Goal: Task Accomplishment & Management: Manage account settings

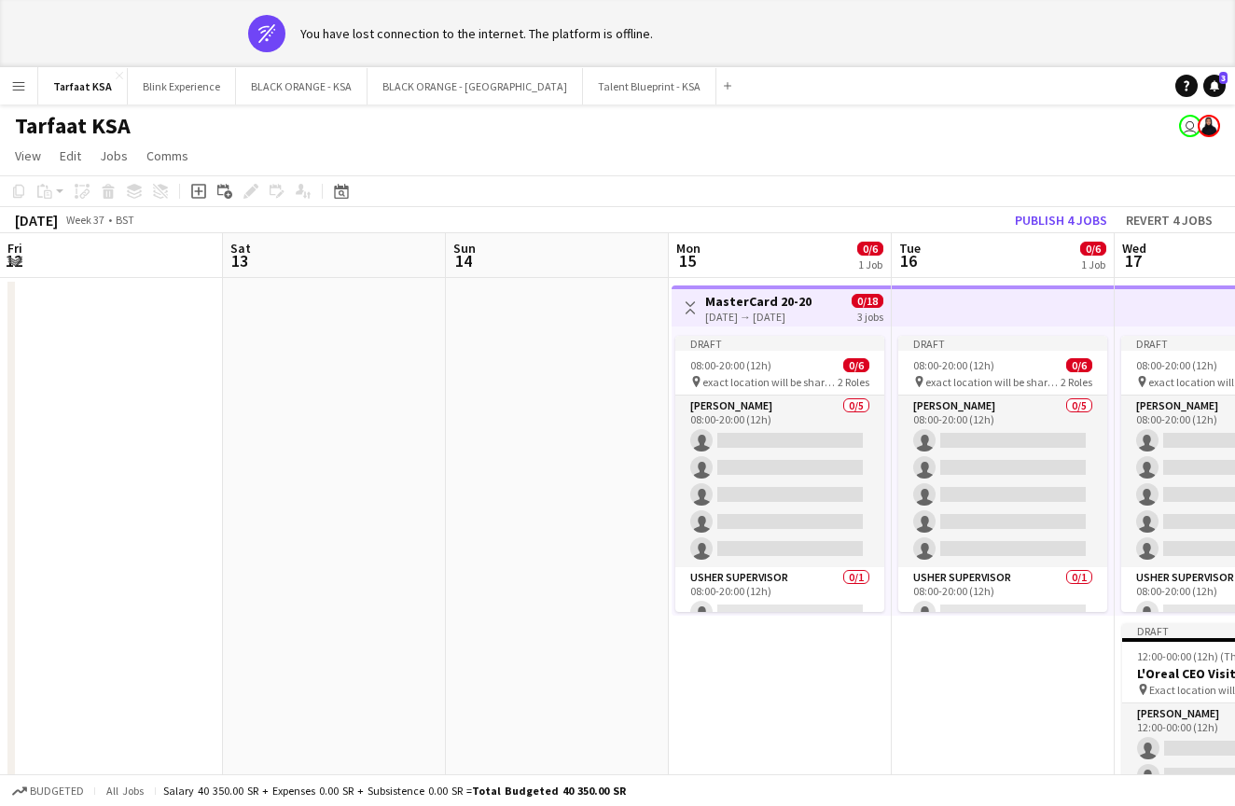
scroll to position [0, 571]
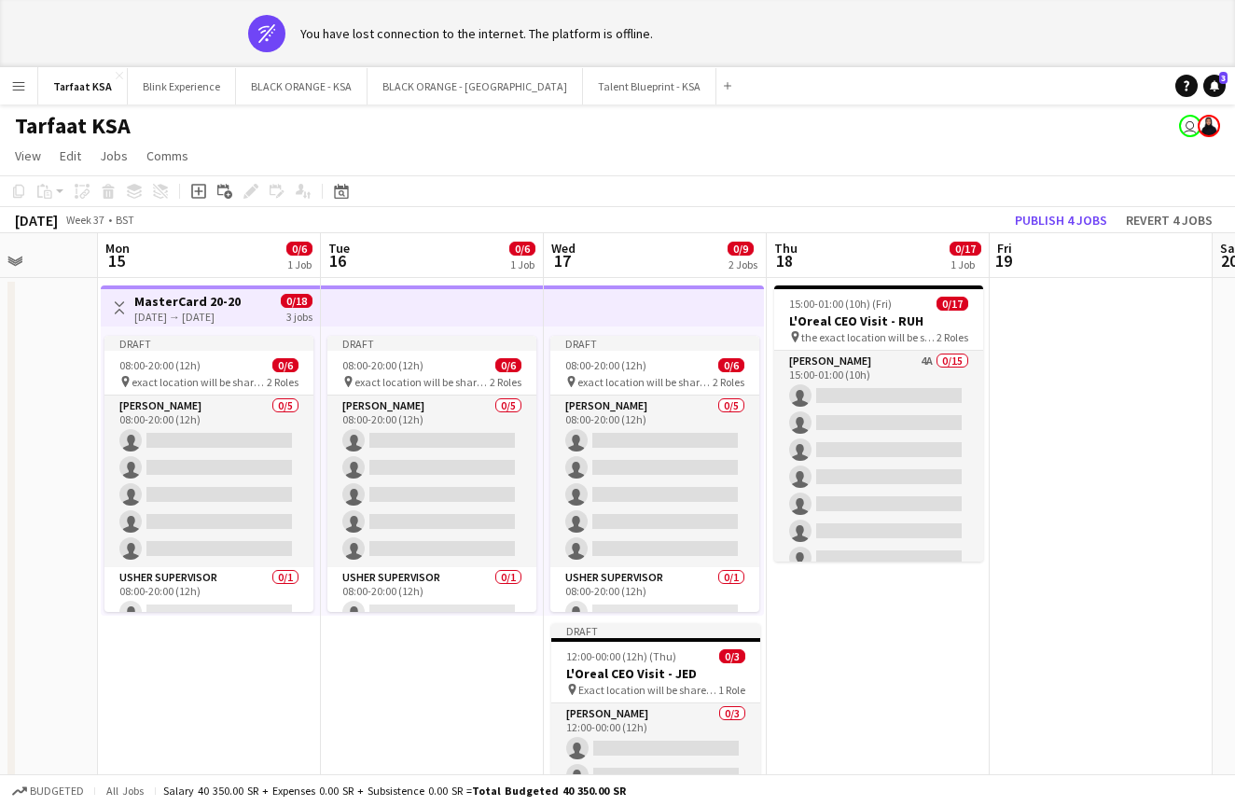
click at [21, 96] on button "Menu" at bounding box center [18, 85] width 37 height 37
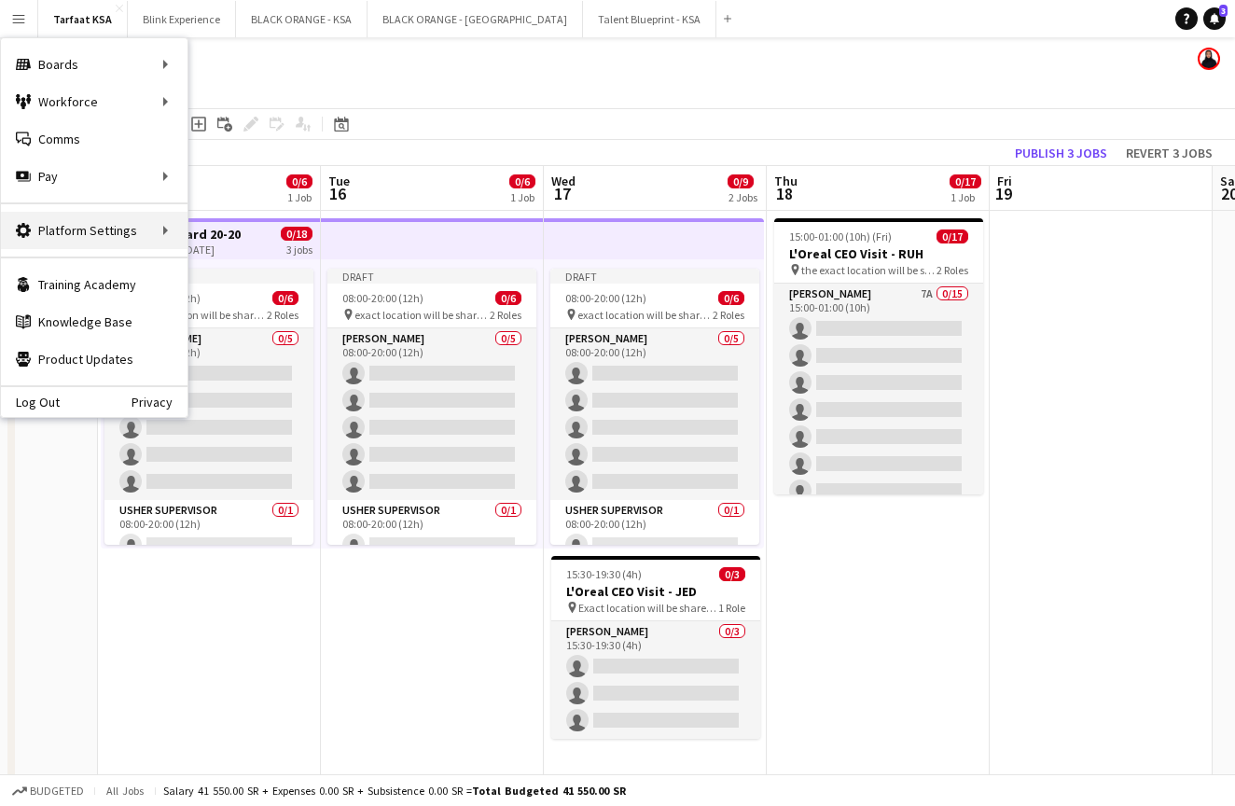
click at [89, 226] on div "Platform Settings Platform Settings" at bounding box center [94, 230] width 187 height 37
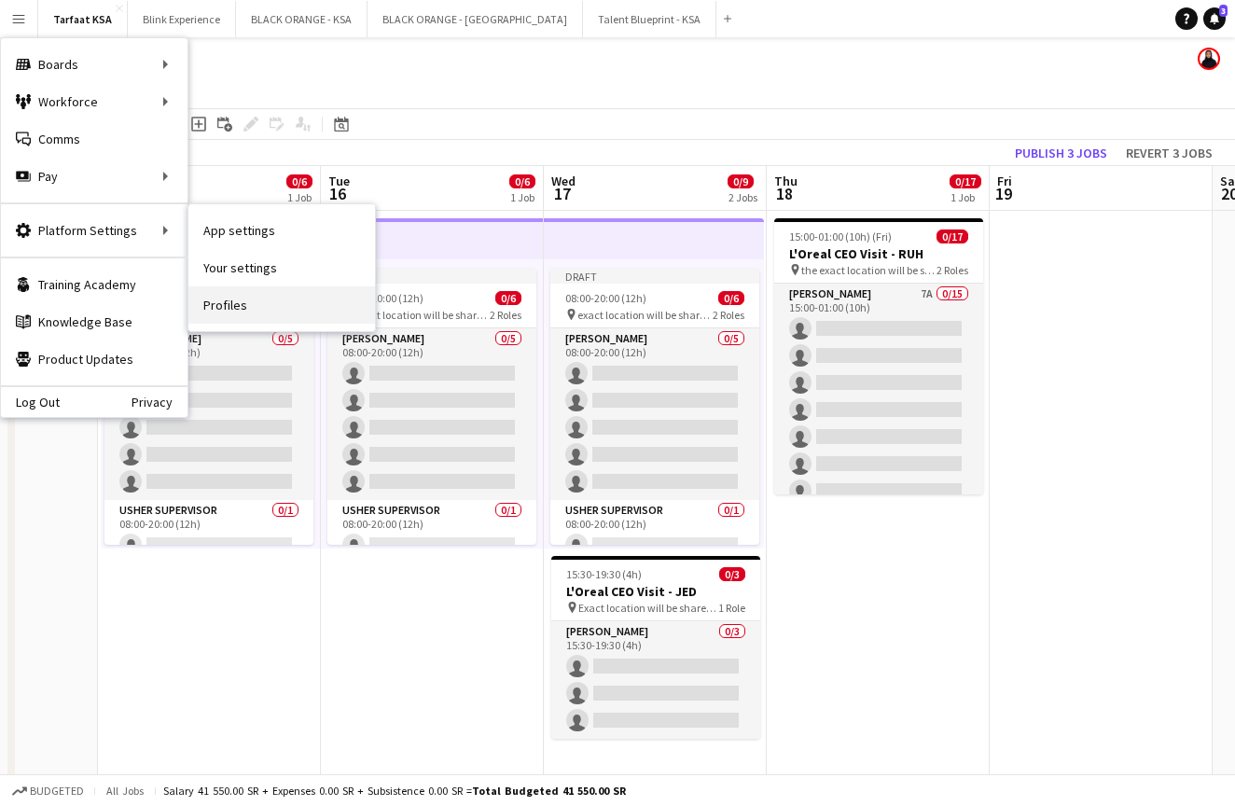
click at [232, 299] on link "Profiles" at bounding box center [281, 304] width 187 height 37
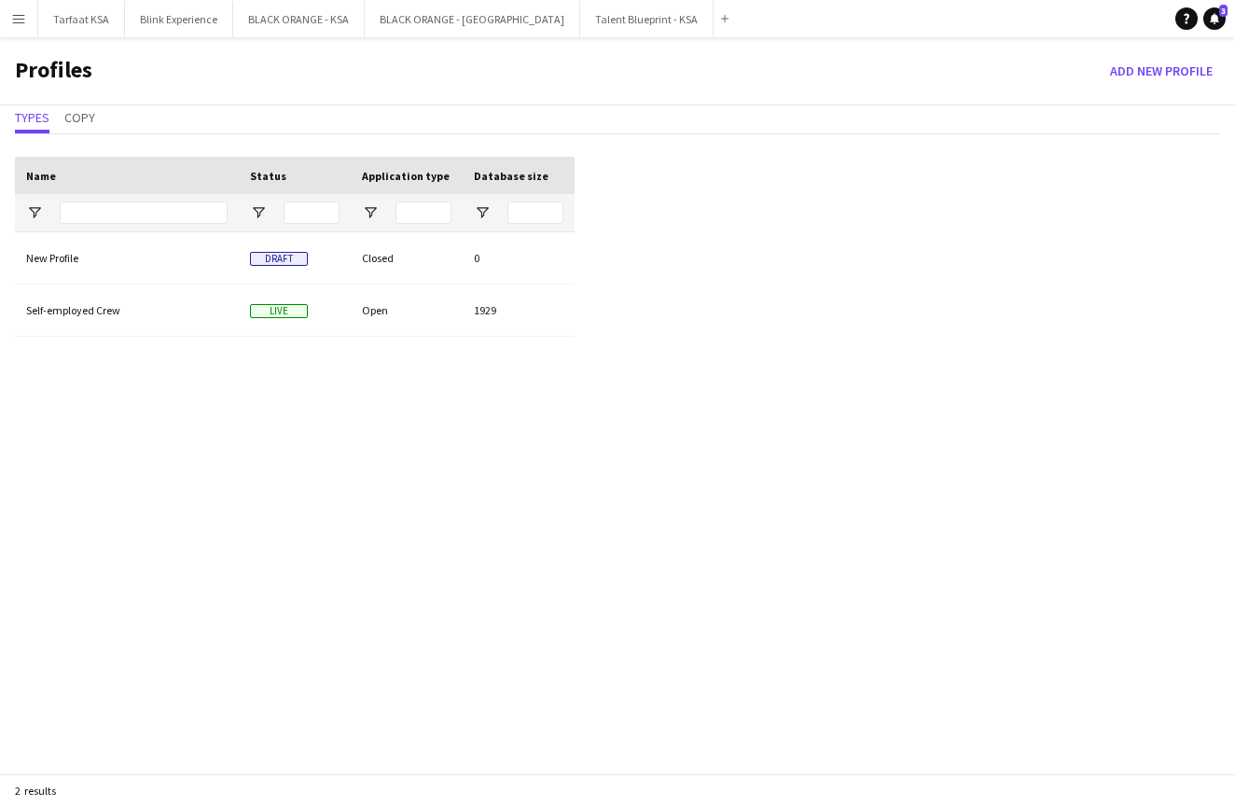
click at [20, 19] on app-icon "Menu" at bounding box center [18, 18] width 15 height 15
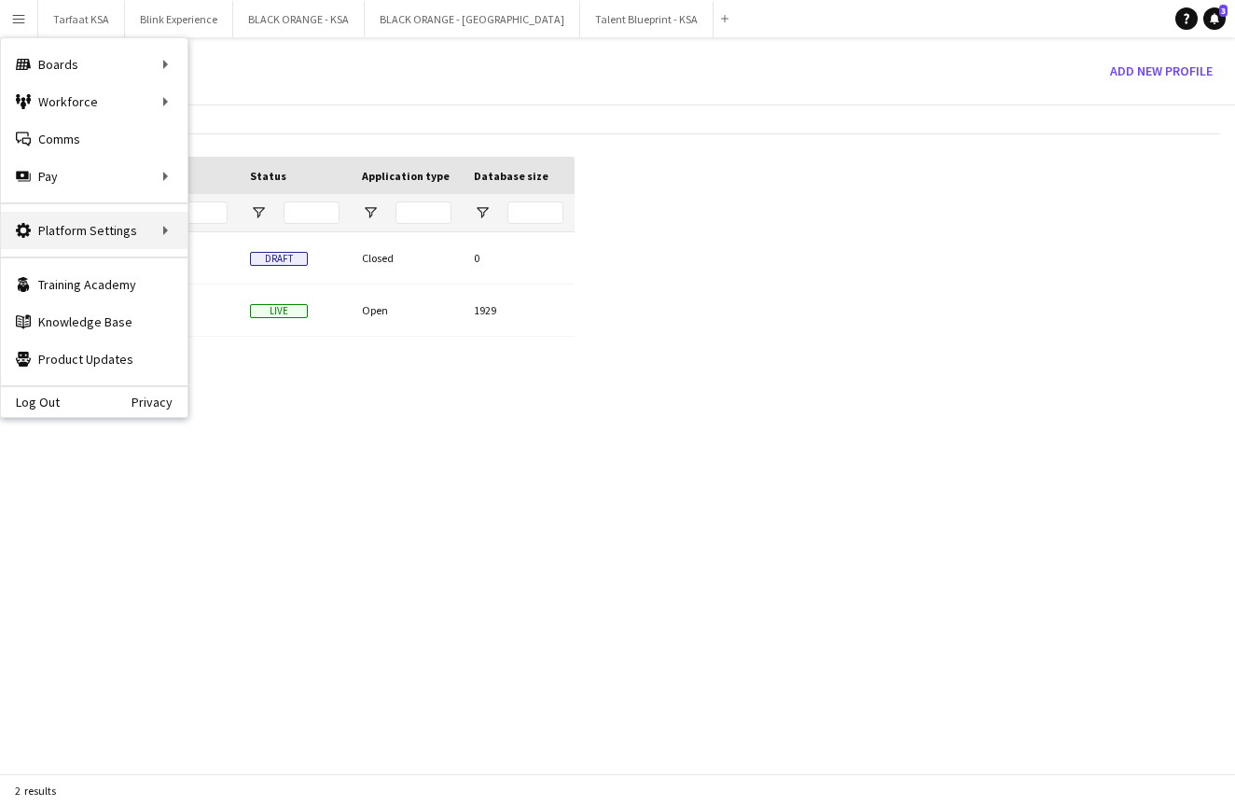
click at [154, 227] on div "Platform Settings Platform Settings" at bounding box center [94, 230] width 187 height 37
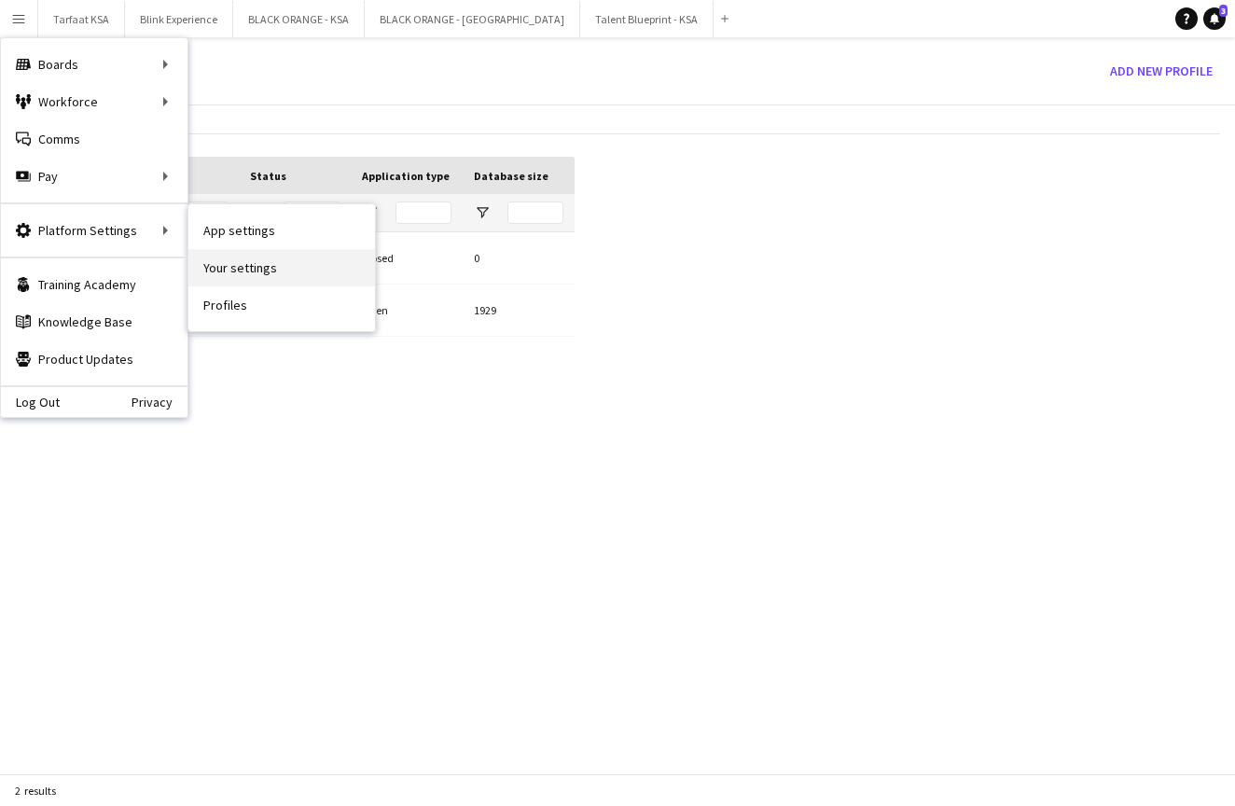
click at [240, 261] on link "Your settings" at bounding box center [281, 267] width 187 height 37
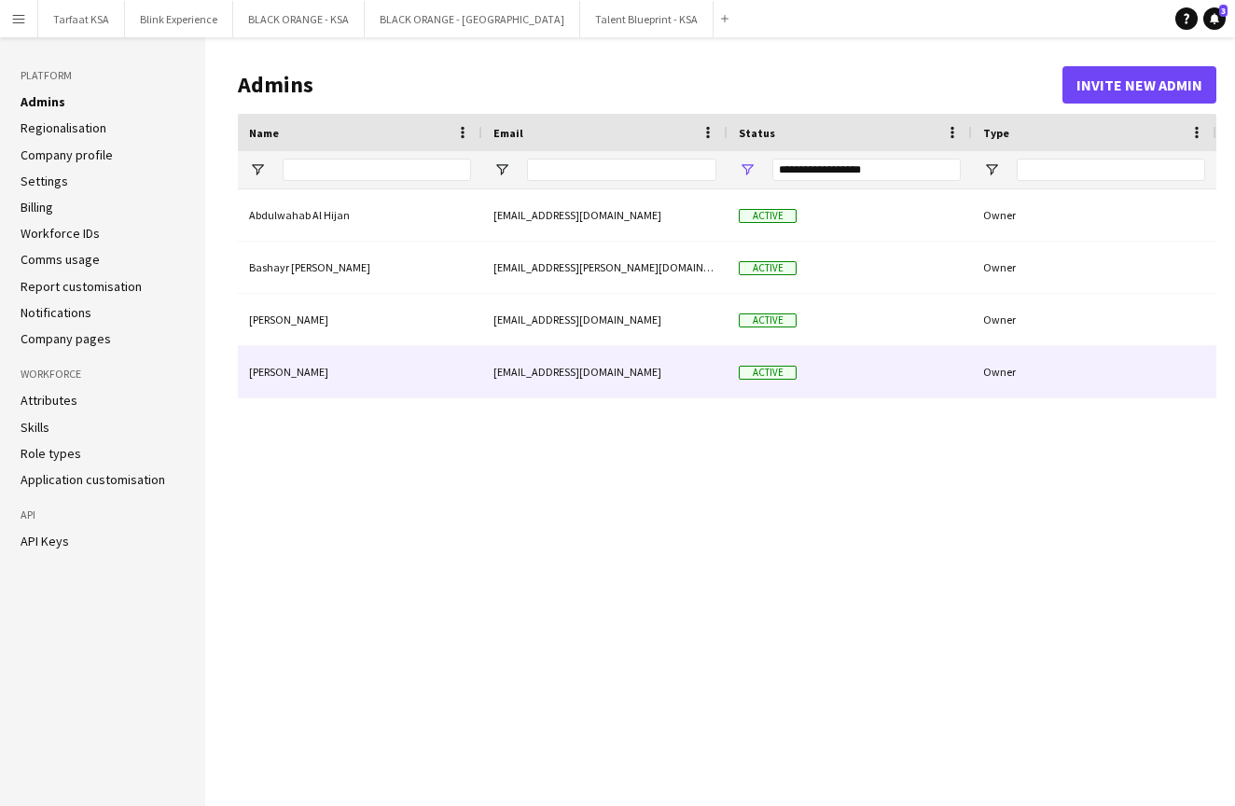
click at [417, 389] on div "[PERSON_NAME]" at bounding box center [360, 371] width 244 height 51
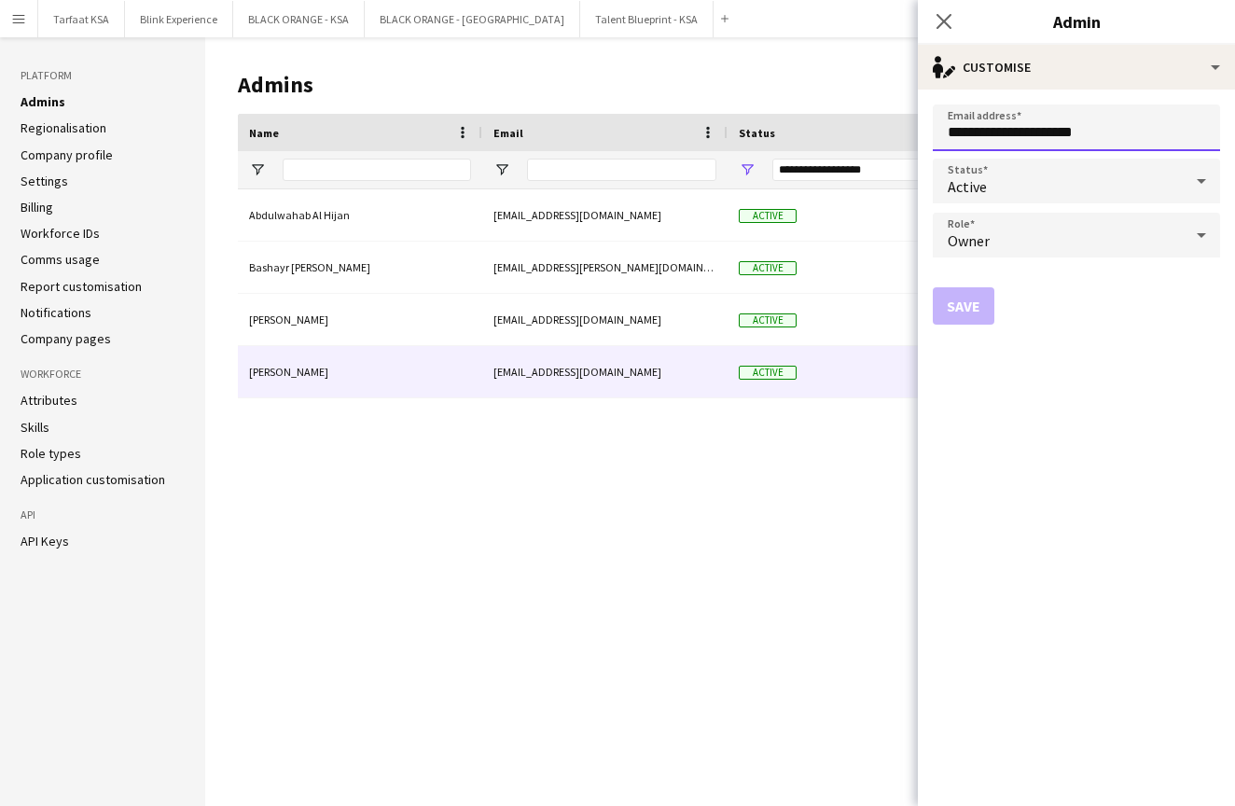
click at [1151, 135] on input "**********" at bounding box center [1076, 128] width 287 height 47
click at [1194, 183] on icon at bounding box center [1202, 180] width 22 height 37
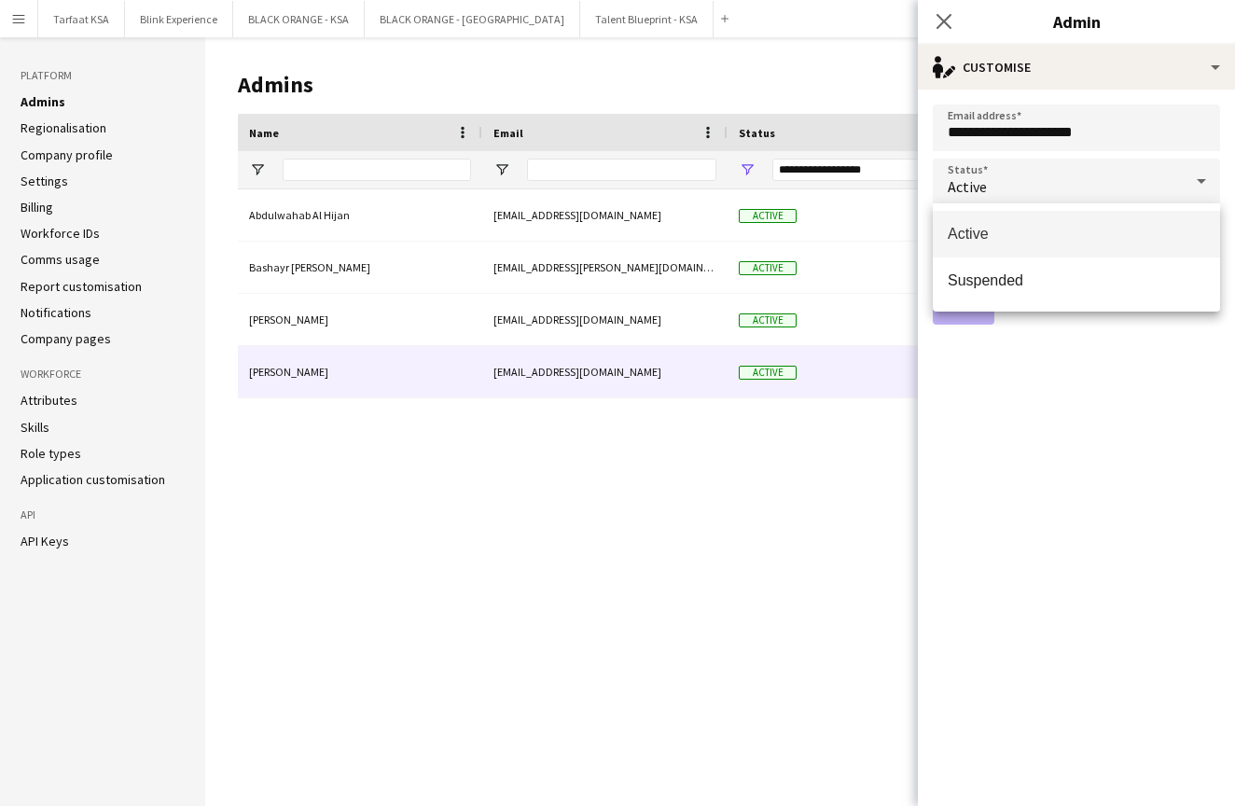
click at [1194, 183] on div at bounding box center [617, 403] width 1235 height 806
click at [679, 491] on div "Abdulwahab Al [PERSON_NAME] [PERSON_NAME][EMAIL_ADDRESS][DOMAIN_NAME] Active Ow…" at bounding box center [727, 483] width 979 height 588
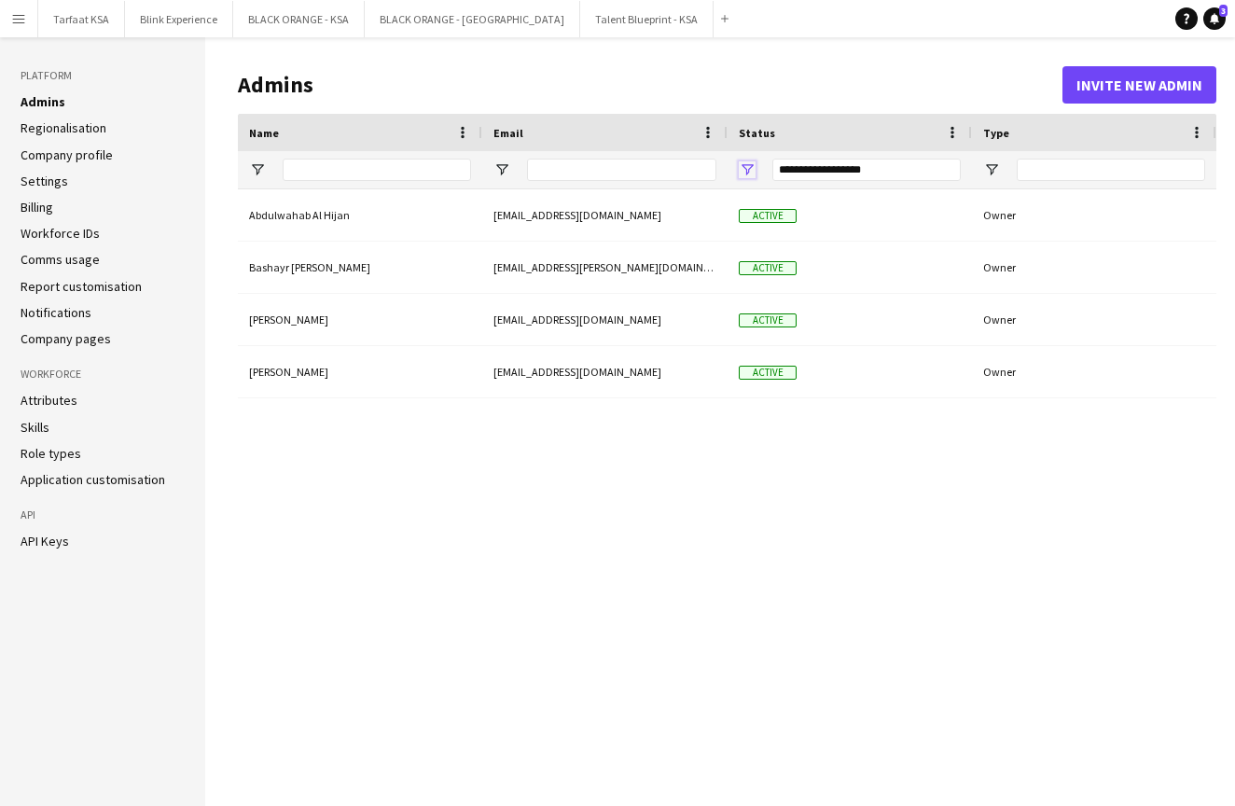
click at [749, 165] on span "Open Filter Menu" at bounding box center [747, 169] width 17 height 17
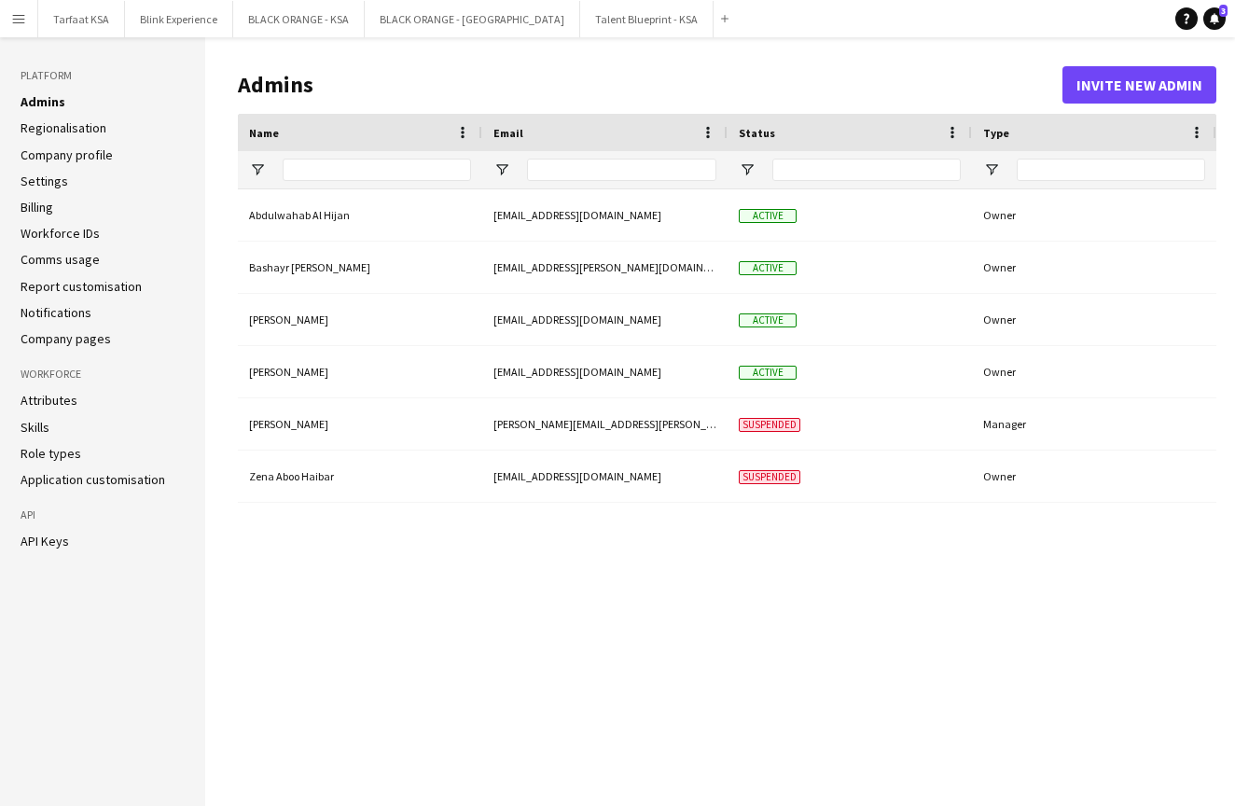
click at [597, 704] on div "Abdulwahab Al Hijan [EMAIL_ADDRESS][DOMAIN_NAME] Active Owner [PERSON_NAME] [EM…" at bounding box center [727, 483] width 979 height 588
click at [57, 19] on button "Tarfaat KSA Close" at bounding box center [81, 19] width 87 height 36
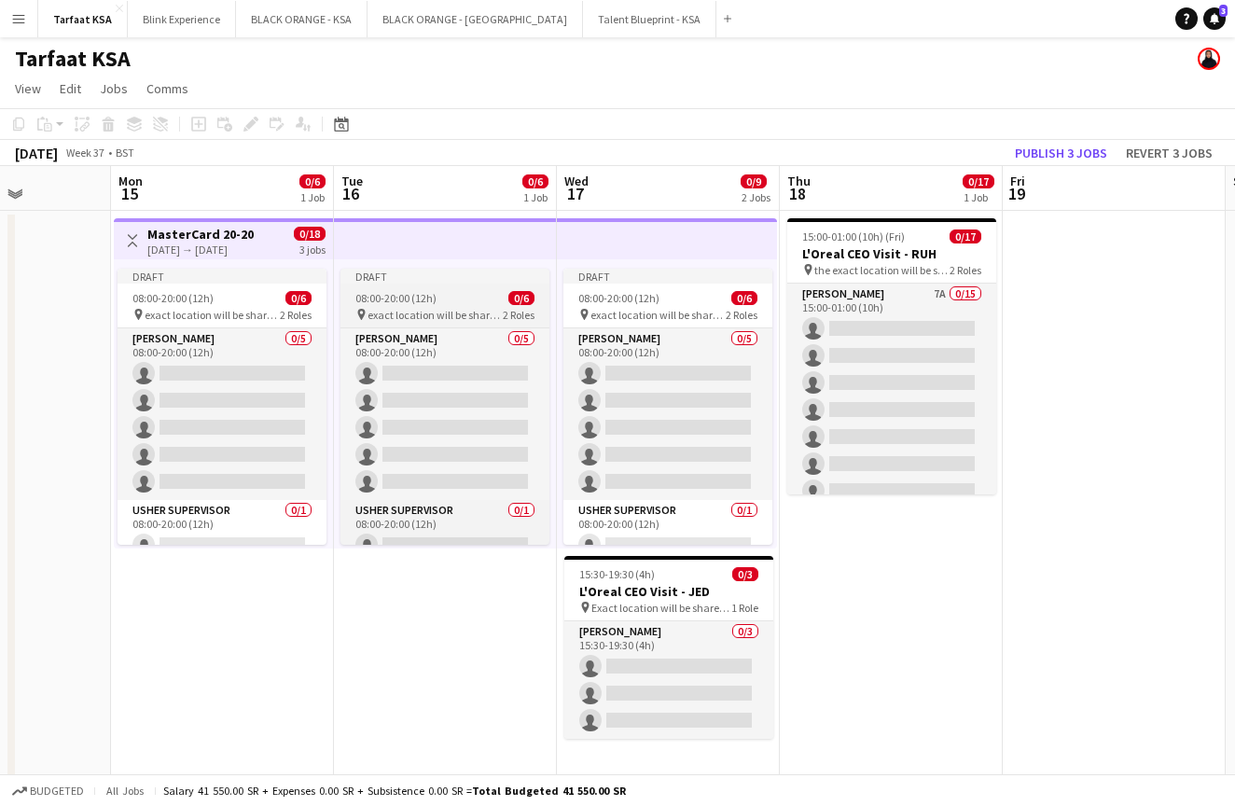
scroll to position [0, 782]
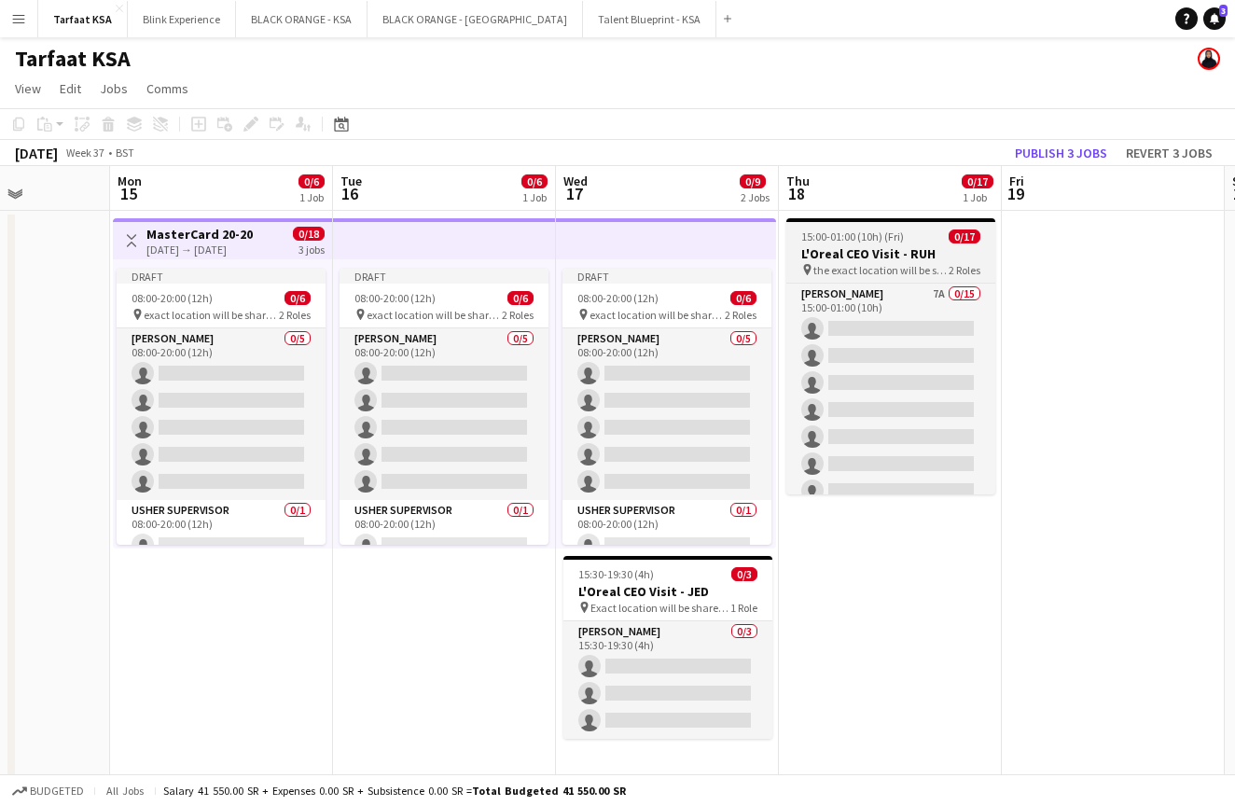
click at [912, 230] on app-job-card "15:00-01:00 (10h) (Fri) 0/17 L'Oreal CEO Visit - RUH pin the exact location wil…" at bounding box center [891, 356] width 209 height 276
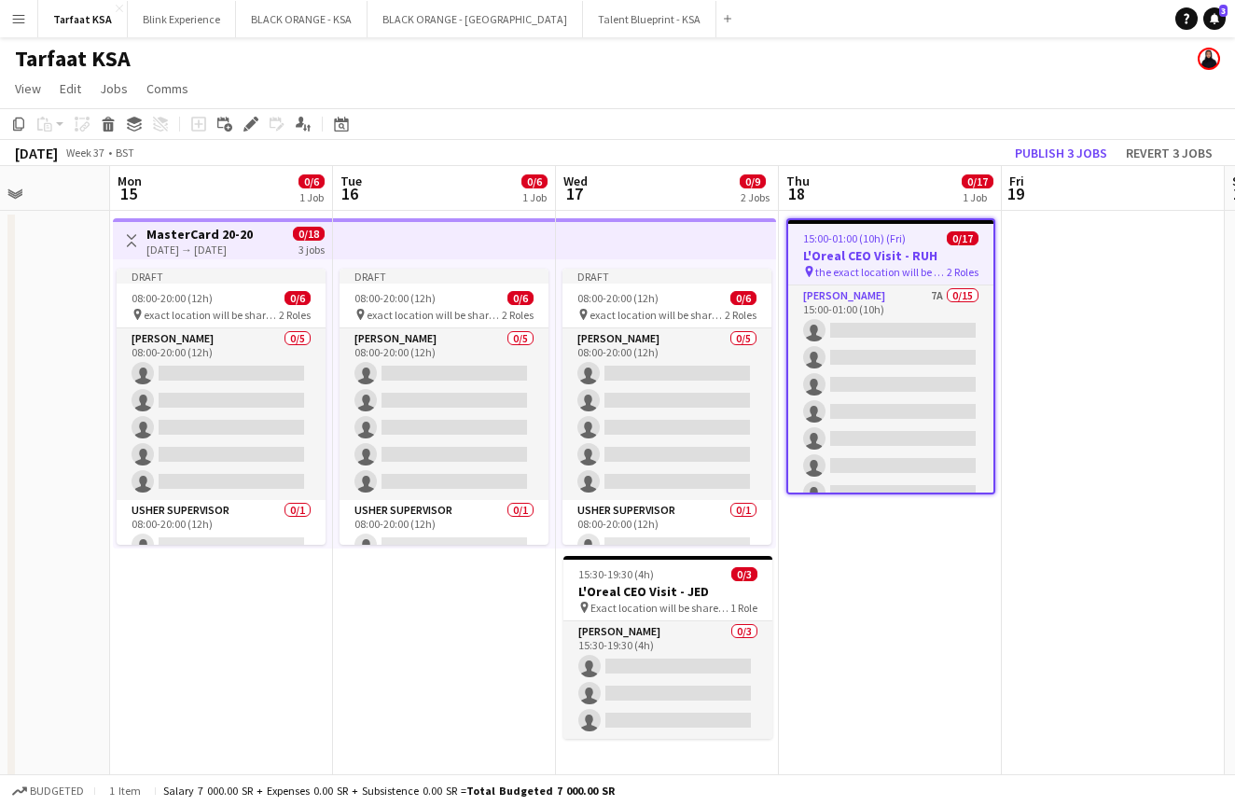
click at [907, 229] on app-job-card "15:00-01:00 (10h) (Fri) 0/17 L'Oreal CEO Visit - RUH pin the exact location wil…" at bounding box center [891, 356] width 209 height 276
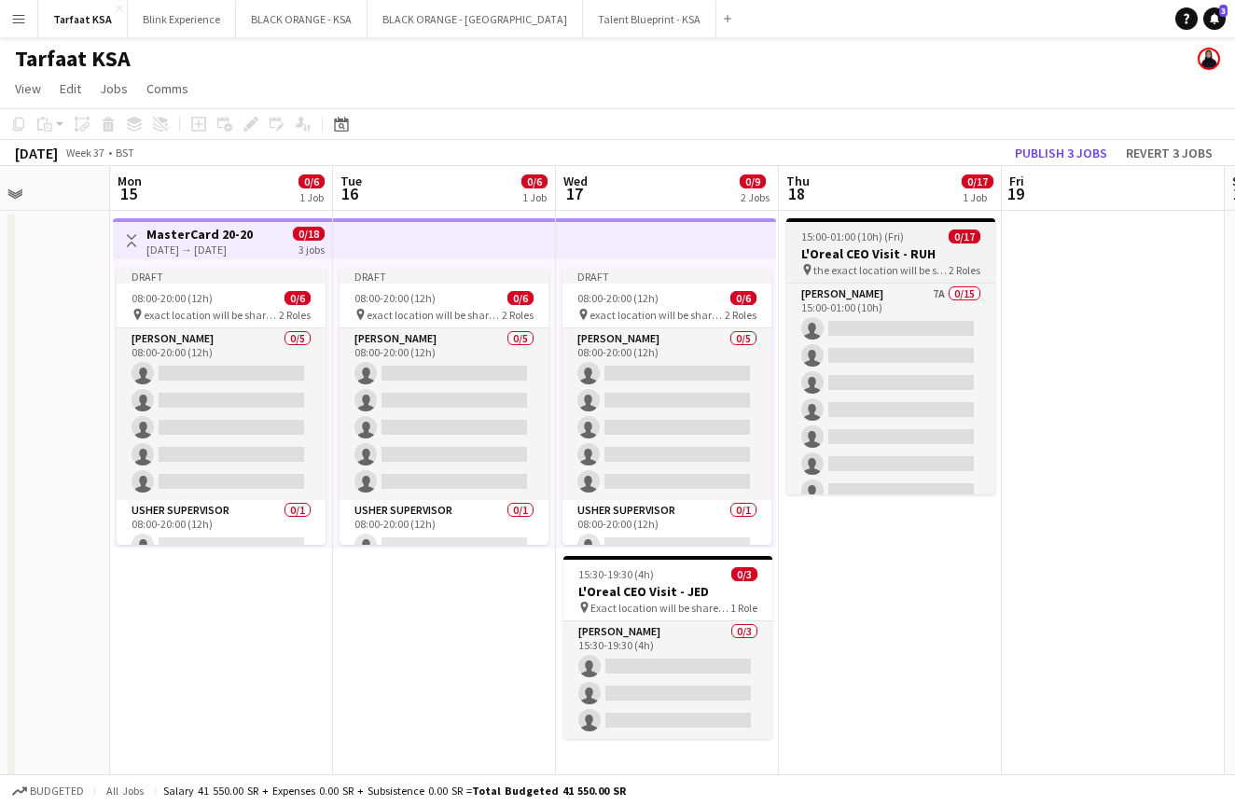
click at [907, 229] on app-job-card "15:00-01:00 (10h) (Fri) 0/17 L'Oreal CEO Visit - RUH pin the exact location wil…" at bounding box center [891, 356] width 209 height 276
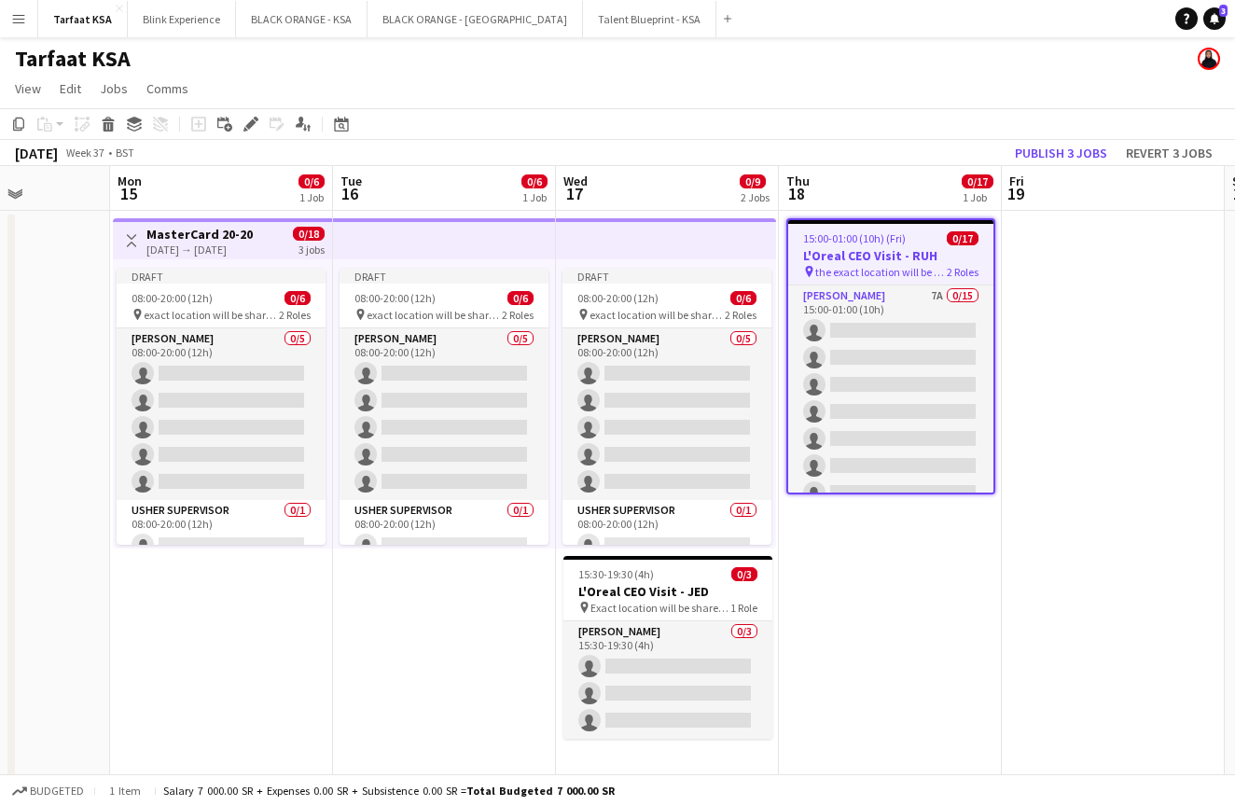
click at [928, 248] on h3 "L'Oreal CEO Visit - RUH" at bounding box center [890, 255] width 205 height 17
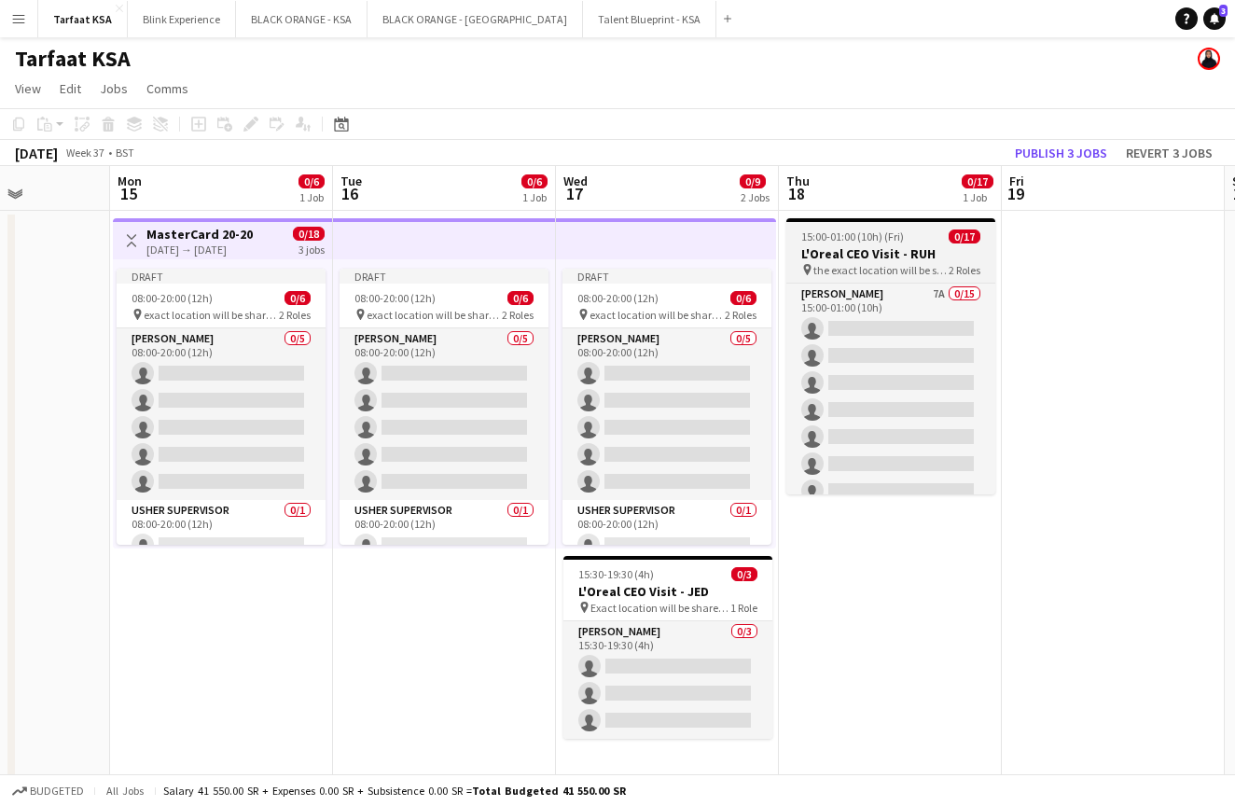
click at [928, 248] on h3 "L'Oreal CEO Visit - RUH" at bounding box center [891, 253] width 209 height 17
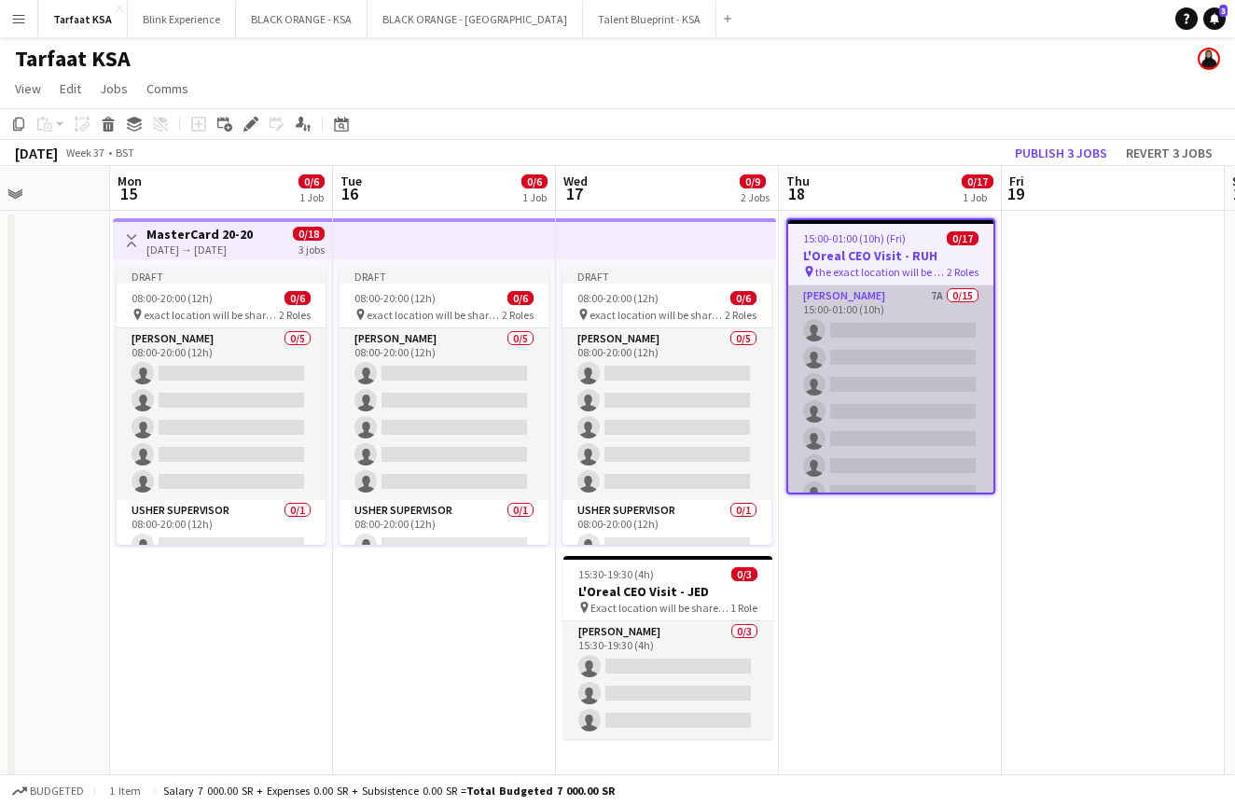
click at [911, 300] on app-card-role "[PERSON_NAME] 7A 0/15 15:00-01:00 (10h) single-neutral-actions single-neutral-a…" at bounding box center [890, 507] width 205 height 442
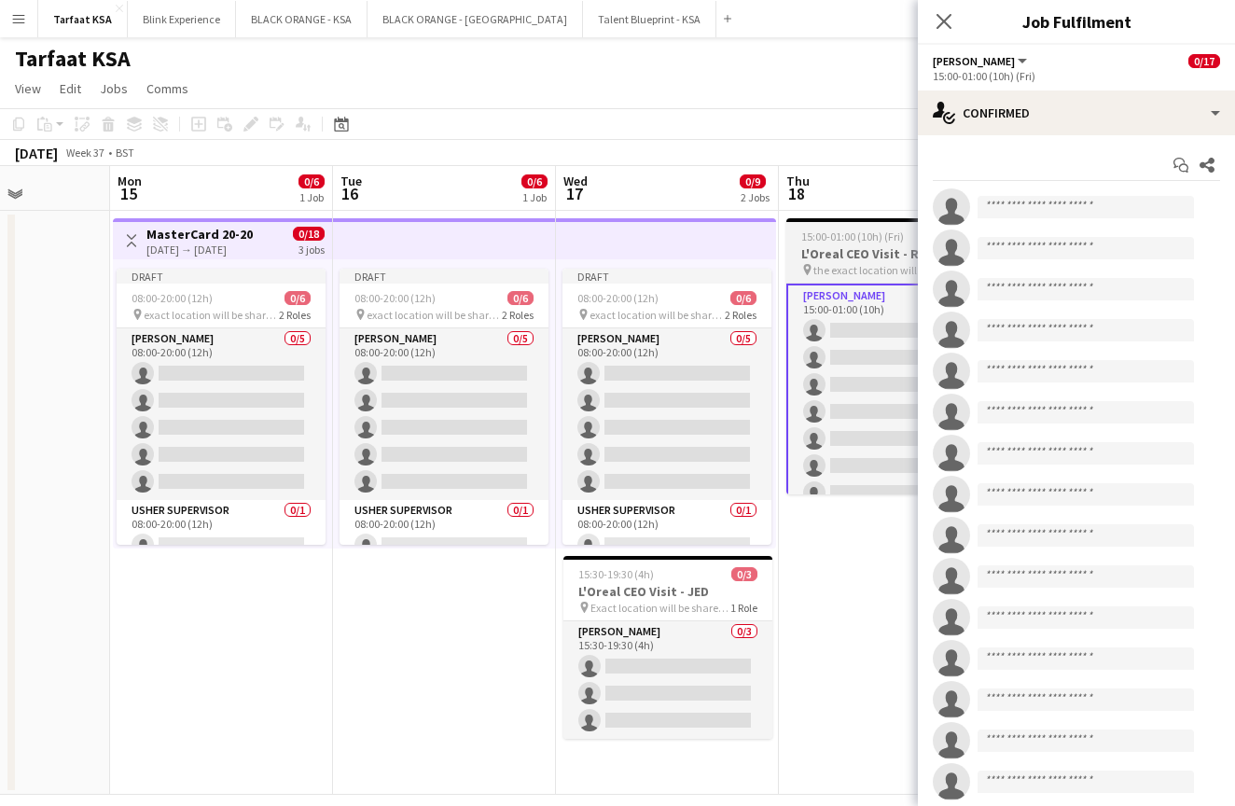
click at [873, 260] on h3 "L'Oreal CEO Visit - RUH" at bounding box center [891, 253] width 209 height 17
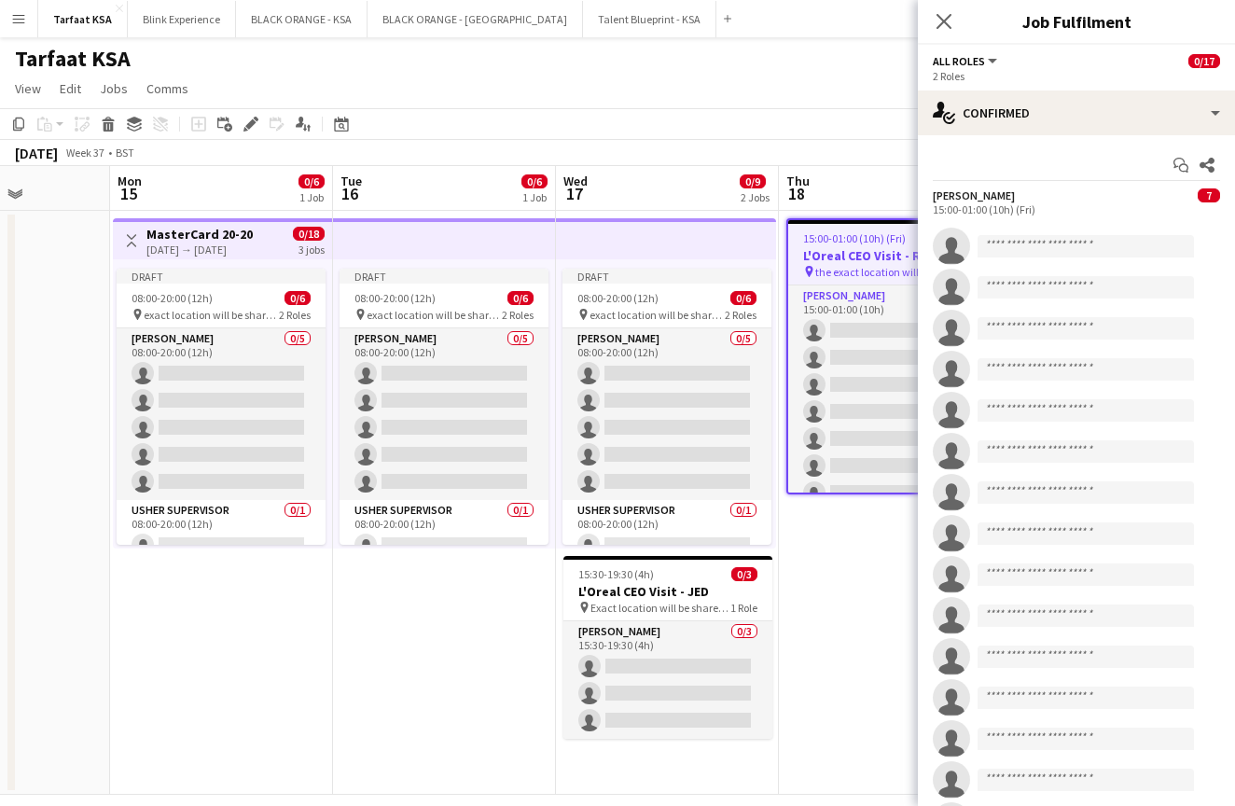
click at [900, 230] on app-job-card "15:00-01:00 (10h) (Fri) 0/17 L'Oreal CEO Visit - RUH pin the exact location wil…" at bounding box center [891, 356] width 209 height 276
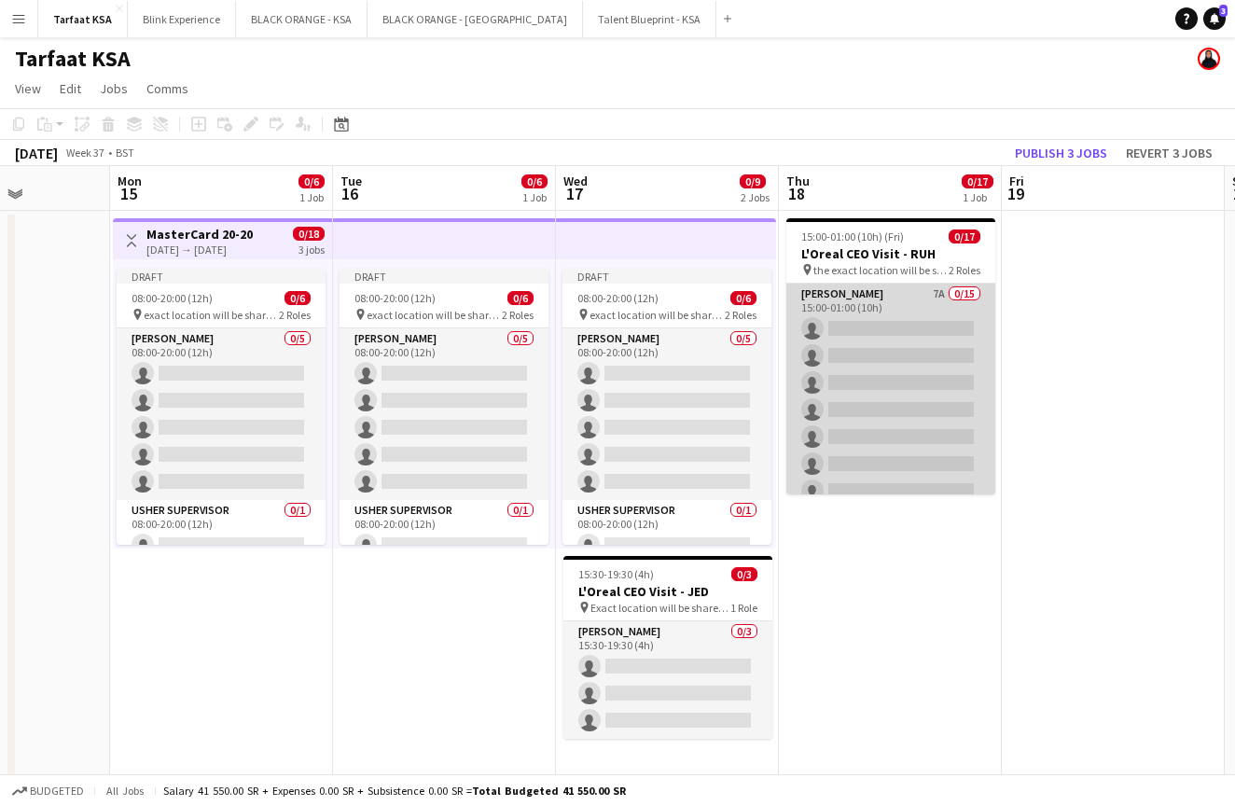
scroll to position [0, 0]
click at [922, 318] on app-card-role "[PERSON_NAME] 7A 0/15 15:00-01:00 (10h) single-neutral-actions single-neutral-a…" at bounding box center [891, 505] width 209 height 442
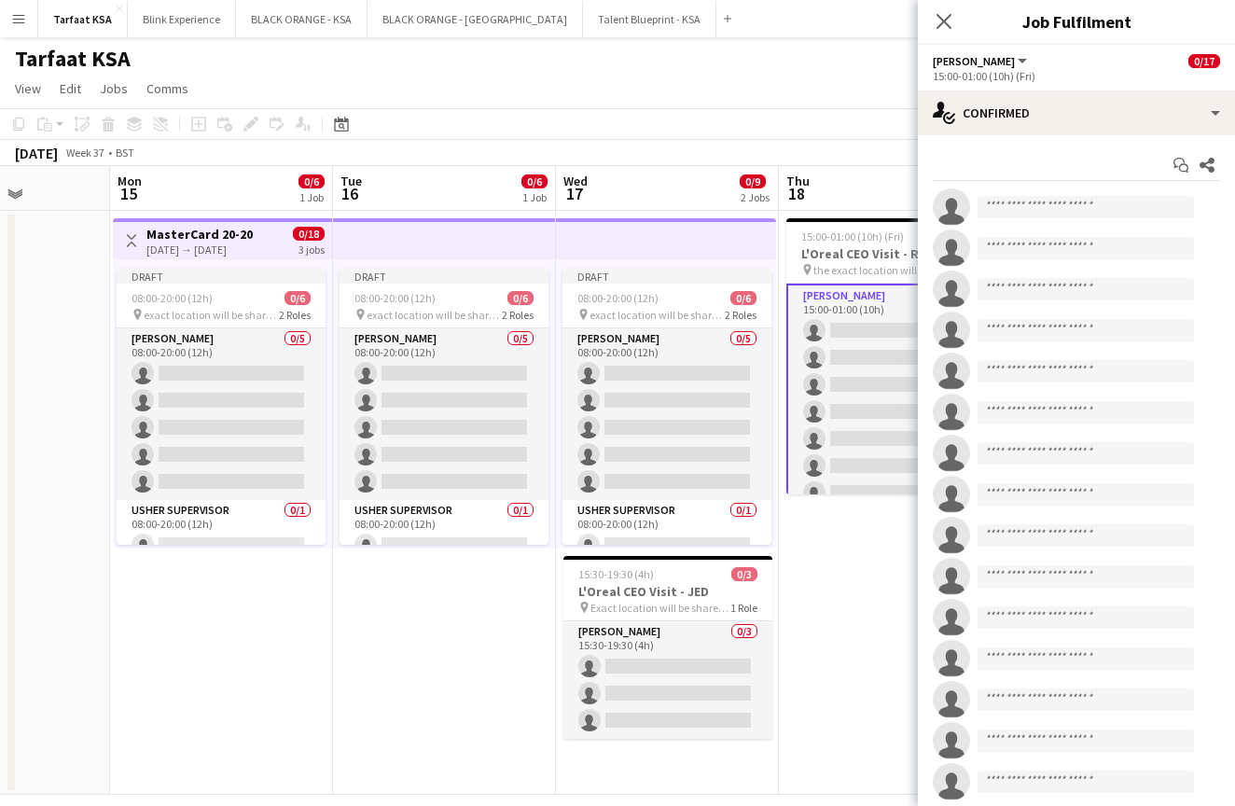
click at [887, 151] on div "[DATE] Week 37 • BST Publish 3 jobs Revert 3 jobs" at bounding box center [617, 153] width 1235 height 26
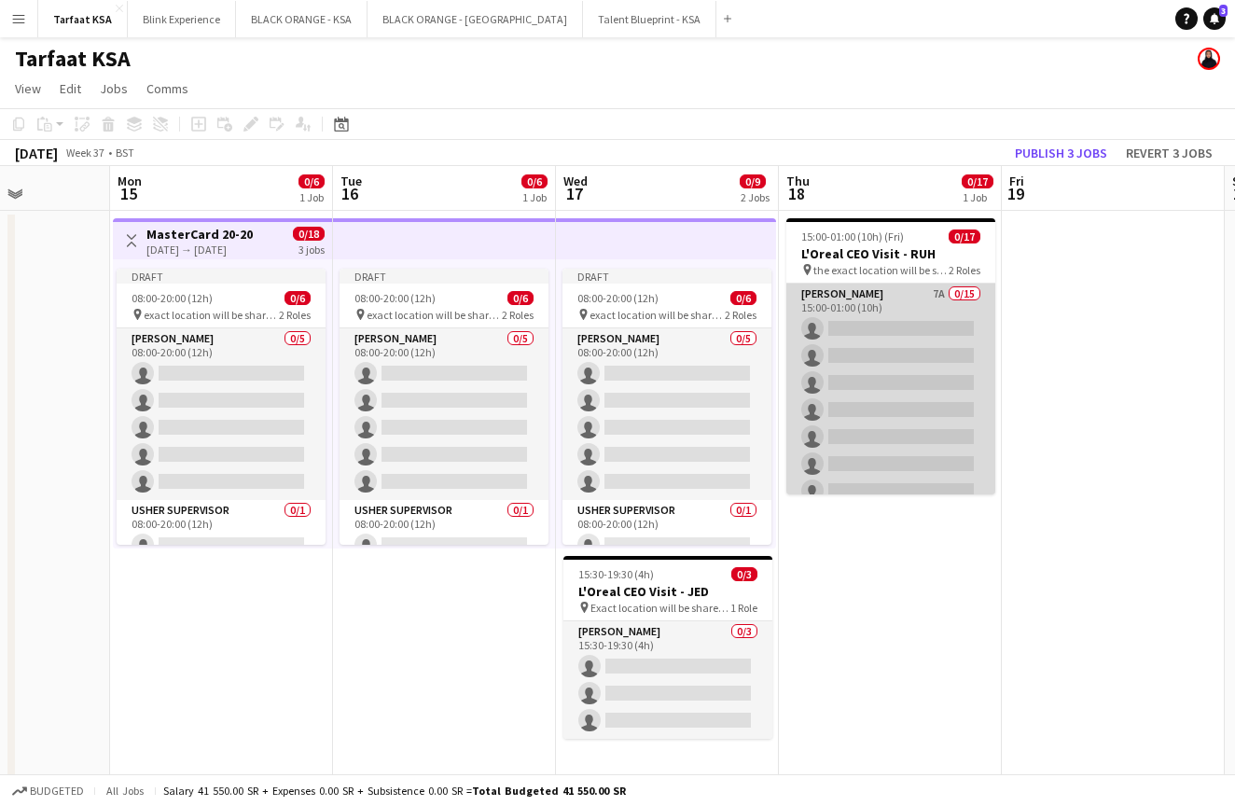
click at [938, 300] on app-card-role "[PERSON_NAME] 7A 0/15 15:00-01:00 (10h) single-neutral-actions single-neutral-a…" at bounding box center [891, 505] width 209 height 442
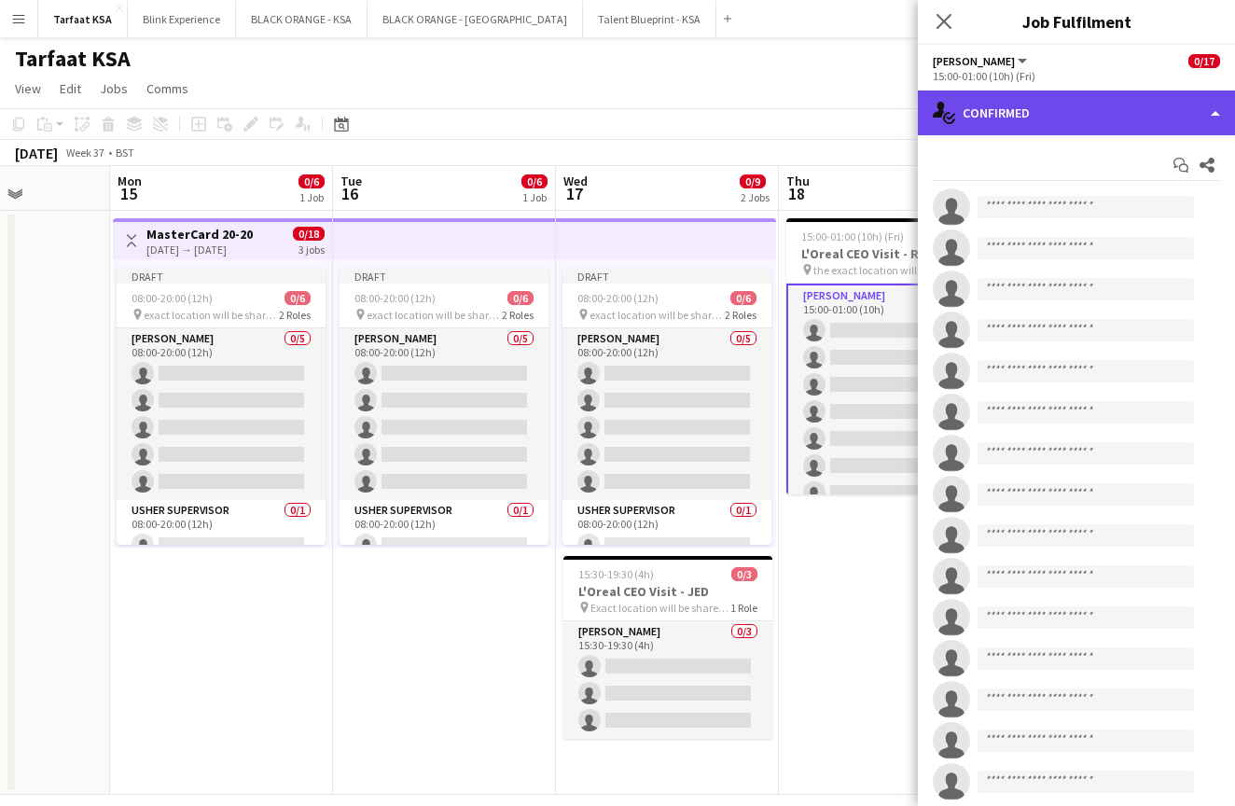
click at [1218, 112] on div "single-neutral-actions-check-2 Confirmed" at bounding box center [1076, 113] width 317 height 45
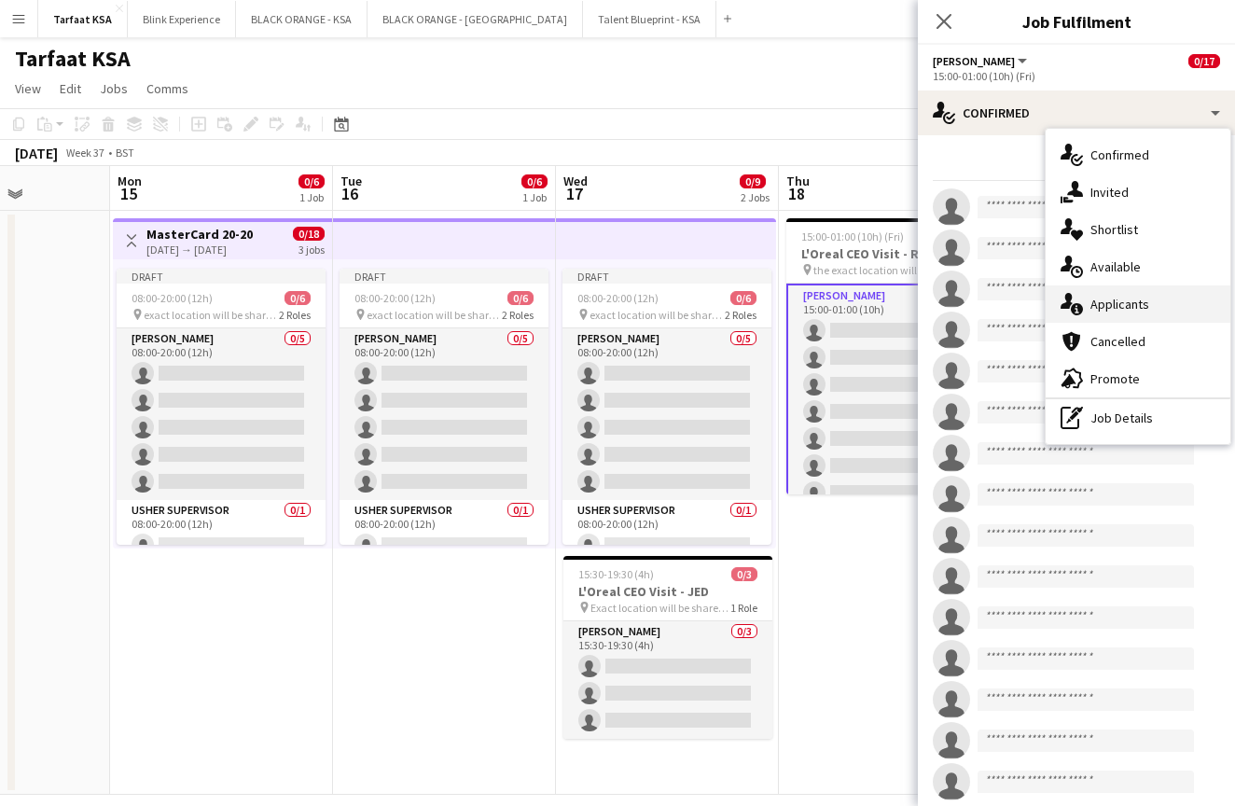
click at [1140, 307] on span "Applicants" at bounding box center [1120, 304] width 59 height 17
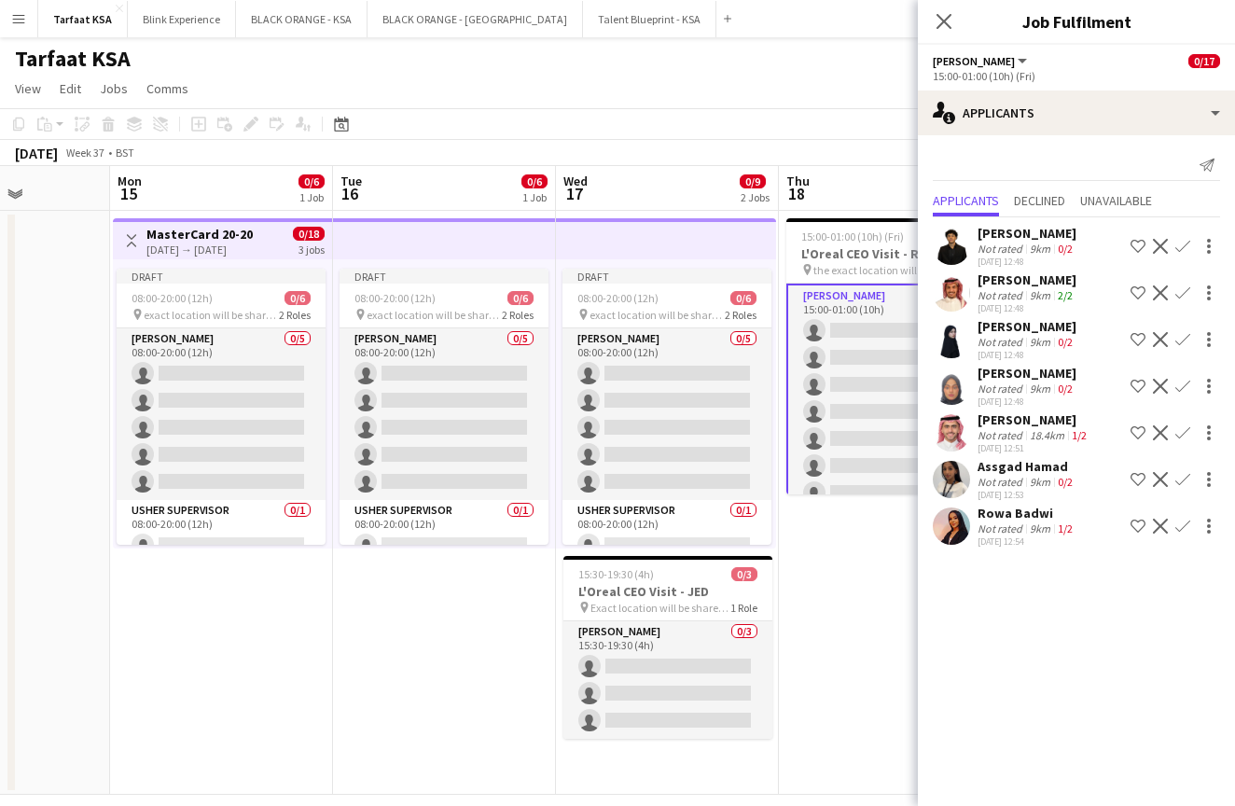
click at [1141, 432] on app-icon "Shortlist crew" at bounding box center [1138, 433] width 15 height 15
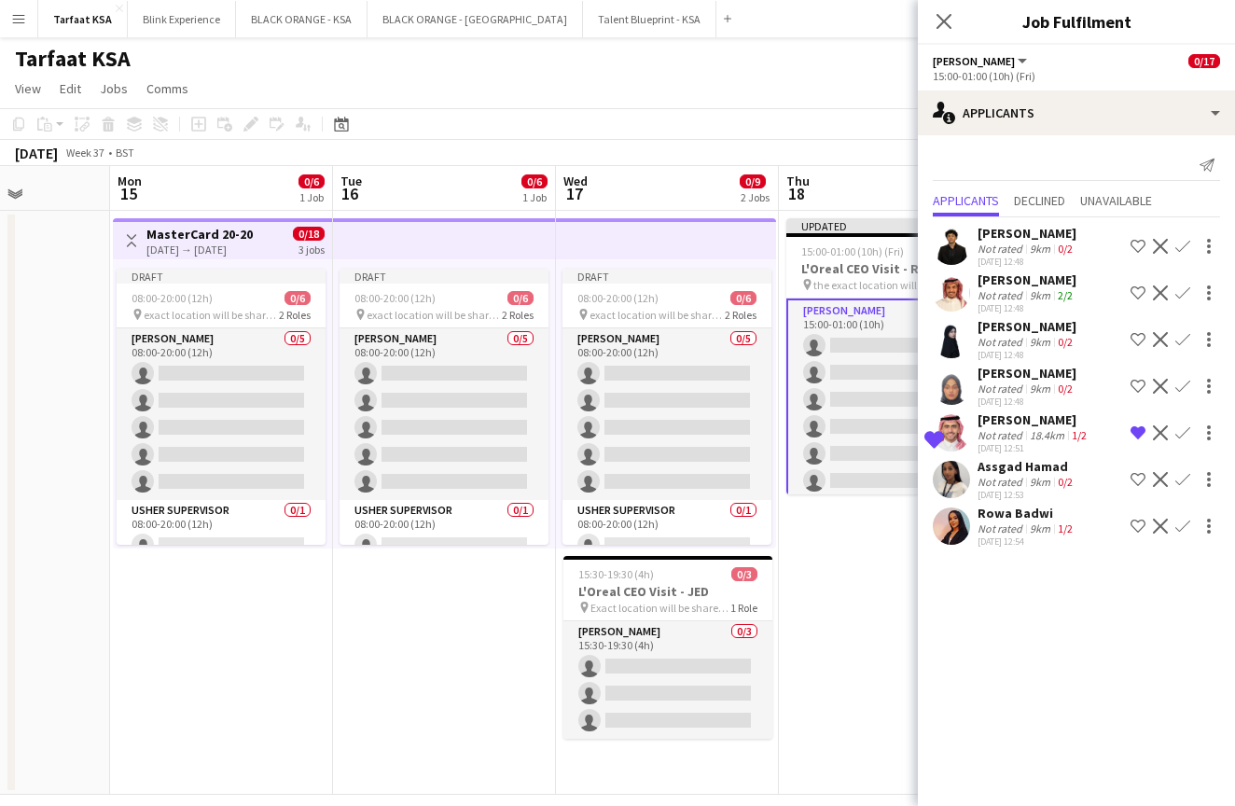
click at [1137, 290] on app-icon "Shortlist crew" at bounding box center [1138, 293] width 15 height 15
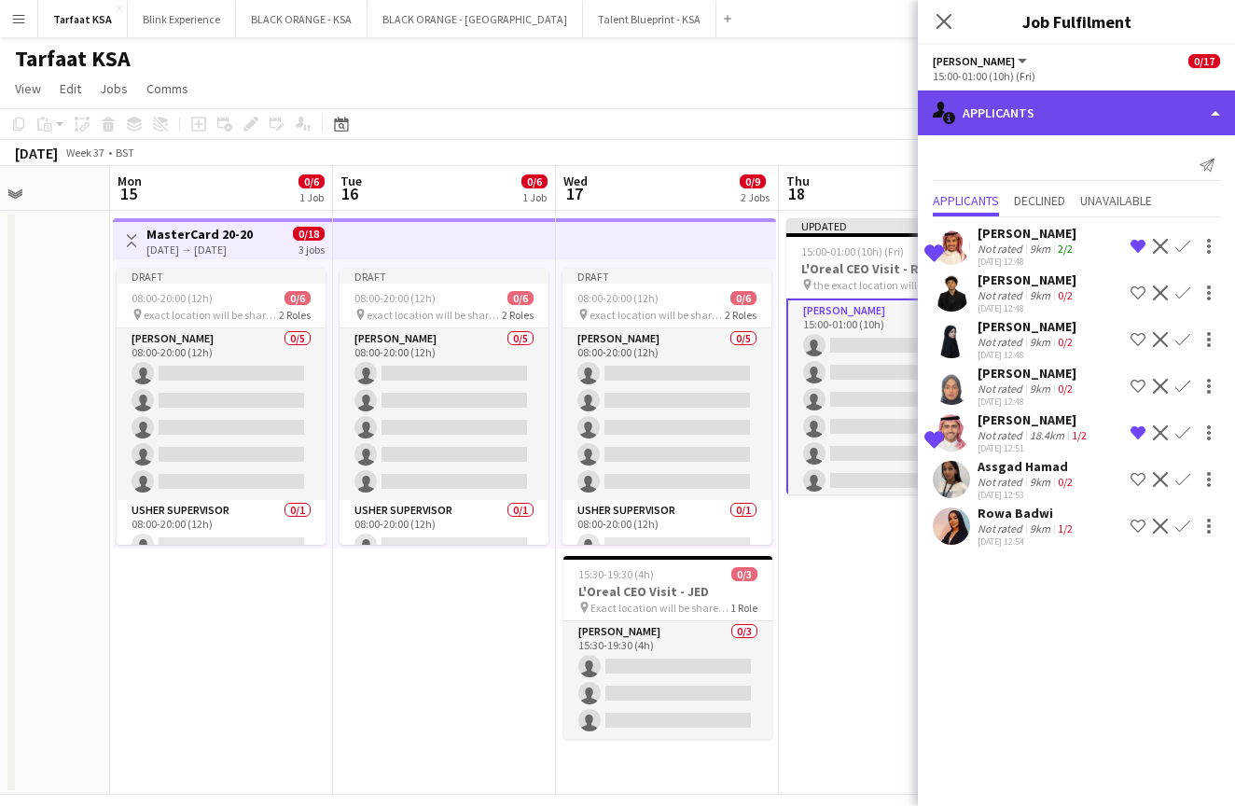
click at [1207, 110] on div "single-neutral-actions-information Applicants" at bounding box center [1076, 113] width 317 height 45
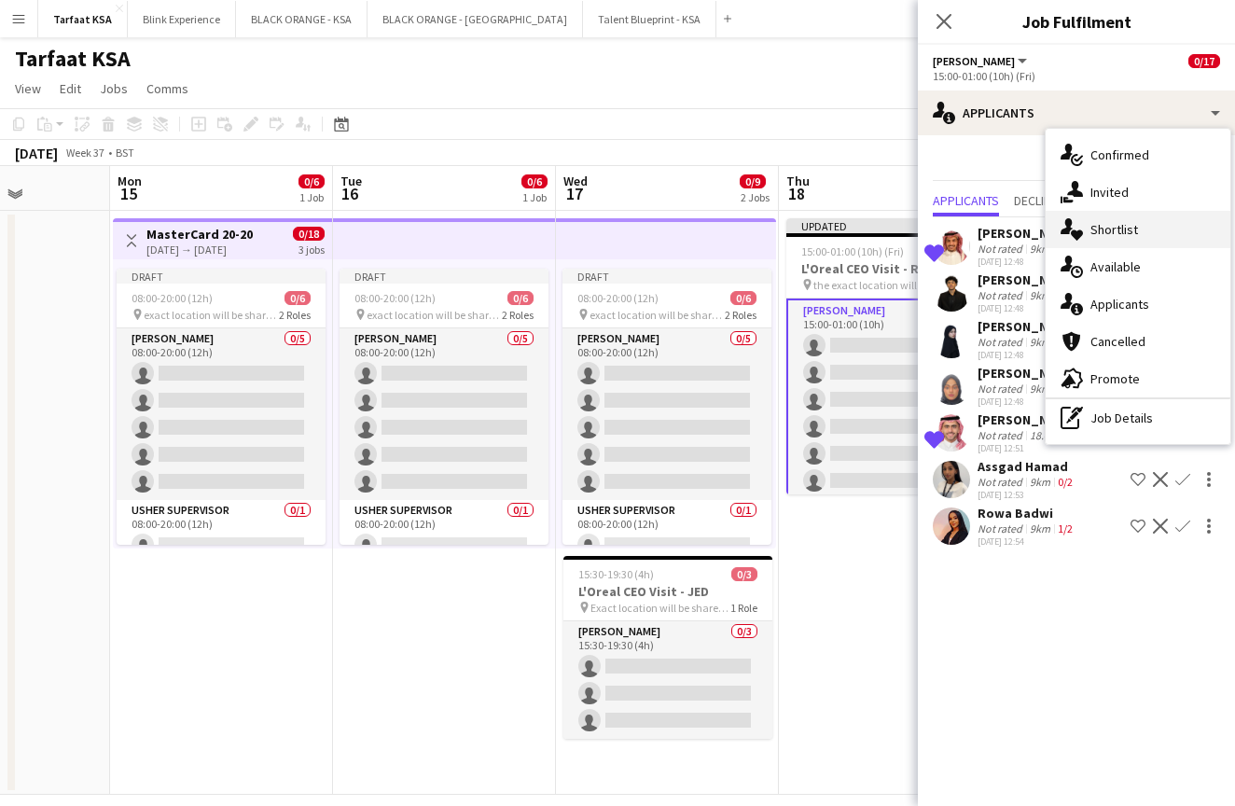
click at [1111, 233] on span "Shortlist" at bounding box center [1115, 229] width 48 height 17
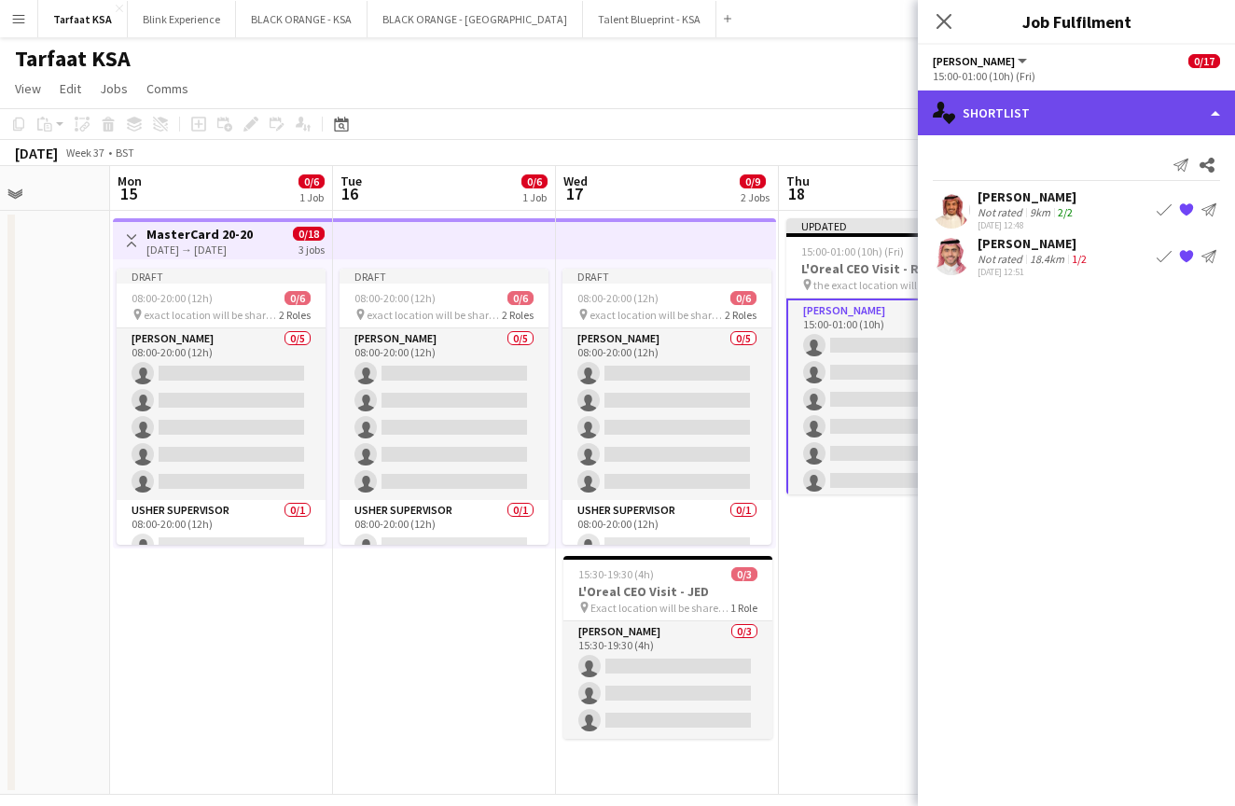
click at [1221, 107] on div "single-neutral-actions-heart Shortlist" at bounding box center [1076, 113] width 317 height 45
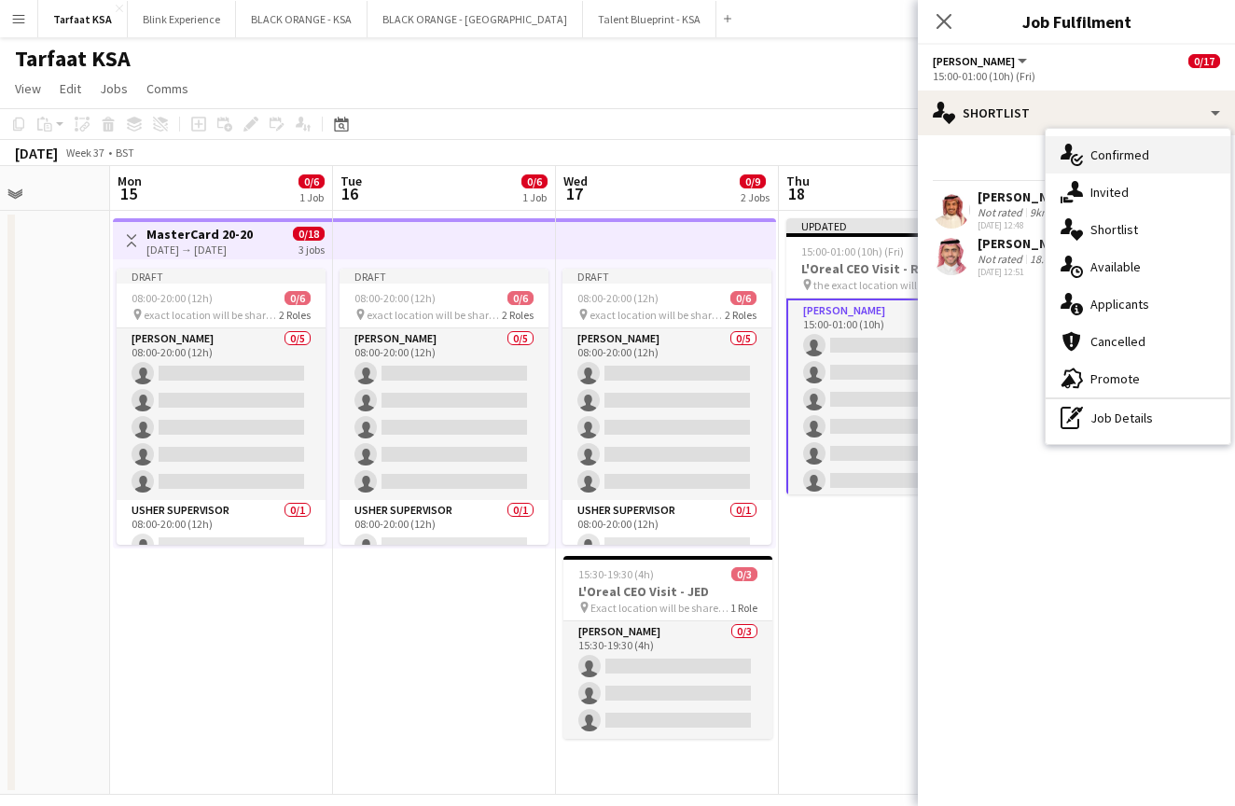
click at [1124, 157] on span "Confirmed" at bounding box center [1120, 155] width 59 height 17
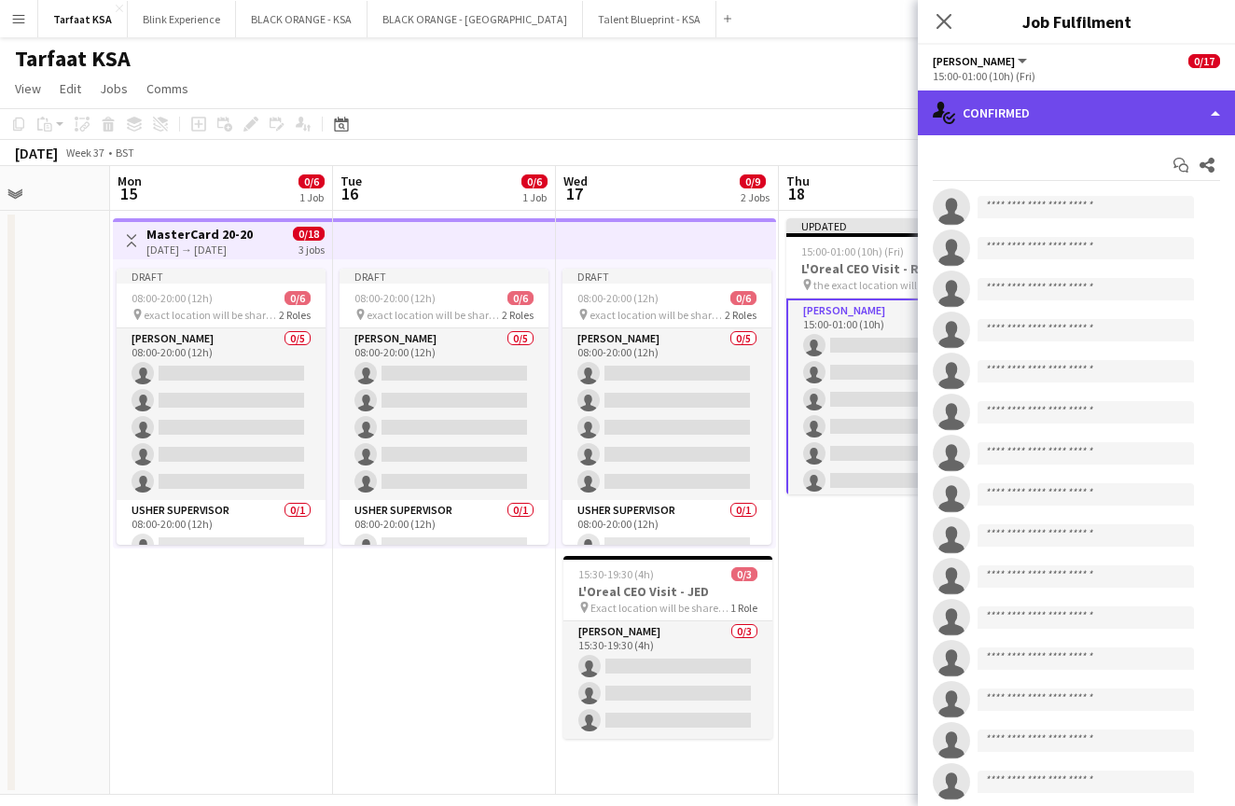
click at [1168, 111] on div "single-neutral-actions-check-2 Confirmed" at bounding box center [1076, 113] width 317 height 45
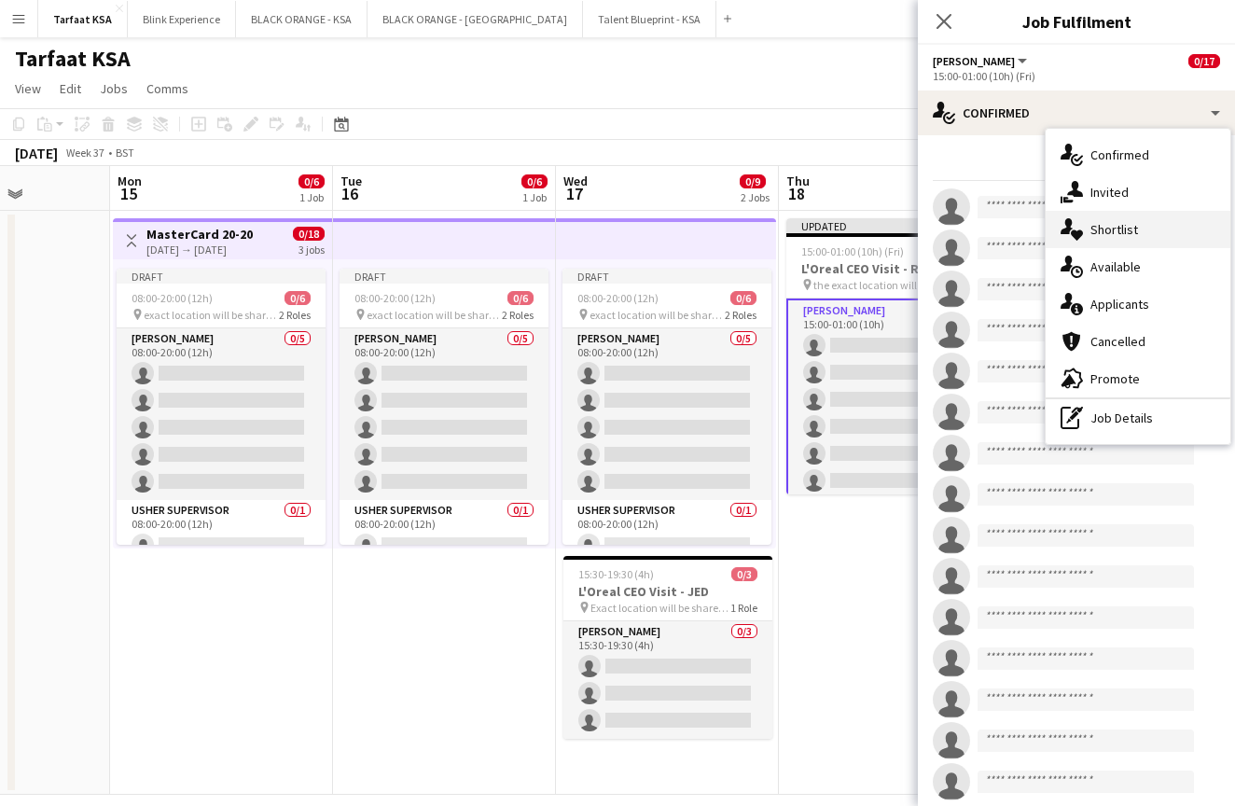
click at [1108, 232] on span "Shortlist" at bounding box center [1115, 229] width 48 height 17
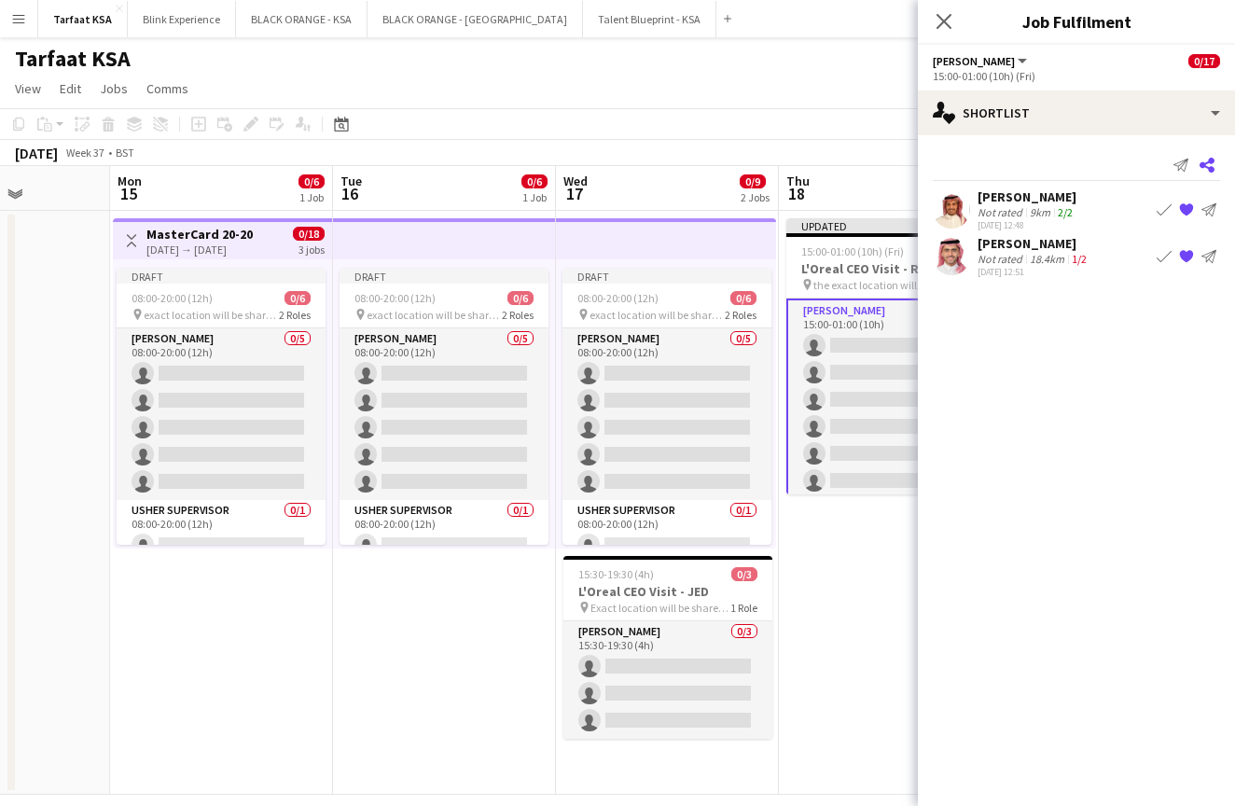
click at [1213, 166] on icon "Share" at bounding box center [1207, 165] width 15 height 15
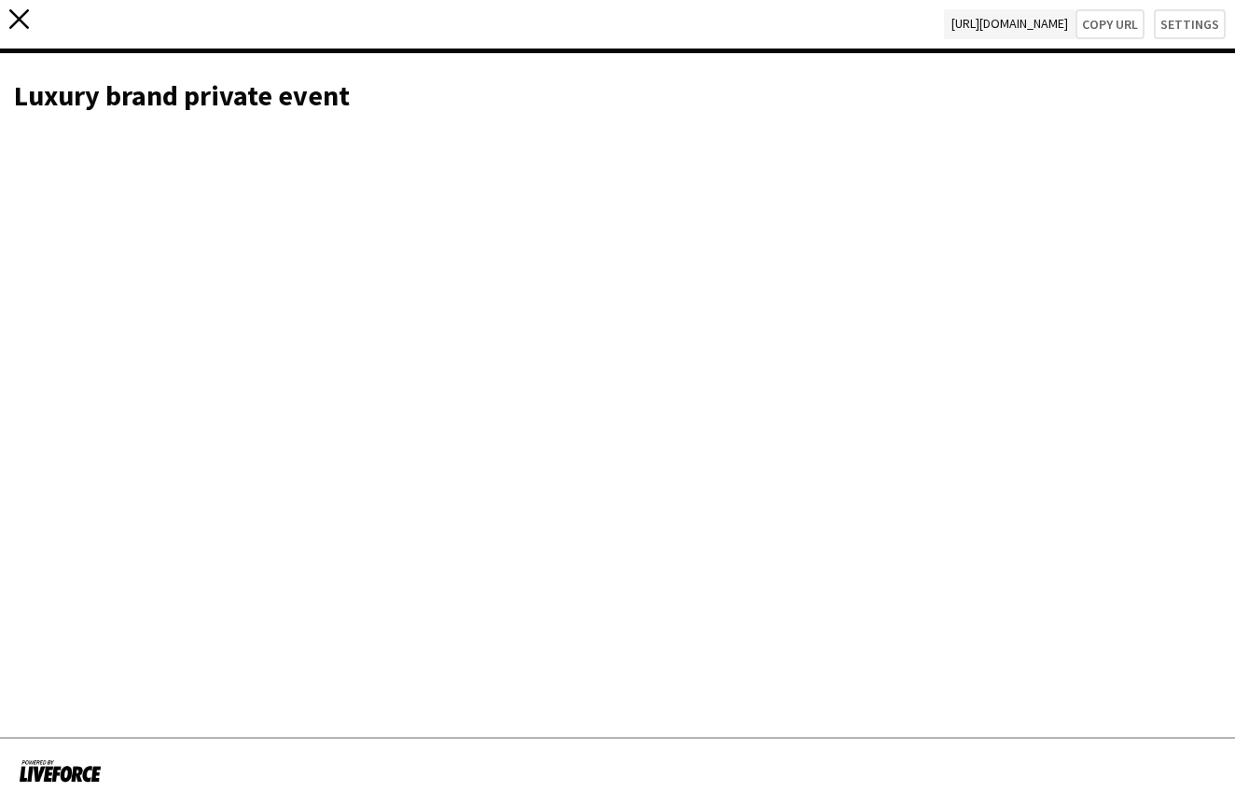
click at [21, 24] on icon "close" at bounding box center [19, 19] width 20 height 20
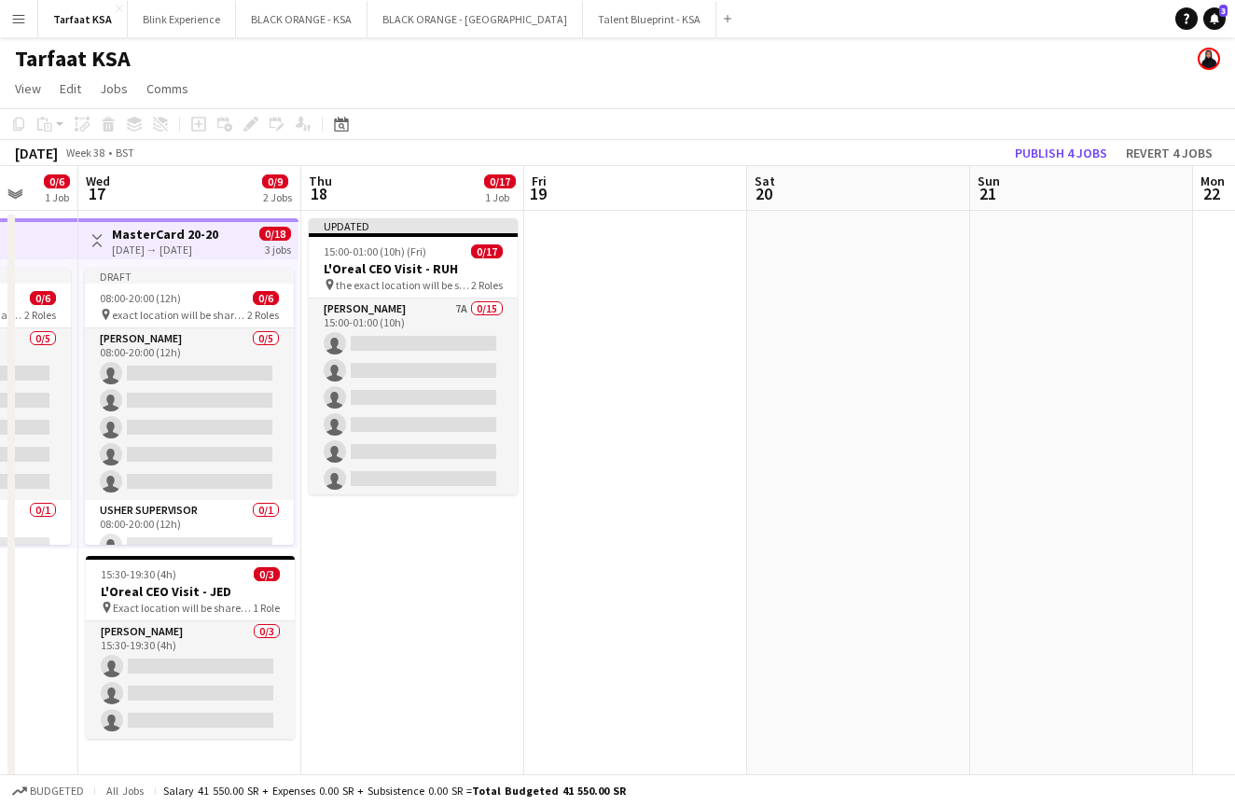
scroll to position [0, 410]
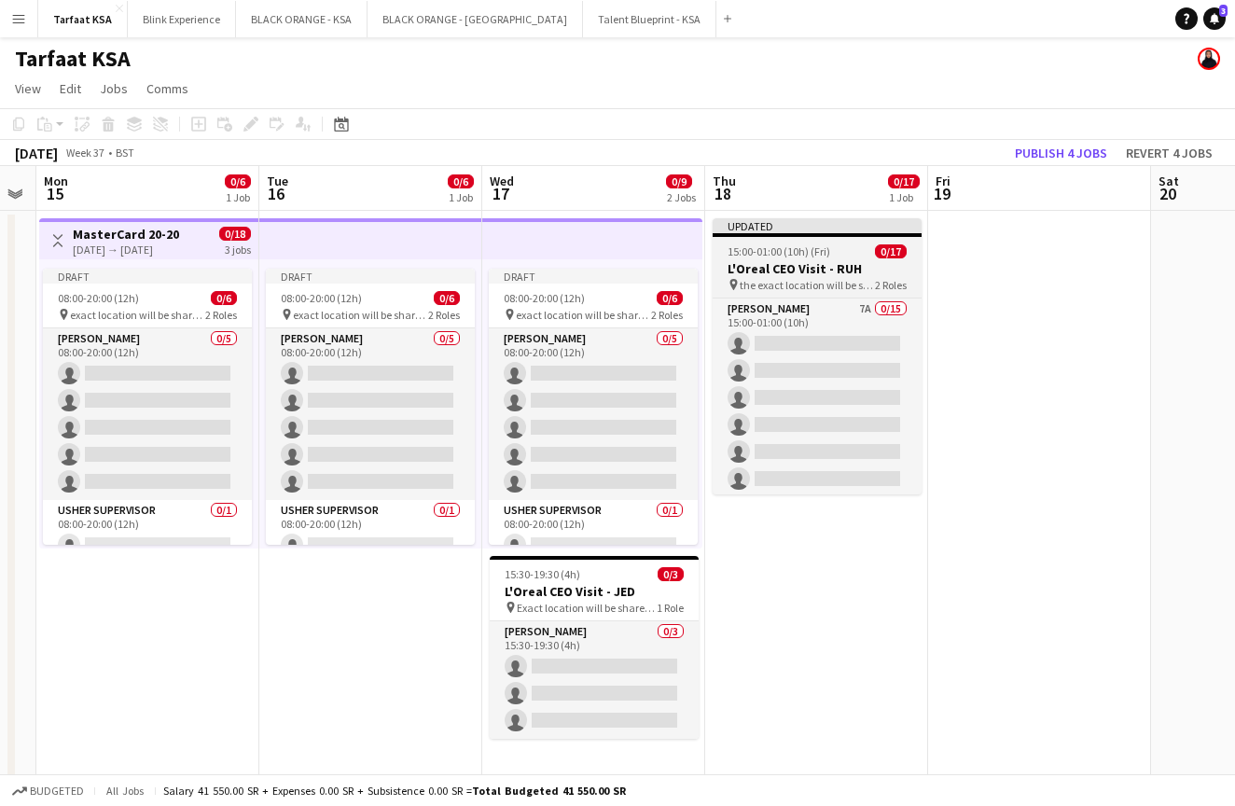
click at [832, 250] on div "15:00-01:00 (10h) (Fri) 0/17" at bounding box center [817, 251] width 209 height 14
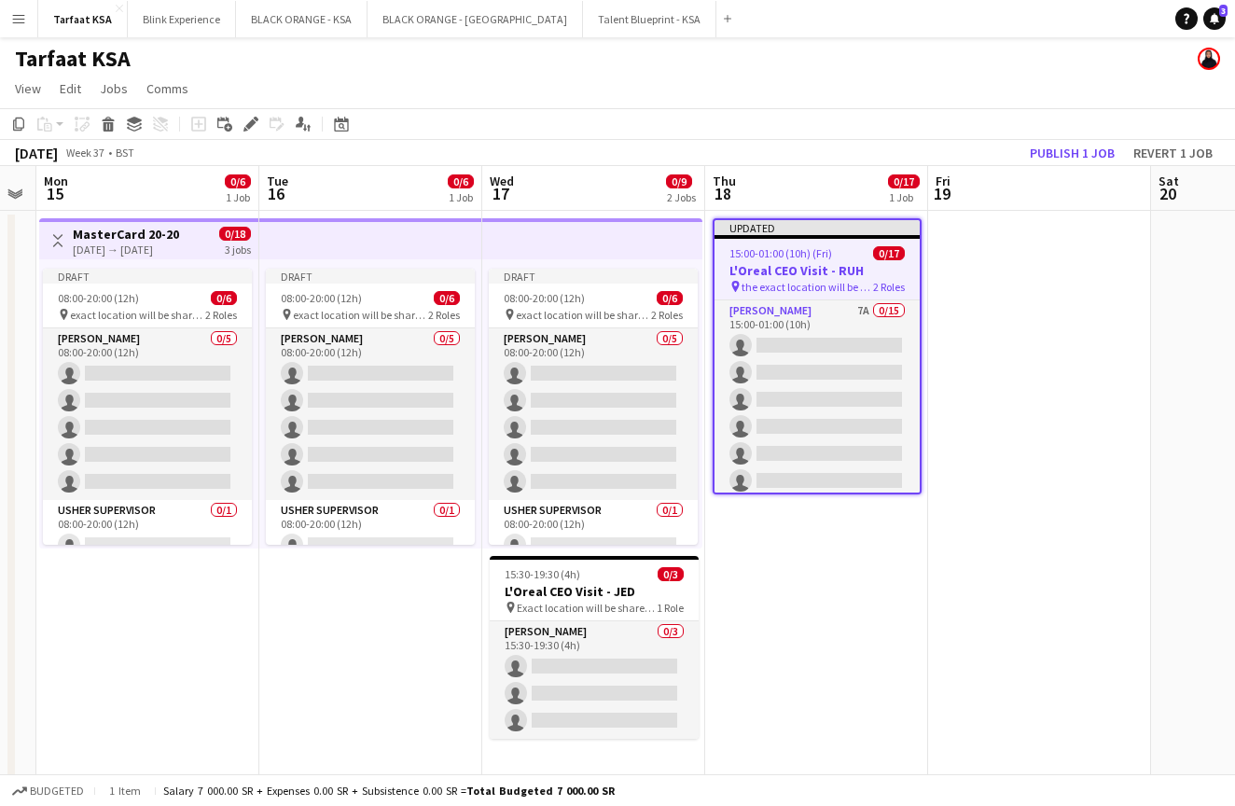
click at [843, 621] on app-date-cell "Updated 15:00-01:00 (10h) (Fri) 0/17 L'Oreal CEO Visit - RUH pin the exact loca…" at bounding box center [816, 503] width 223 height 584
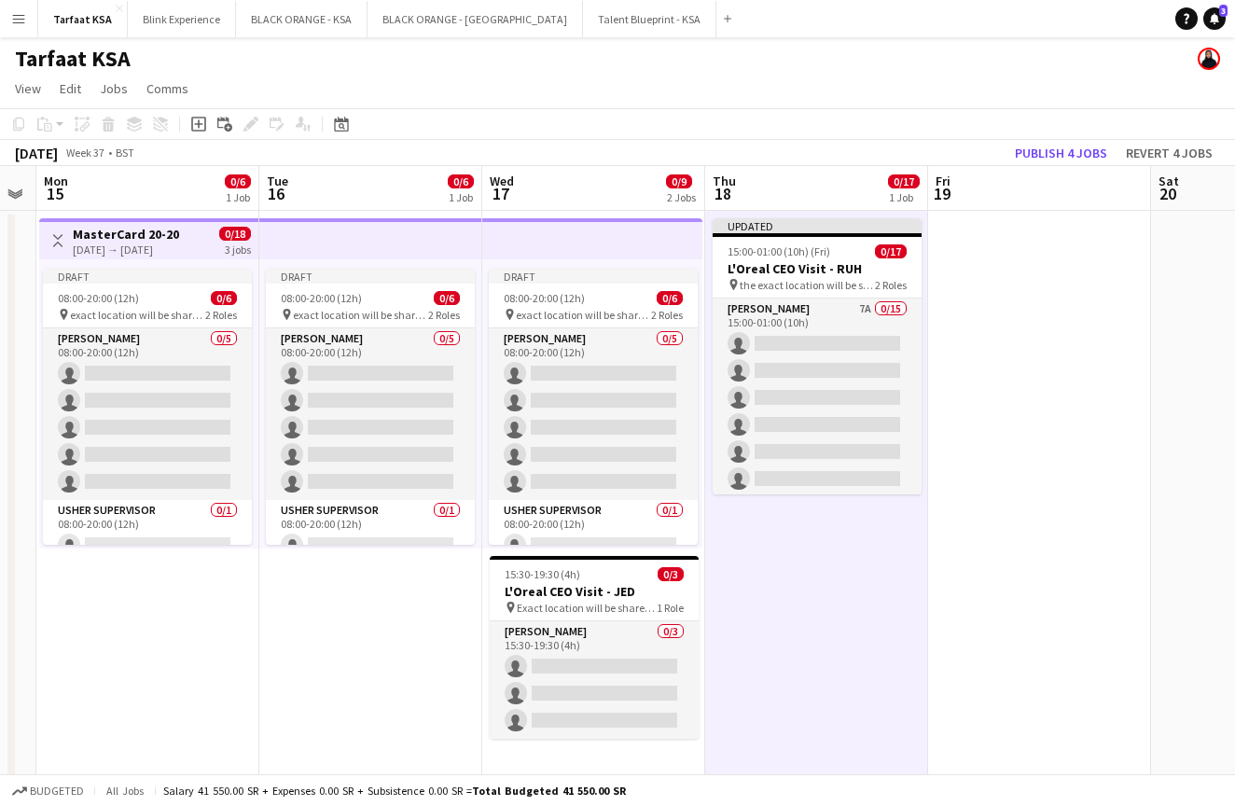
click at [987, 552] on app-date-cell at bounding box center [1039, 503] width 223 height 584
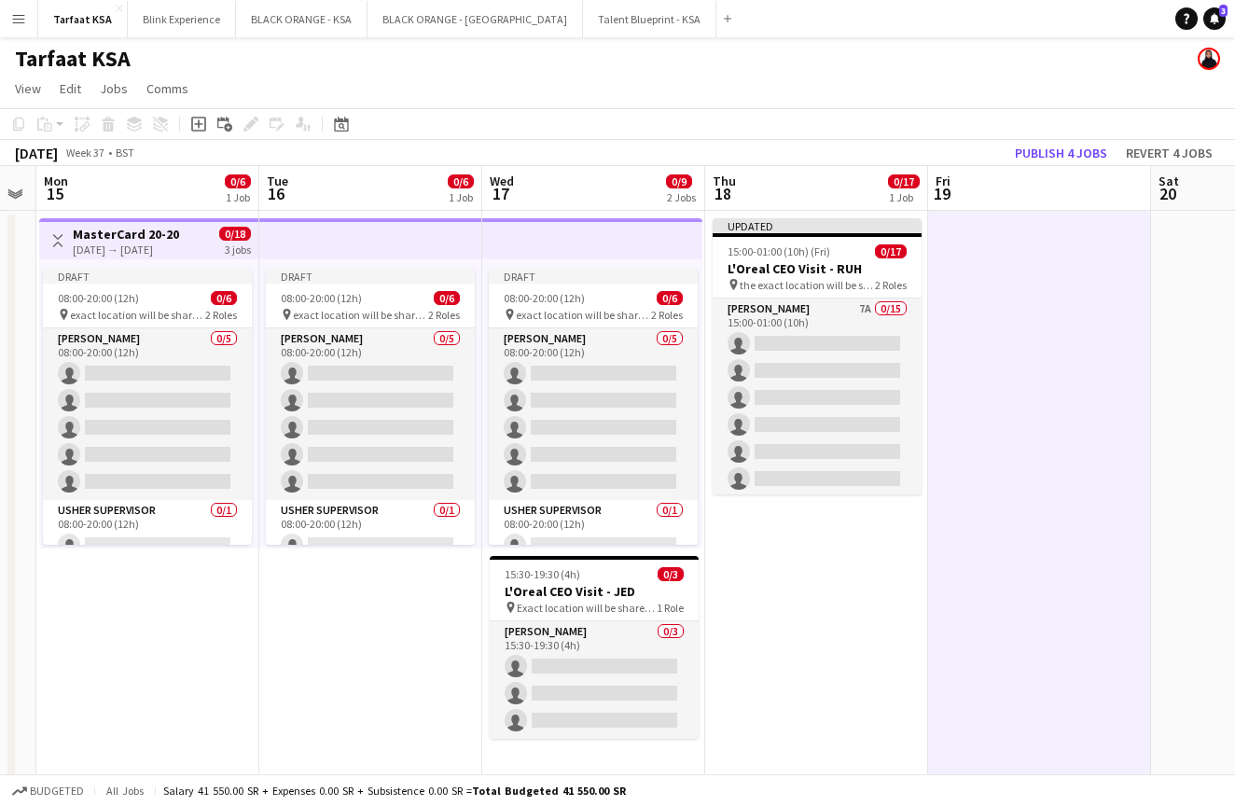
click at [886, 566] on app-date-cell "Updated 15:00-01:00 (10h) (Fri) 0/17 L'Oreal CEO Visit - RUH pin the exact loca…" at bounding box center [816, 503] width 223 height 584
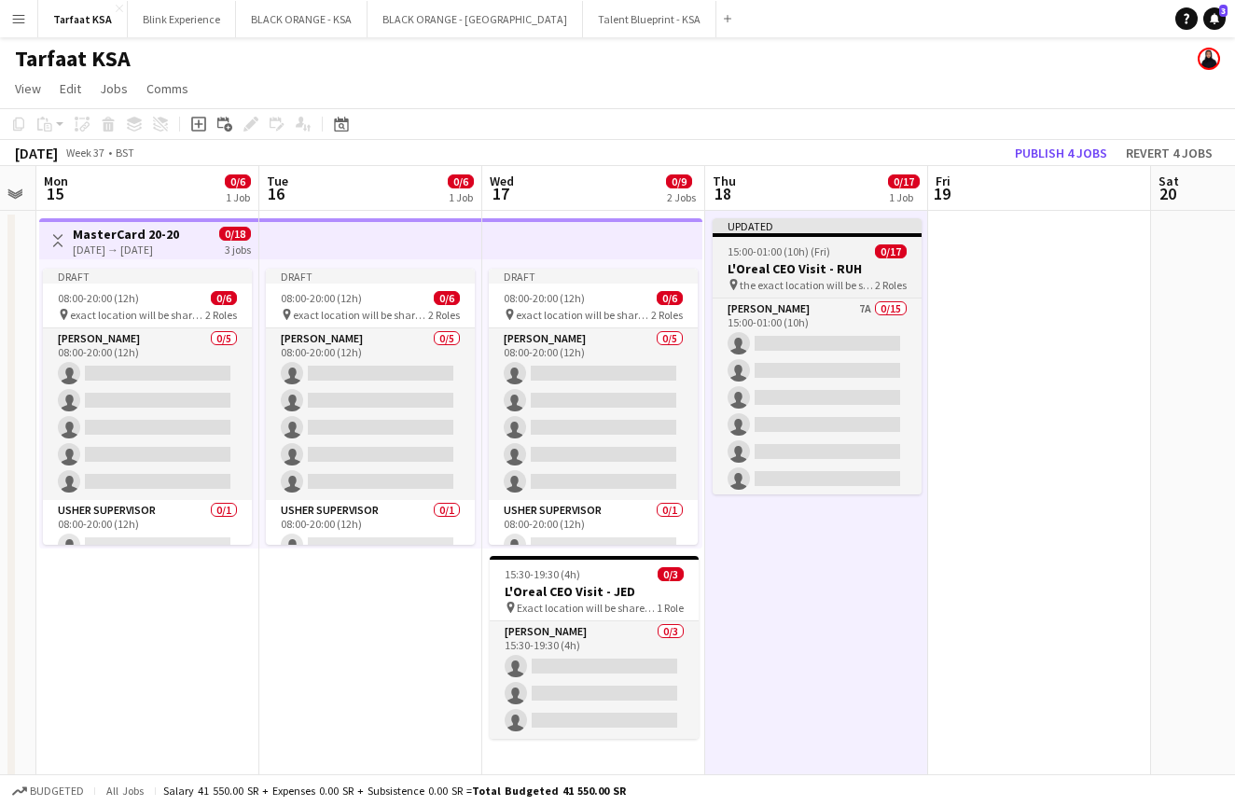
click at [806, 233] on div at bounding box center [817, 235] width 209 height 4
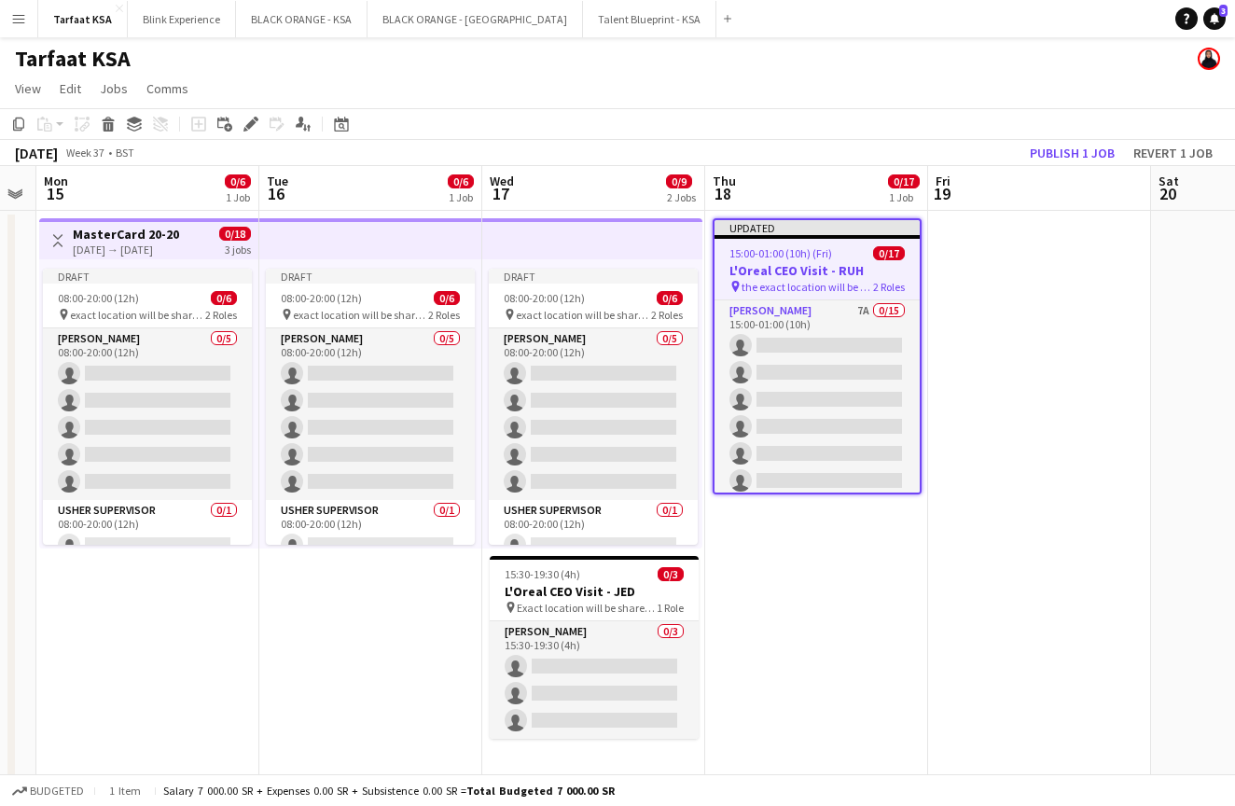
click at [839, 234] on div "Updated" at bounding box center [817, 227] width 205 height 15
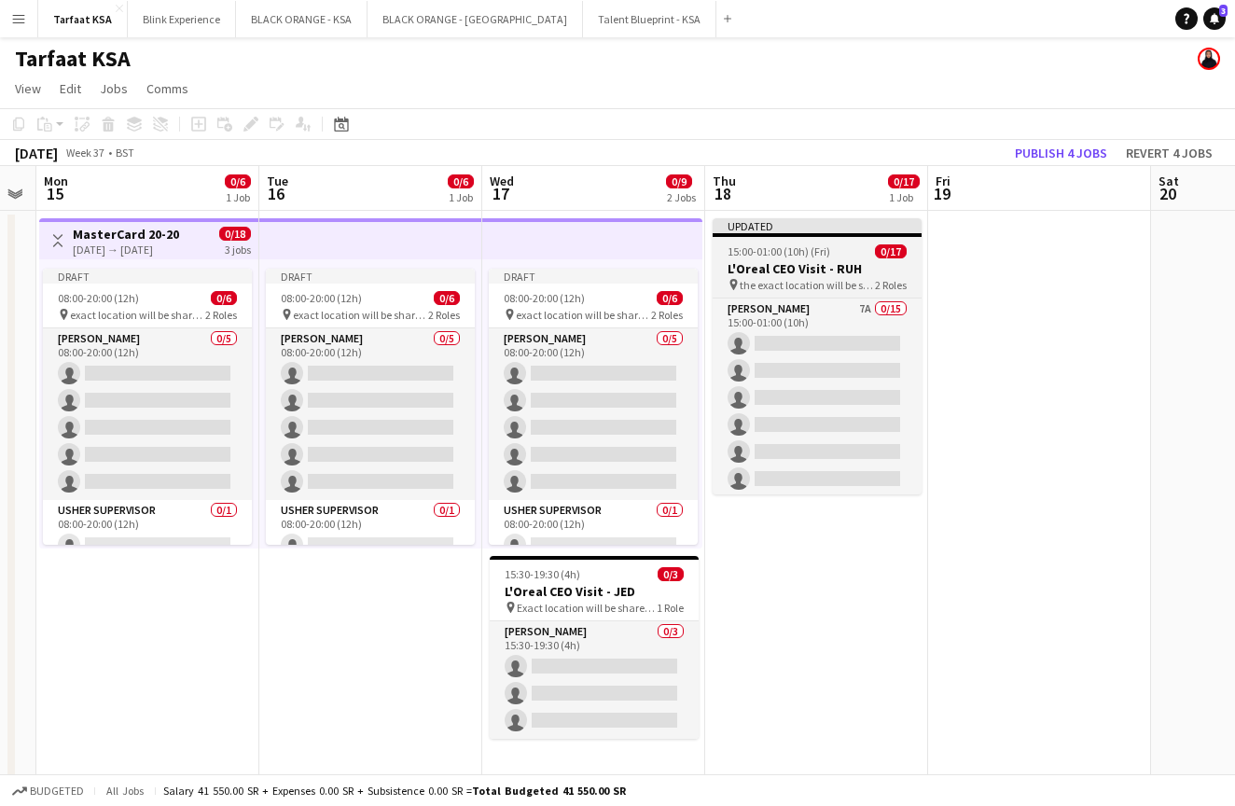
click at [840, 234] on div at bounding box center [817, 235] width 209 height 4
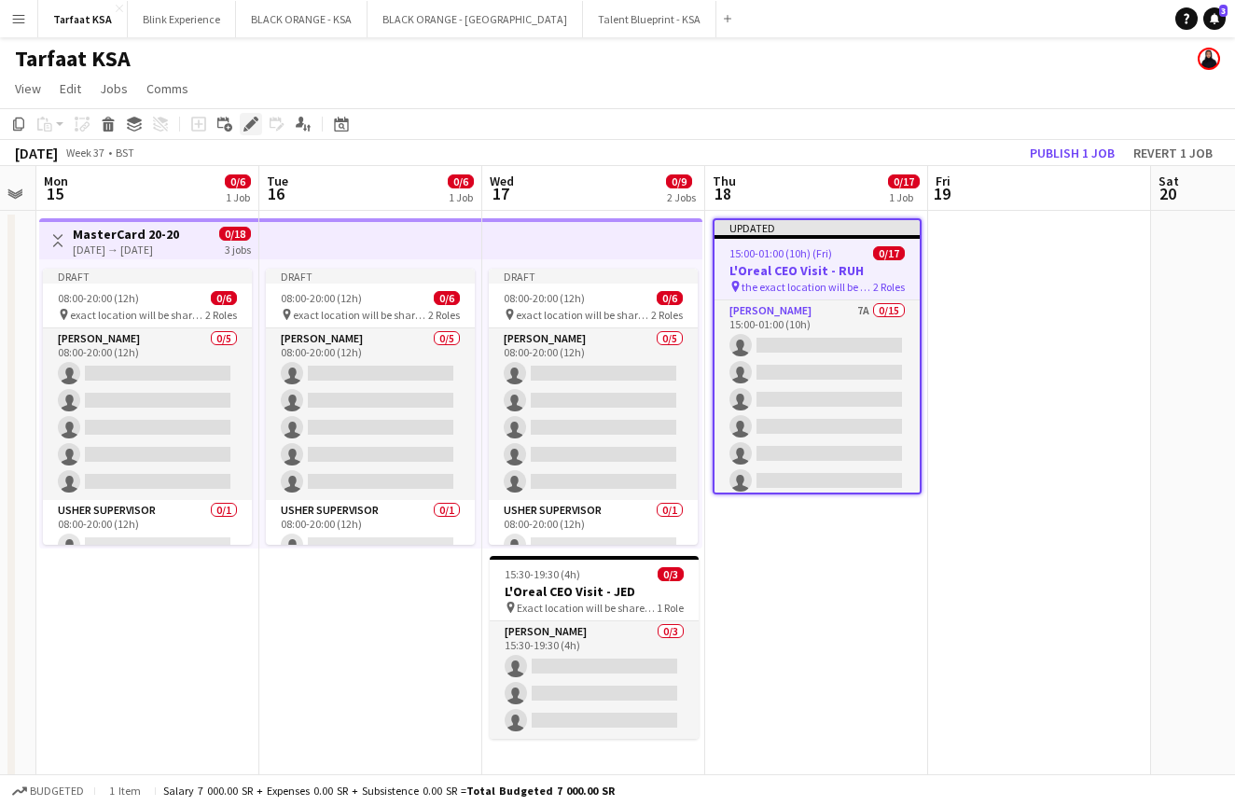
click at [251, 124] on icon at bounding box center [250, 124] width 10 height 10
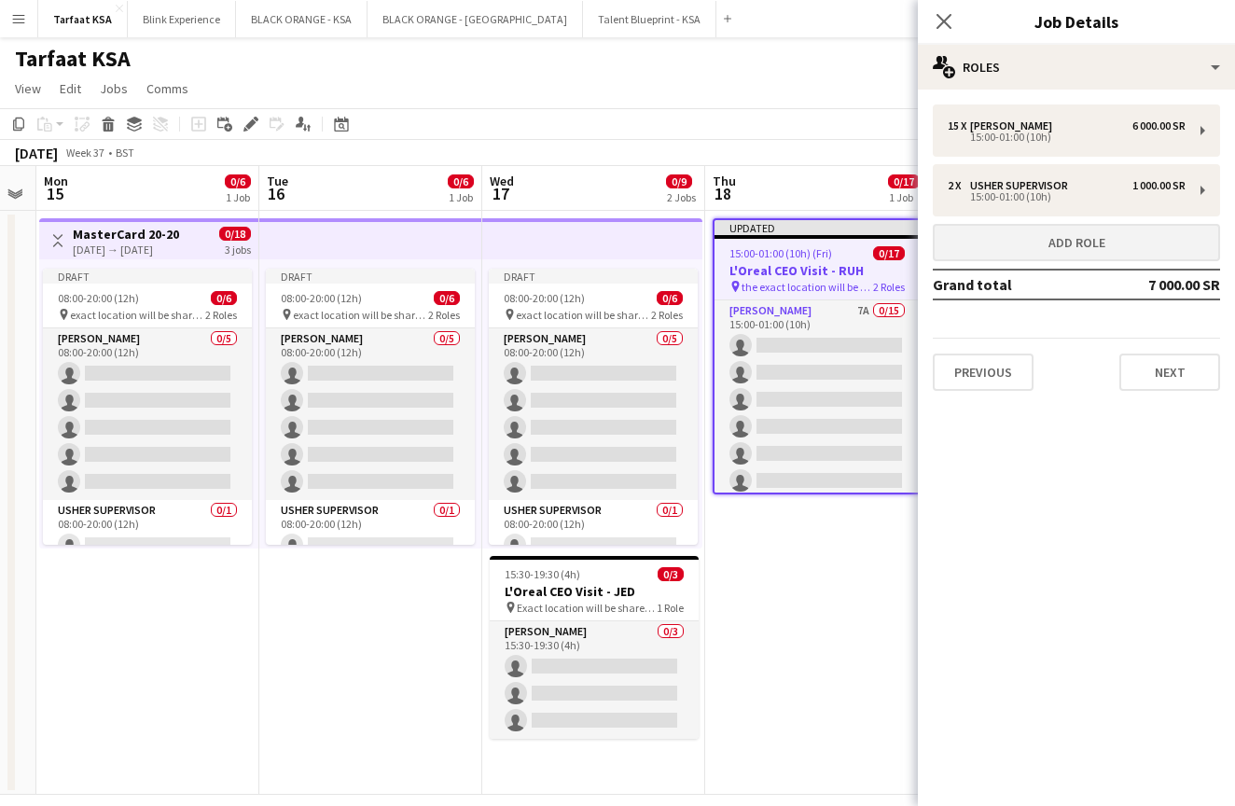
scroll to position [0, 0]
click at [1166, 368] on button "Next" at bounding box center [1170, 372] width 101 height 37
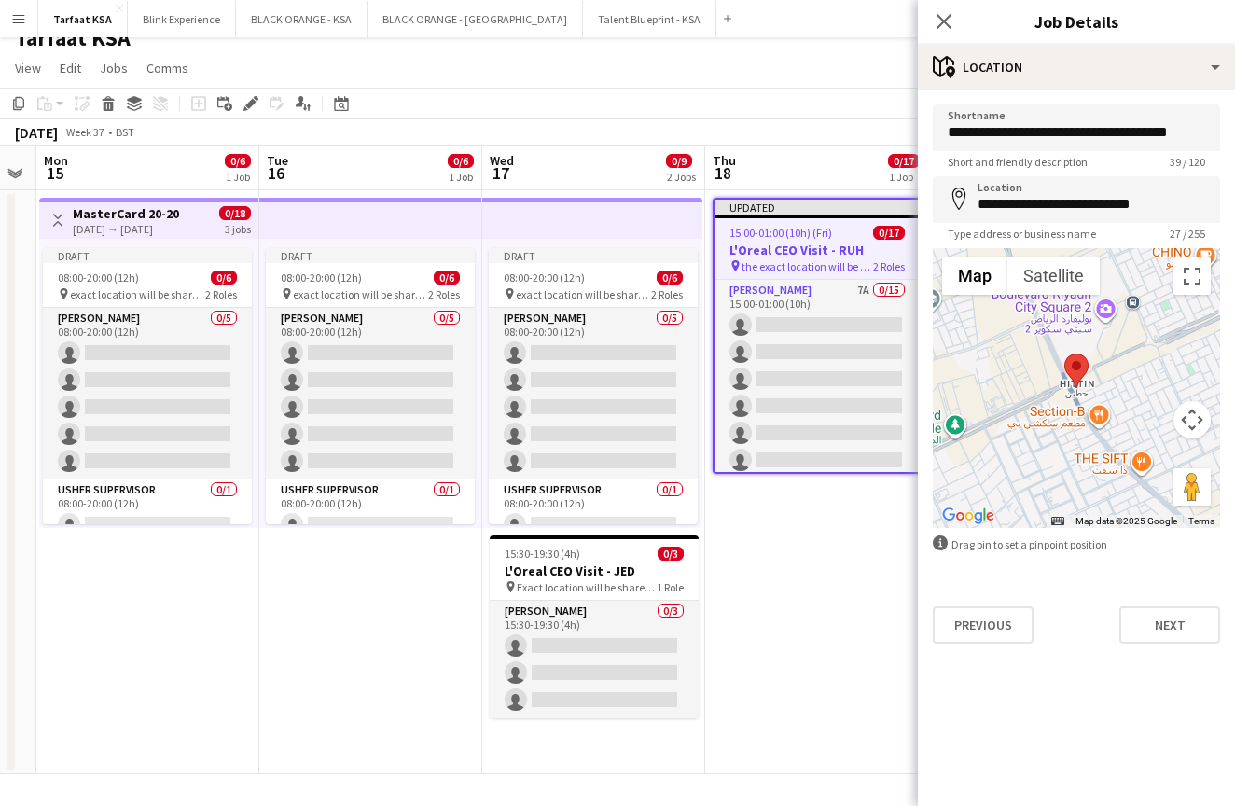
scroll to position [21, 0]
click at [1169, 630] on button "Next" at bounding box center [1170, 625] width 101 height 37
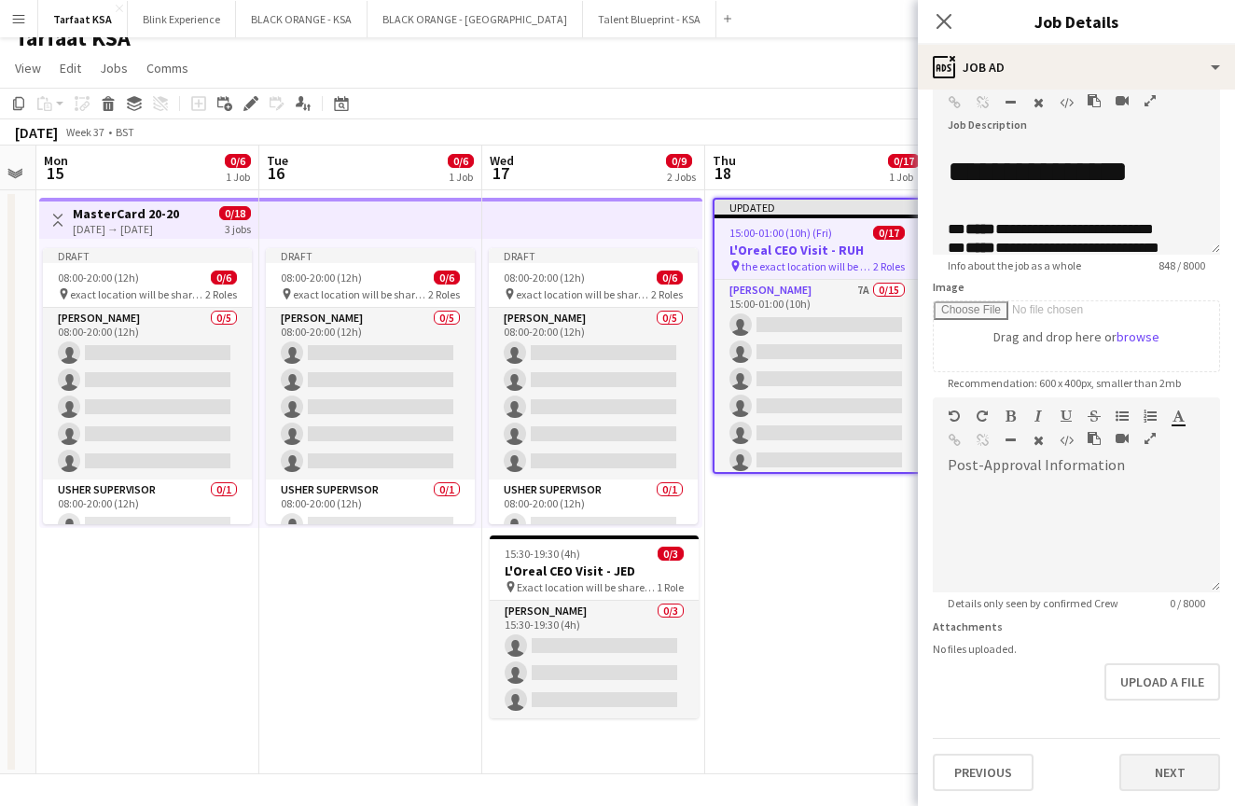
scroll to position [117, 0]
click at [1162, 773] on button "Next" at bounding box center [1170, 772] width 101 height 37
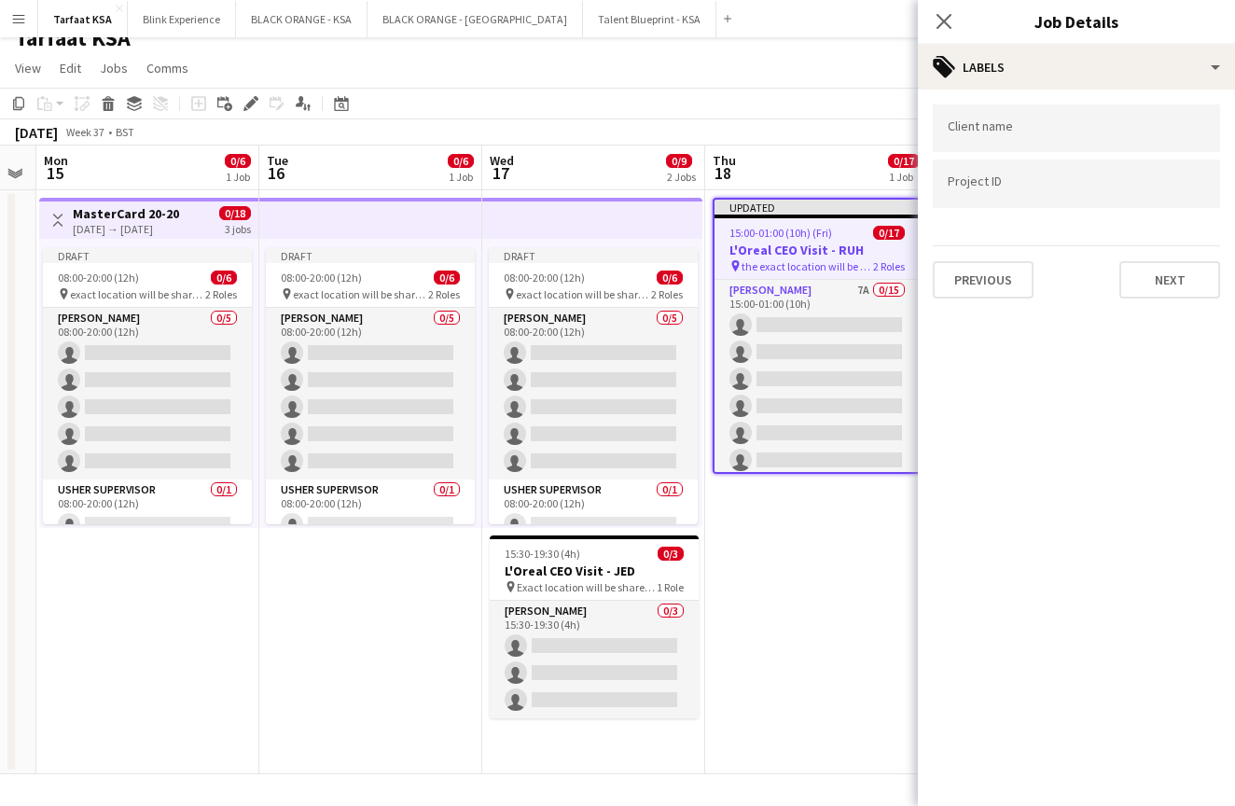
scroll to position [0, 0]
click at [1141, 292] on button "Next" at bounding box center [1170, 279] width 101 height 37
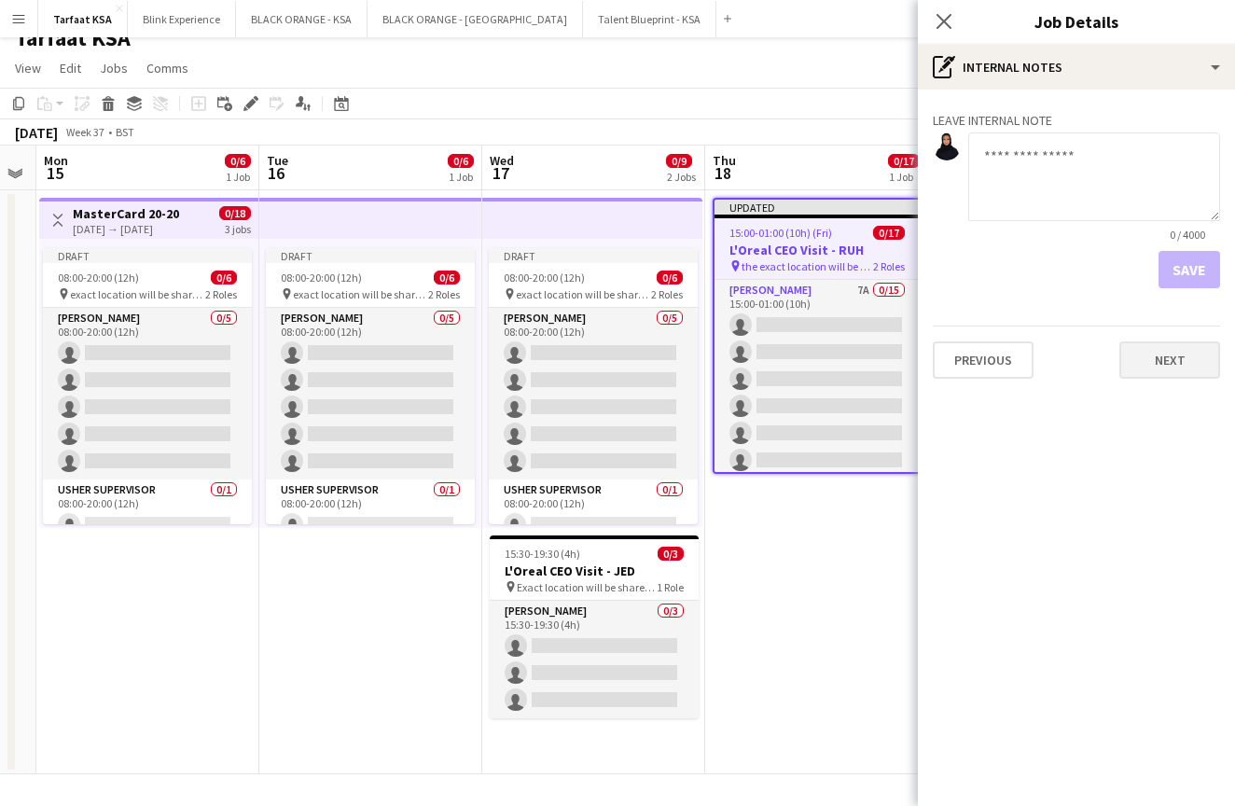
click at [1153, 368] on button "Next" at bounding box center [1170, 360] width 101 height 37
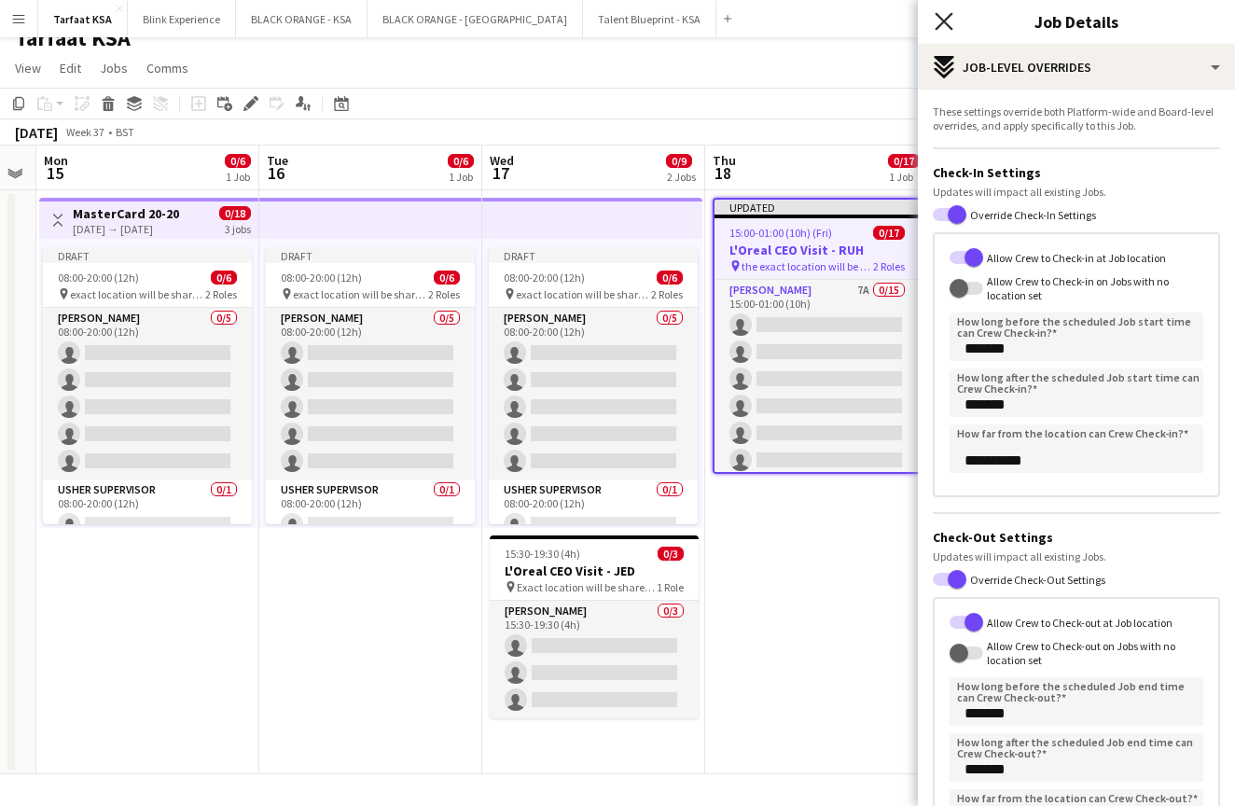
click at [941, 21] on icon "Close pop-in" at bounding box center [944, 21] width 18 height 18
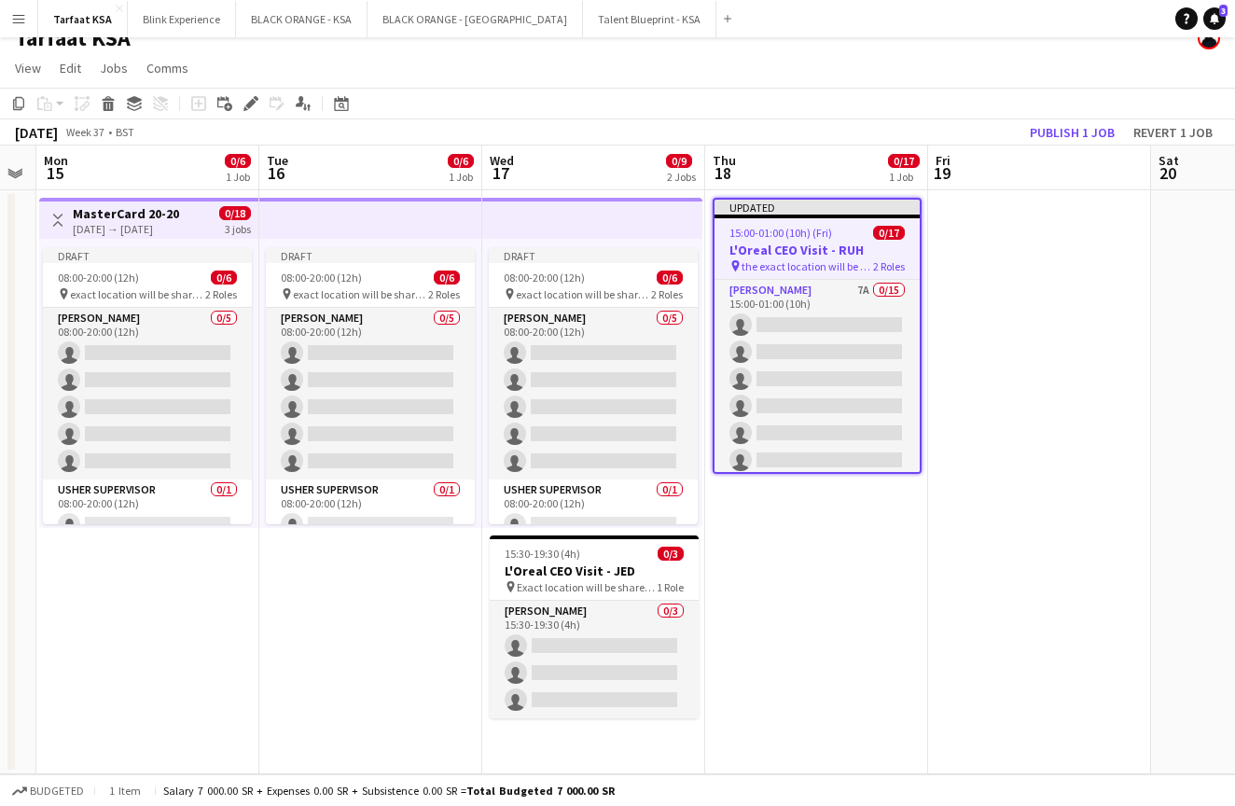
click at [800, 552] on app-date-cell "Updated 15:00-01:00 (10h) (Fri) 0/17 L'Oreal CEO Visit - RUH pin the exact loca…" at bounding box center [816, 482] width 223 height 584
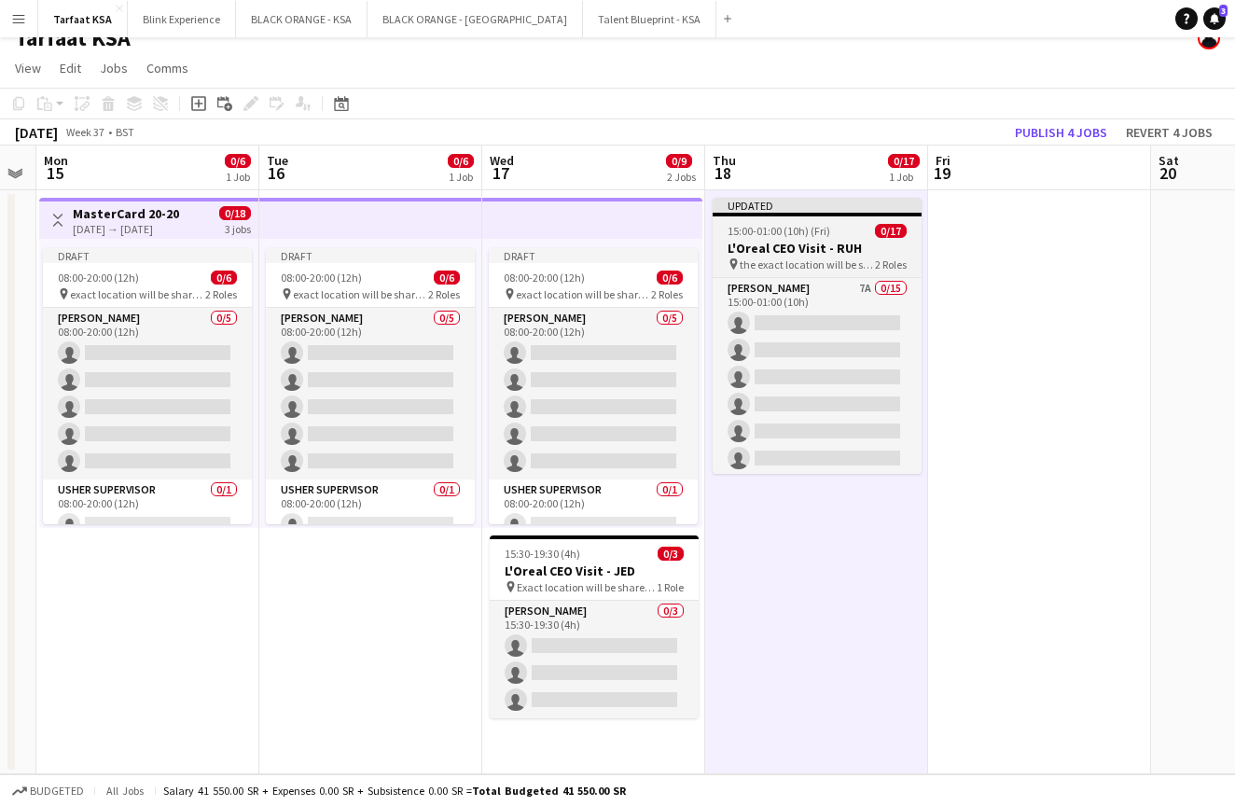
click at [809, 210] on div "Updated" at bounding box center [817, 205] width 209 height 15
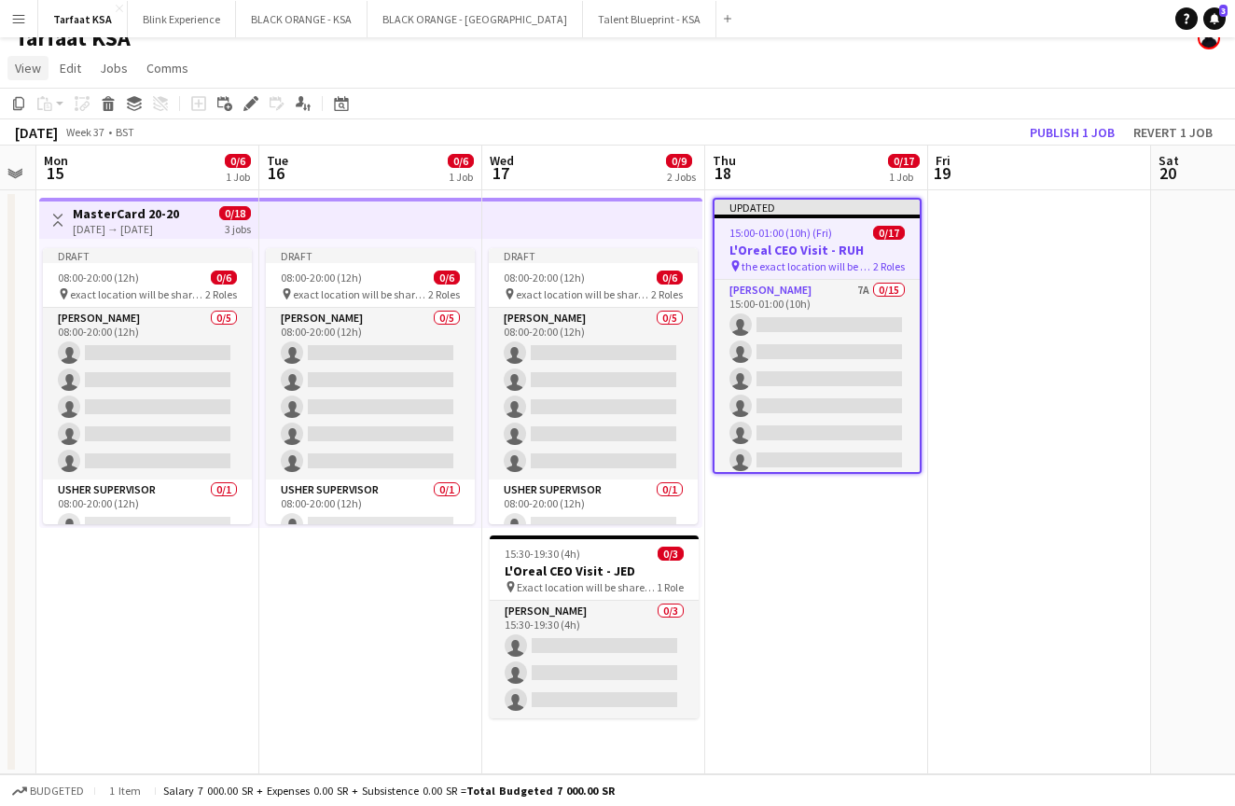
click at [32, 72] on span "View" at bounding box center [28, 68] width 26 height 17
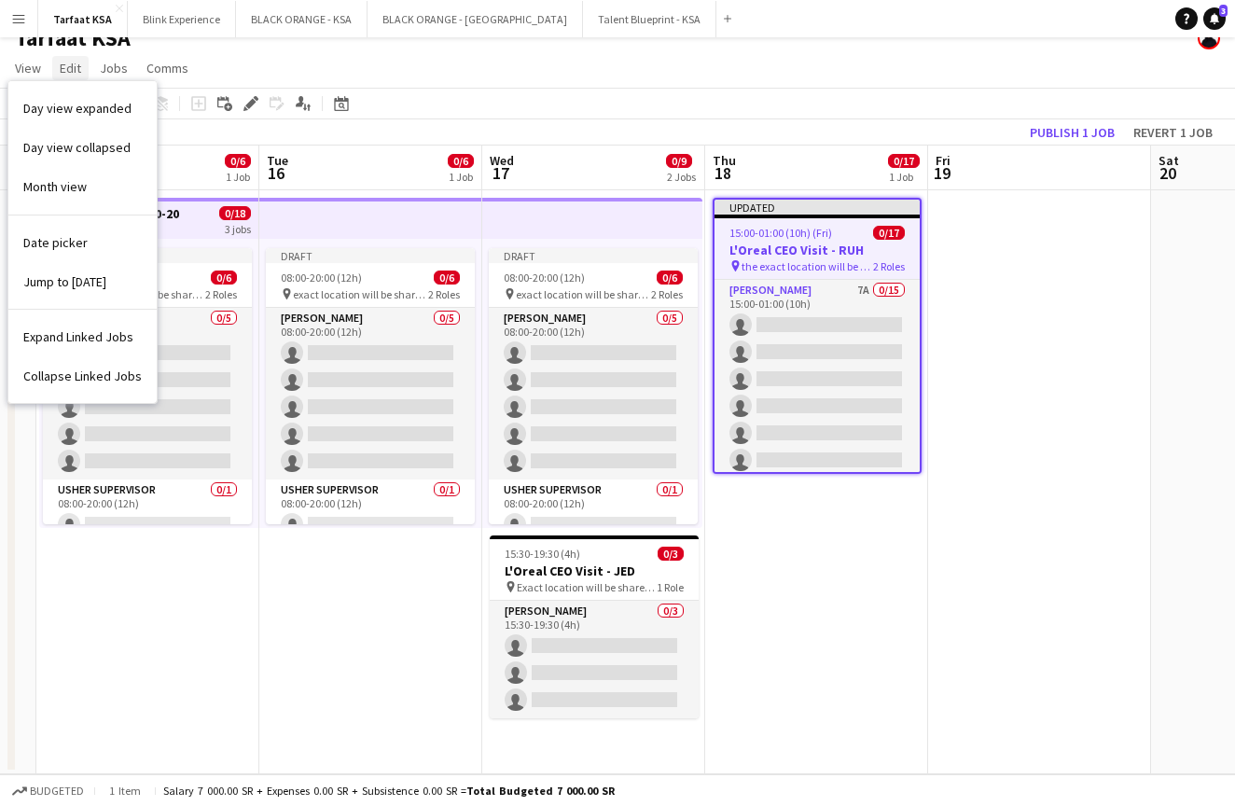
click at [68, 67] on span "Edit" at bounding box center [70, 68] width 21 height 17
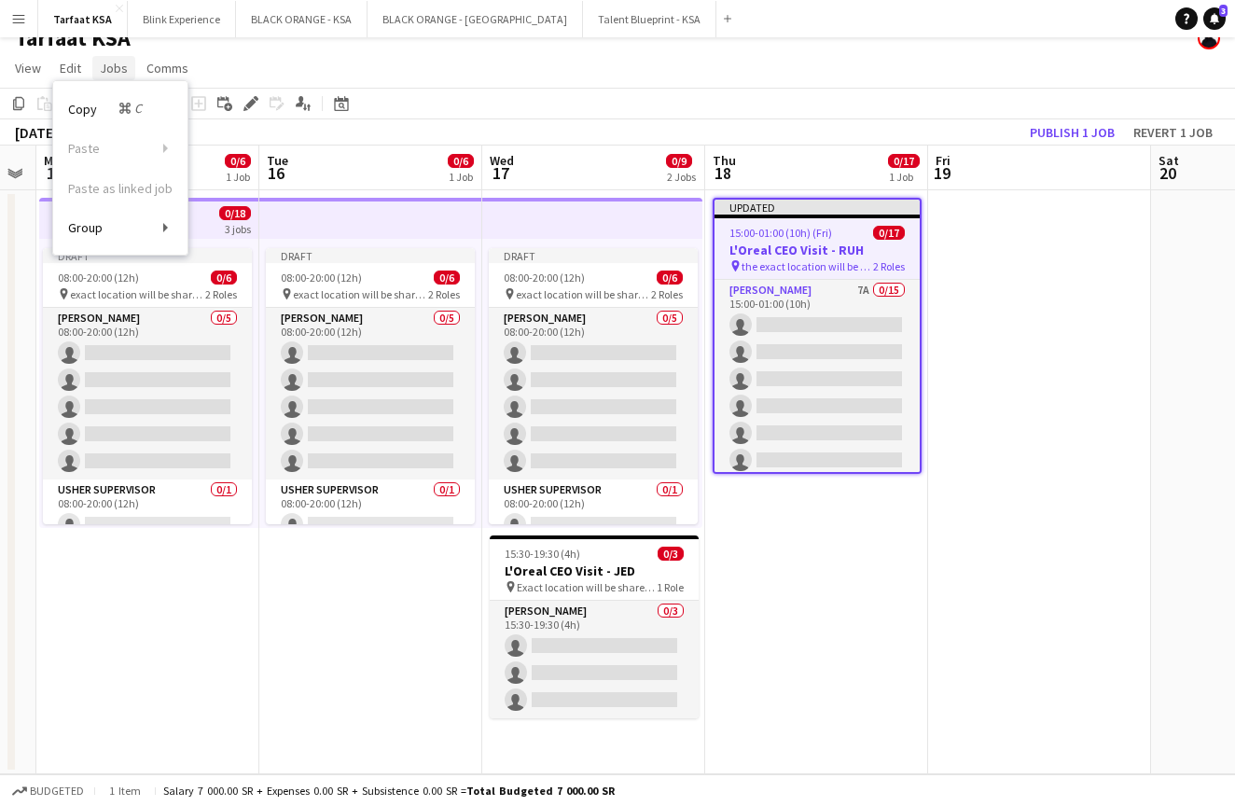
click at [112, 67] on span "Jobs" at bounding box center [114, 68] width 28 height 17
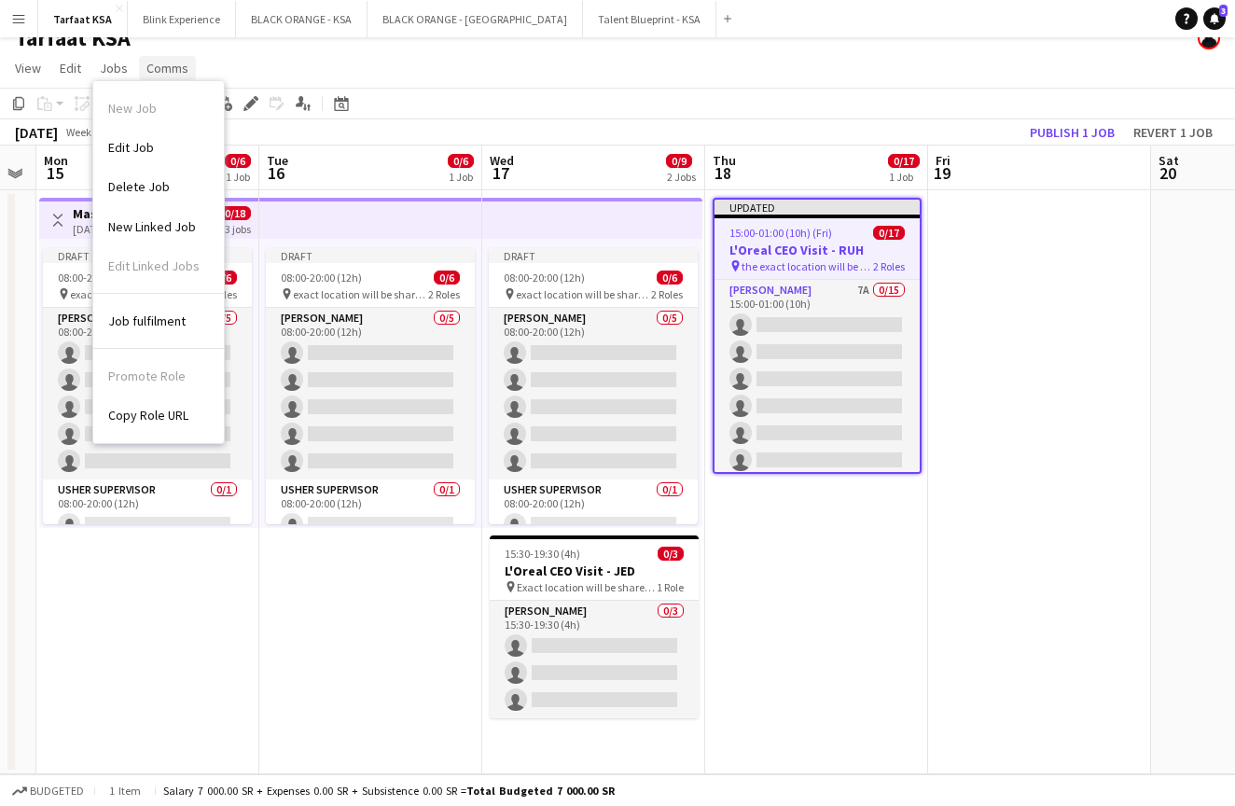
click at [147, 72] on span "Comms" at bounding box center [168, 68] width 42 height 17
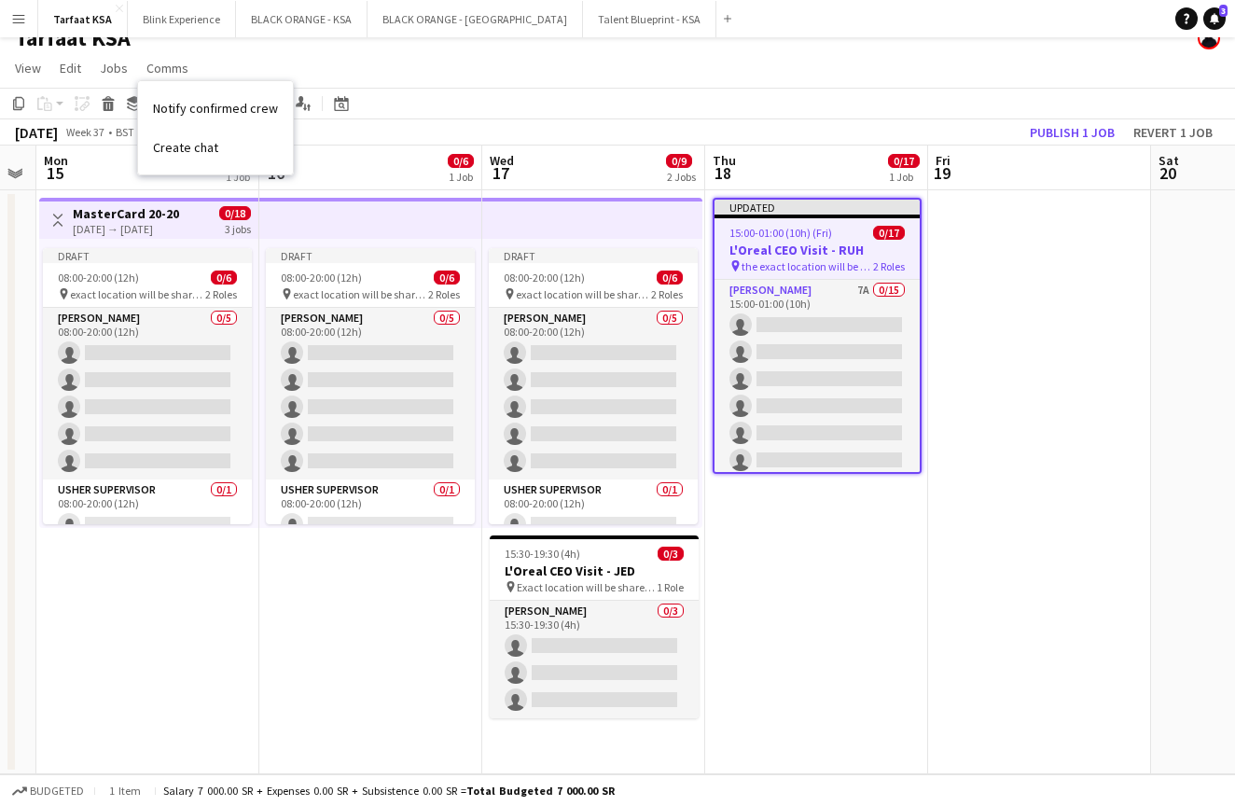
click at [835, 635] on app-date-cell "Updated 15:00-01:00 (10h) (Fri) 0/17 L'Oreal CEO Visit - RUH pin the exact loca…" at bounding box center [816, 482] width 223 height 584
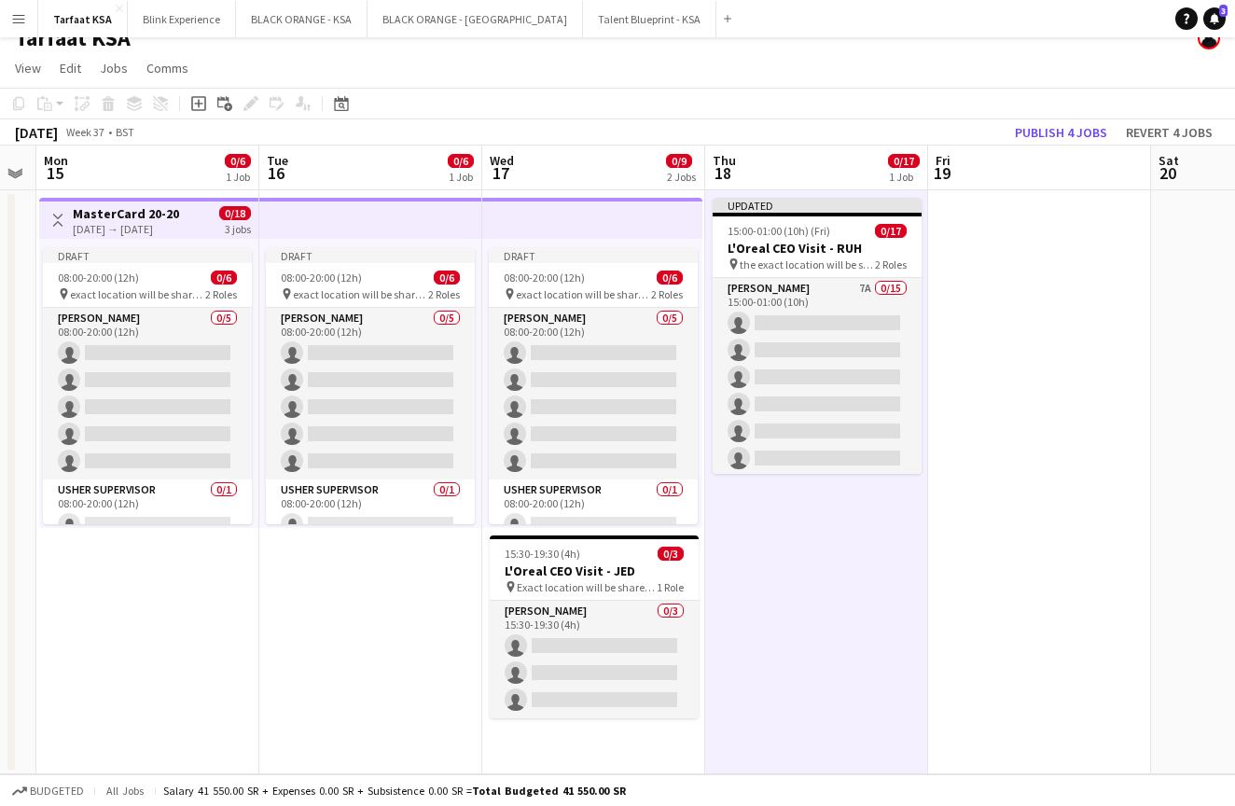
click at [993, 498] on app-date-cell at bounding box center [1039, 482] width 223 height 584
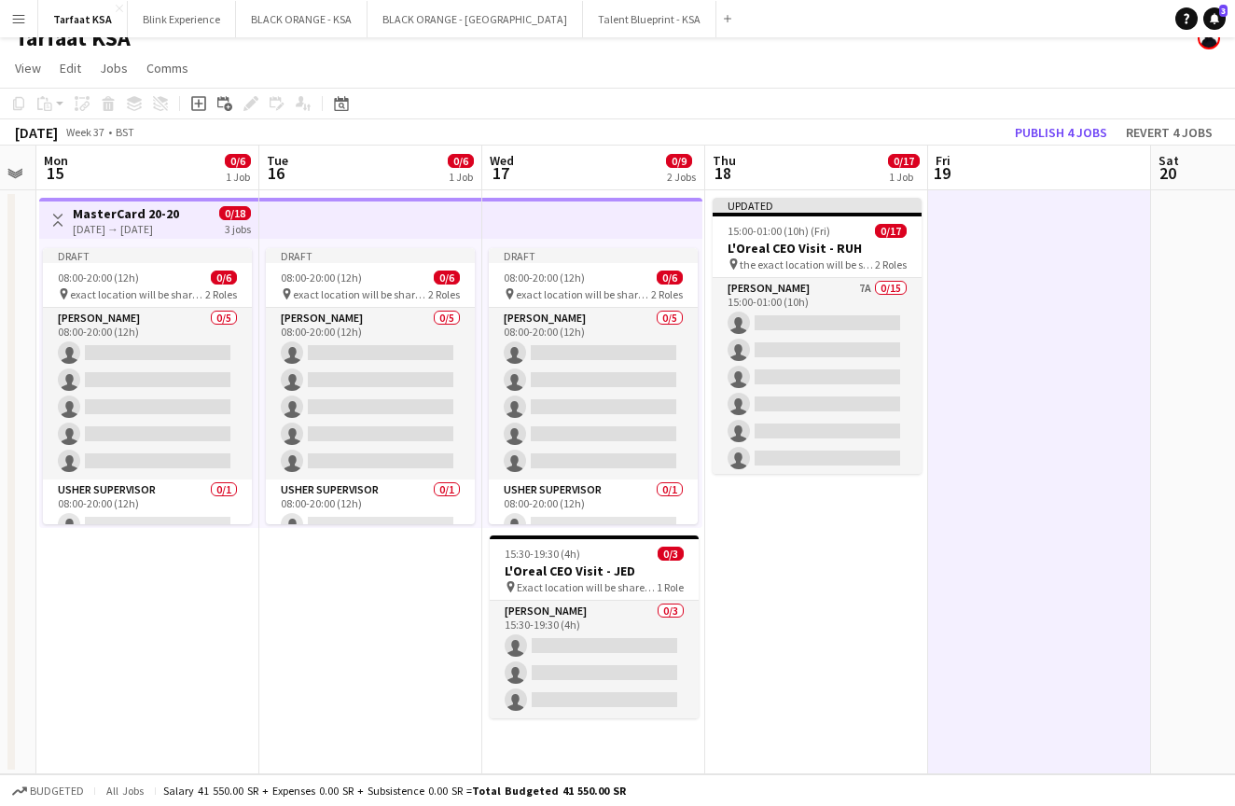
click at [845, 509] on app-date-cell "Updated 15:00-01:00 (10h) (Fri) 0/17 L'Oreal CEO Visit - RUH pin the exact loca…" at bounding box center [816, 482] width 223 height 584
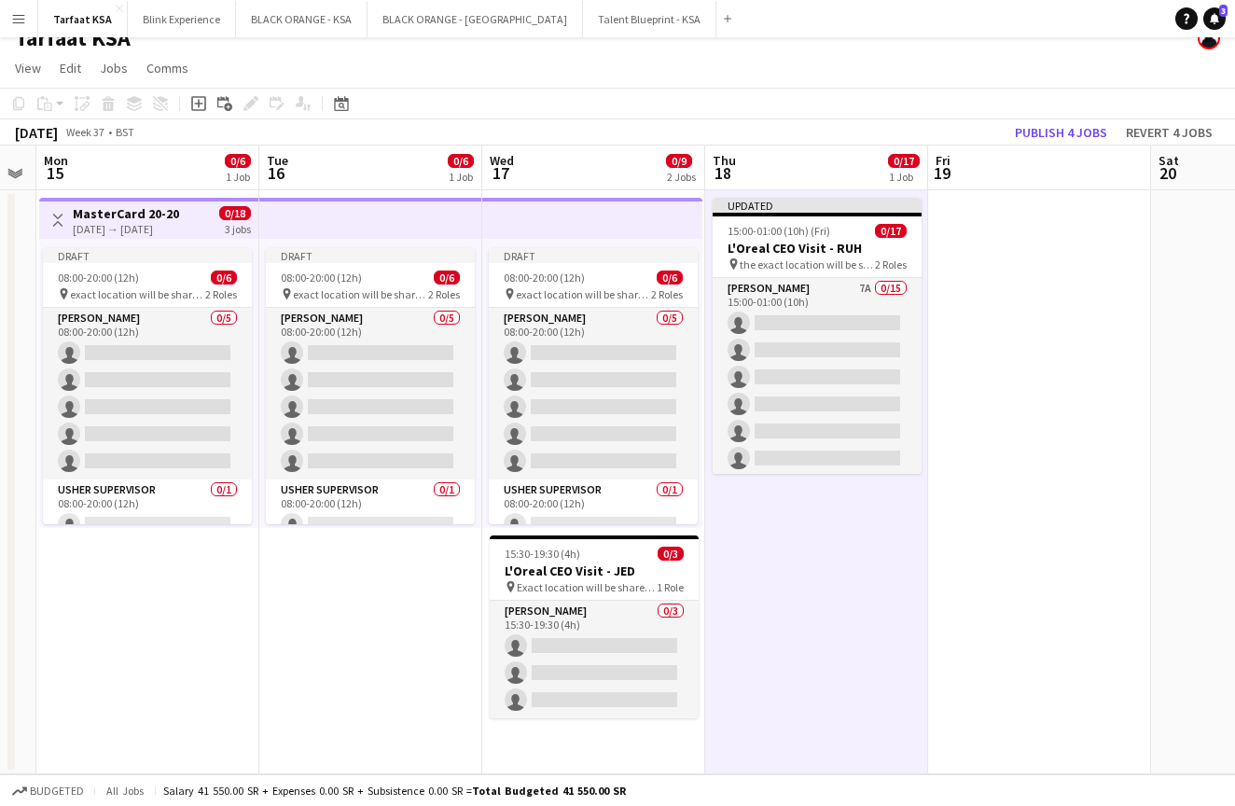
click at [1039, 535] on app-date-cell at bounding box center [1039, 482] width 223 height 584
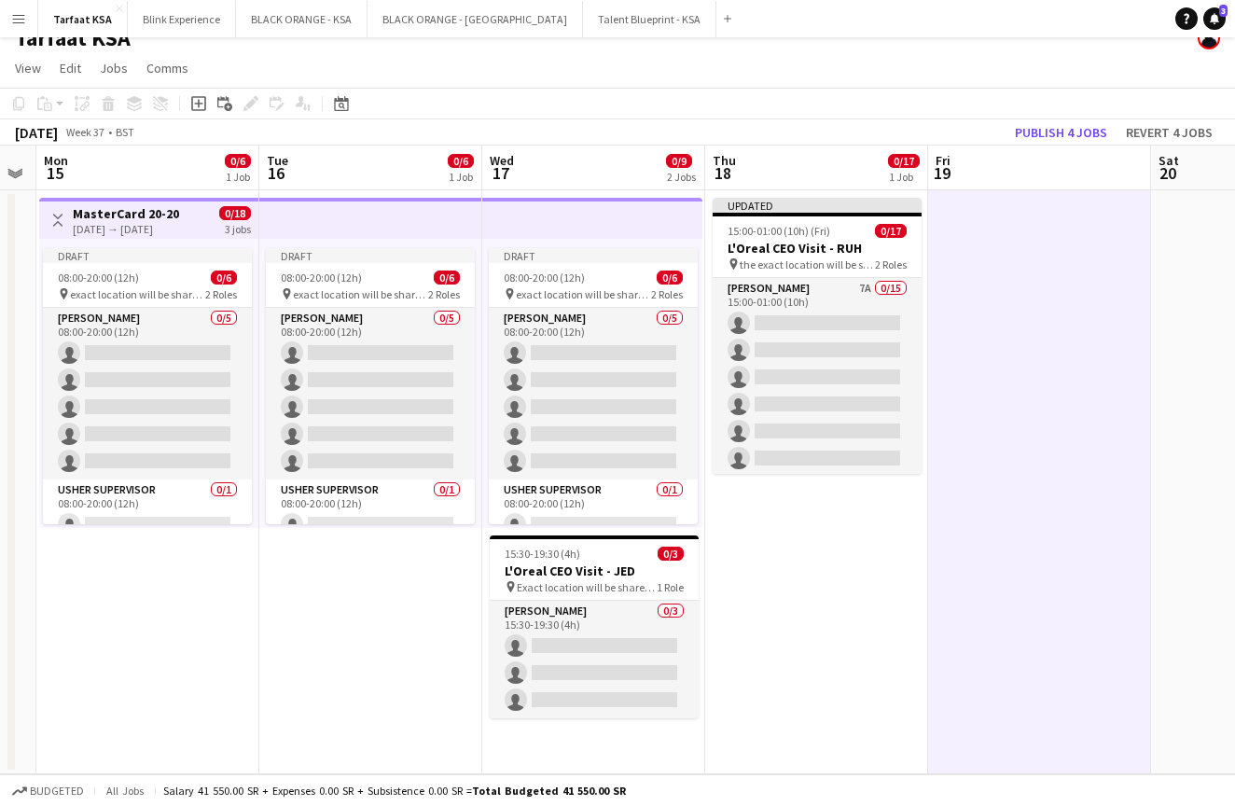
scroll to position [0, 409]
click at [884, 534] on app-date-cell "Updated 15:00-01:00 (10h) (Fri) 0/17 L'Oreal CEO Visit - RUH pin the exact loca…" at bounding box center [817, 482] width 223 height 584
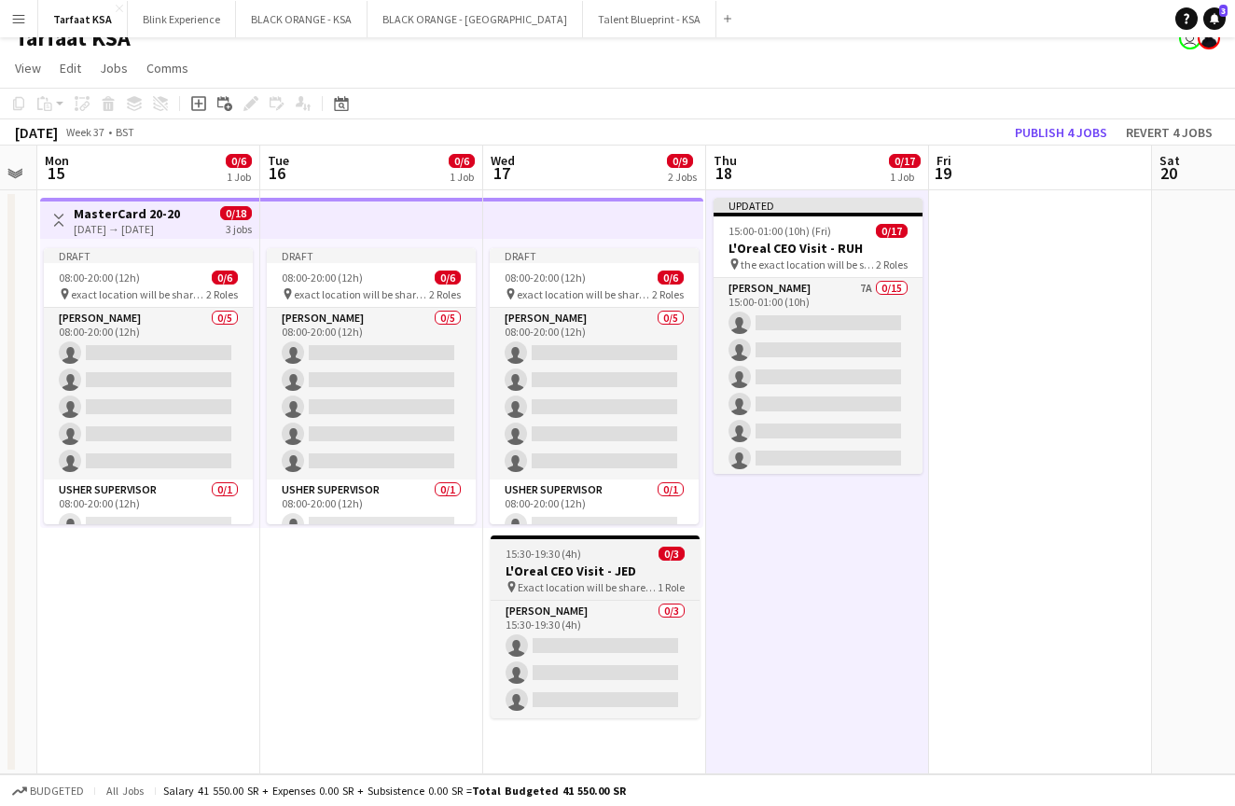
click at [599, 585] on span "Exact location will be shared later" at bounding box center [588, 587] width 140 height 14
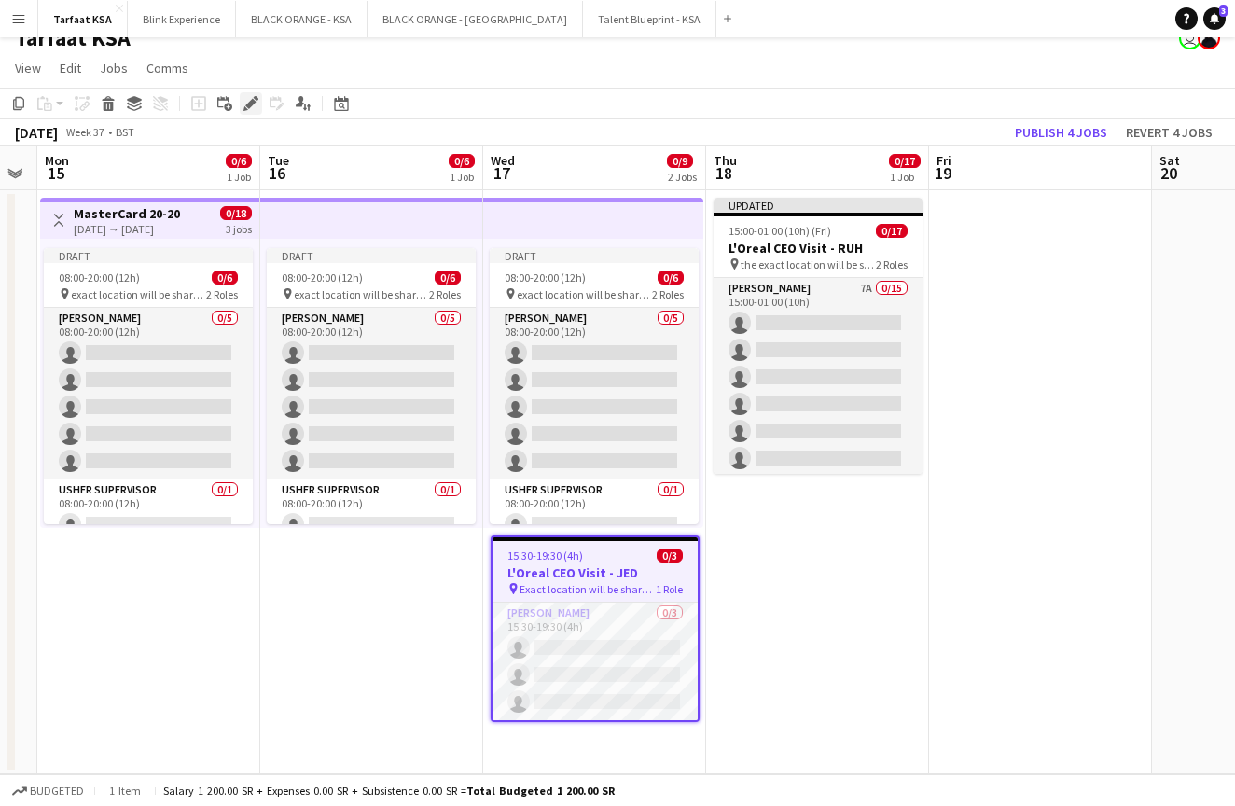
click at [246, 104] on icon "Edit" at bounding box center [251, 103] width 15 height 15
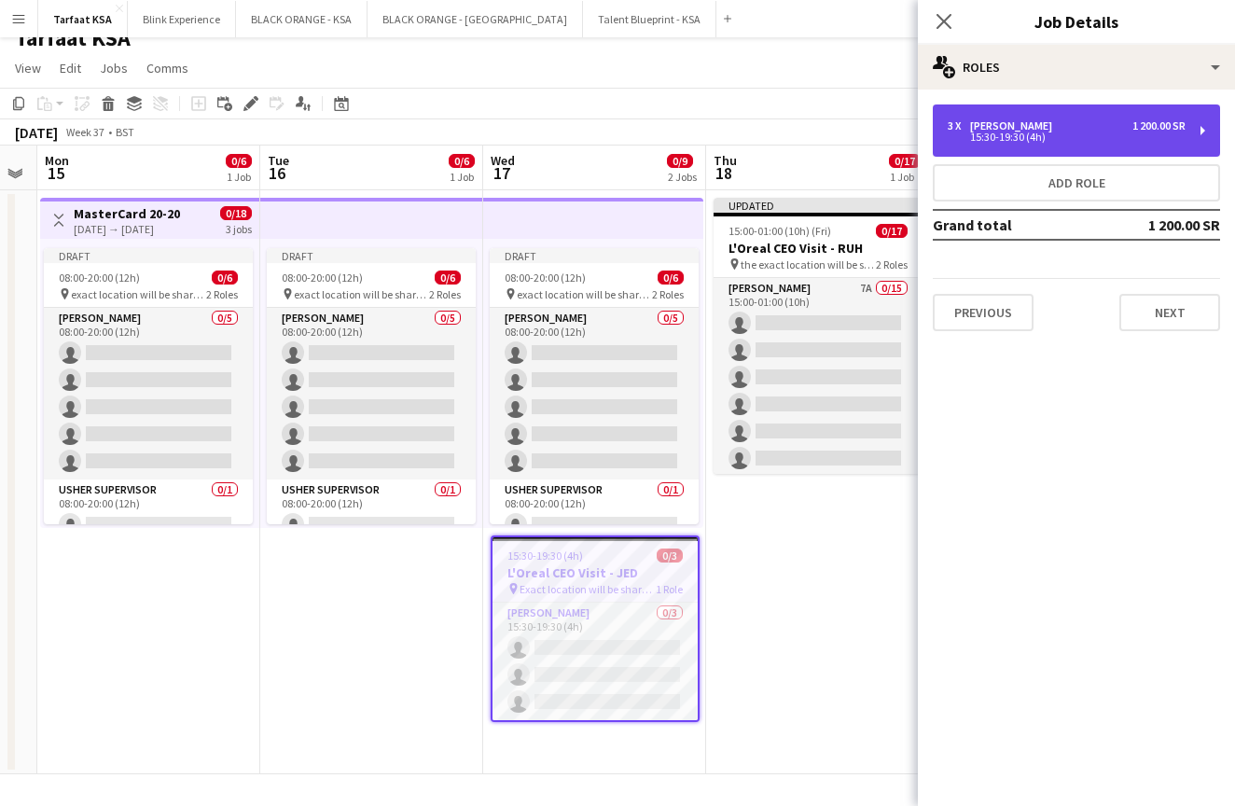
click at [1123, 138] on div "15:30-19:30 (4h)" at bounding box center [1067, 137] width 238 height 9
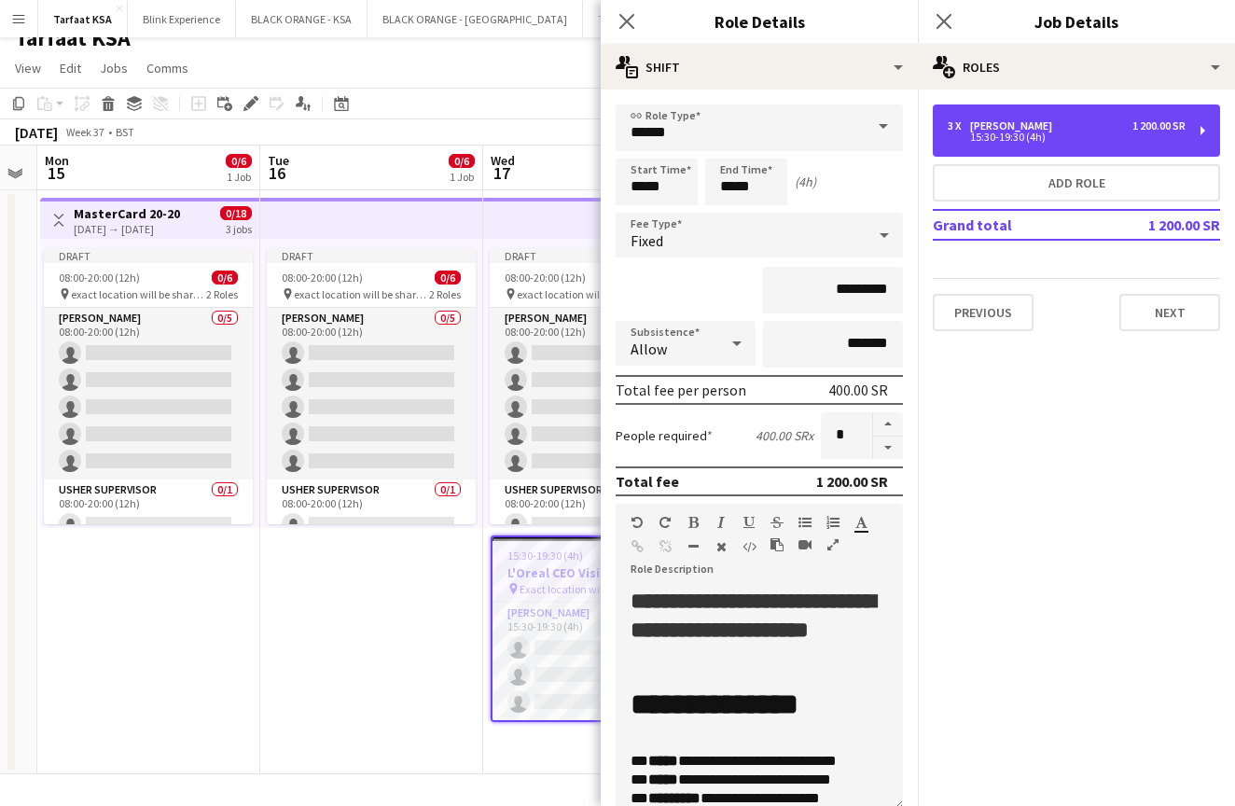
scroll to position [0, 0]
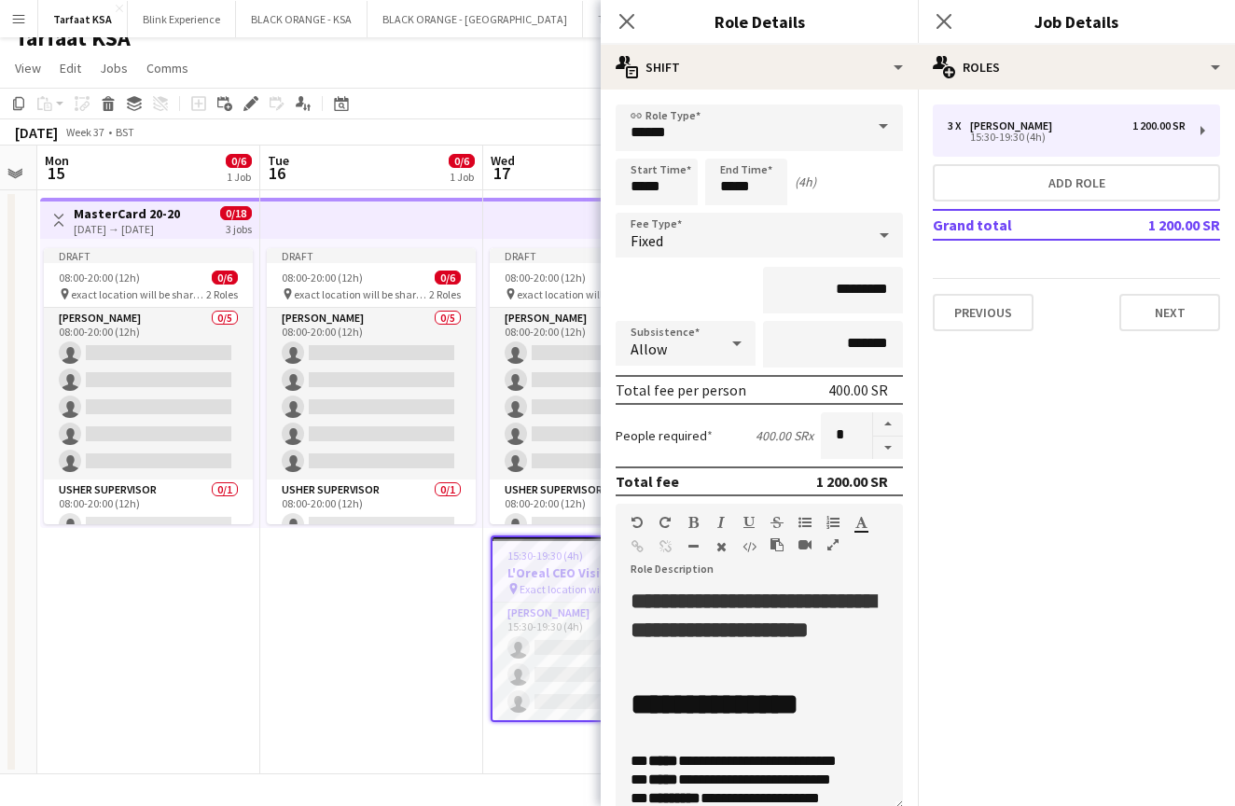
click at [335, 635] on app-date-cell "Draft 08:00-20:00 (12h) 0/6 pin exact location will be shared later 2 Roles Ush…" at bounding box center [371, 482] width 223 height 584
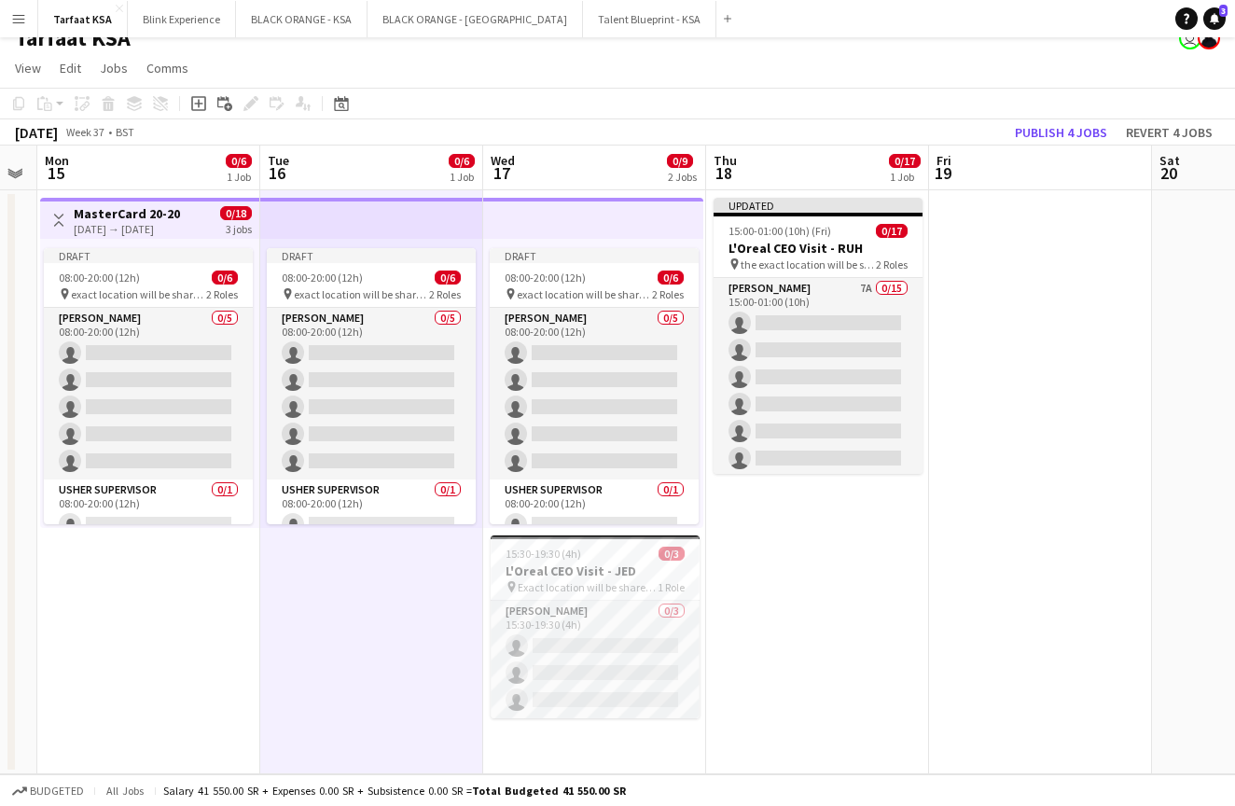
click at [1058, 552] on app-date-cell at bounding box center [1040, 482] width 223 height 584
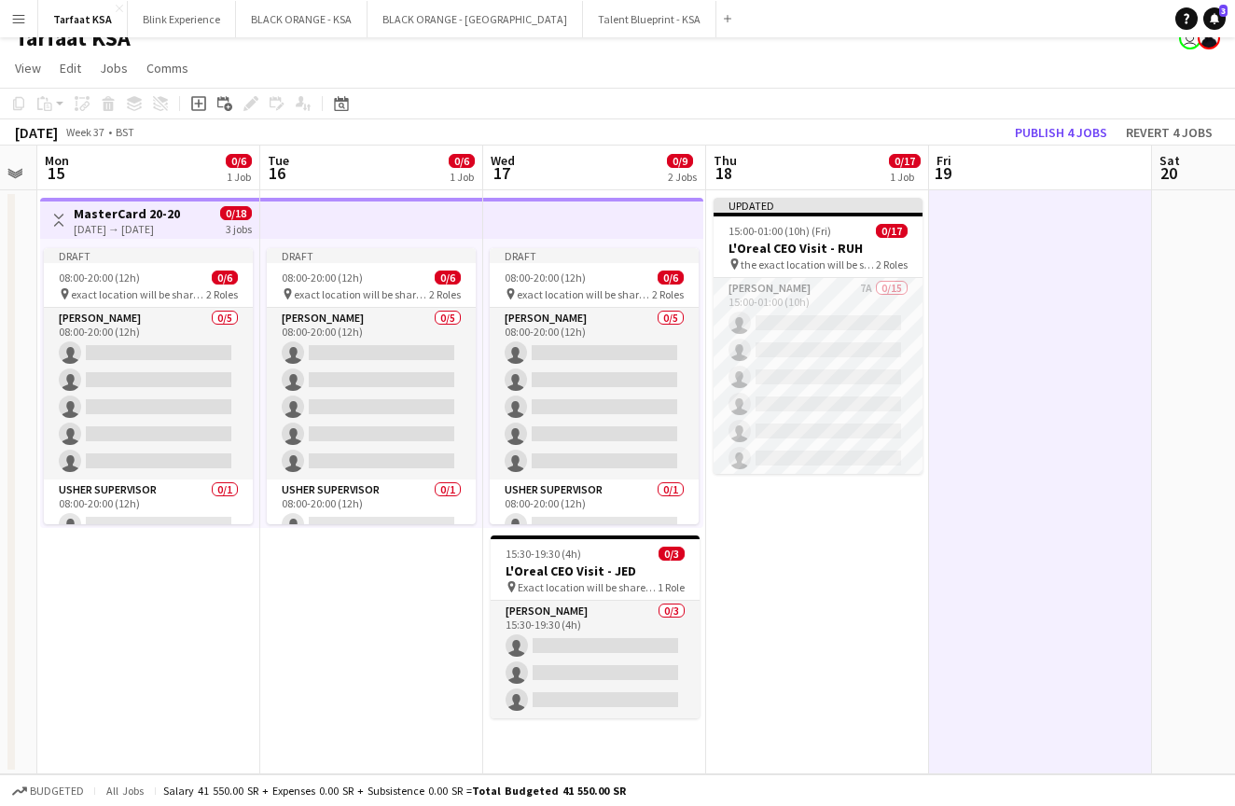
click at [277, 622] on app-date-cell "Draft 08:00-20:00 (12h) 0/6 pin exact location will be shared later 2 Roles Ush…" at bounding box center [371, 482] width 223 height 584
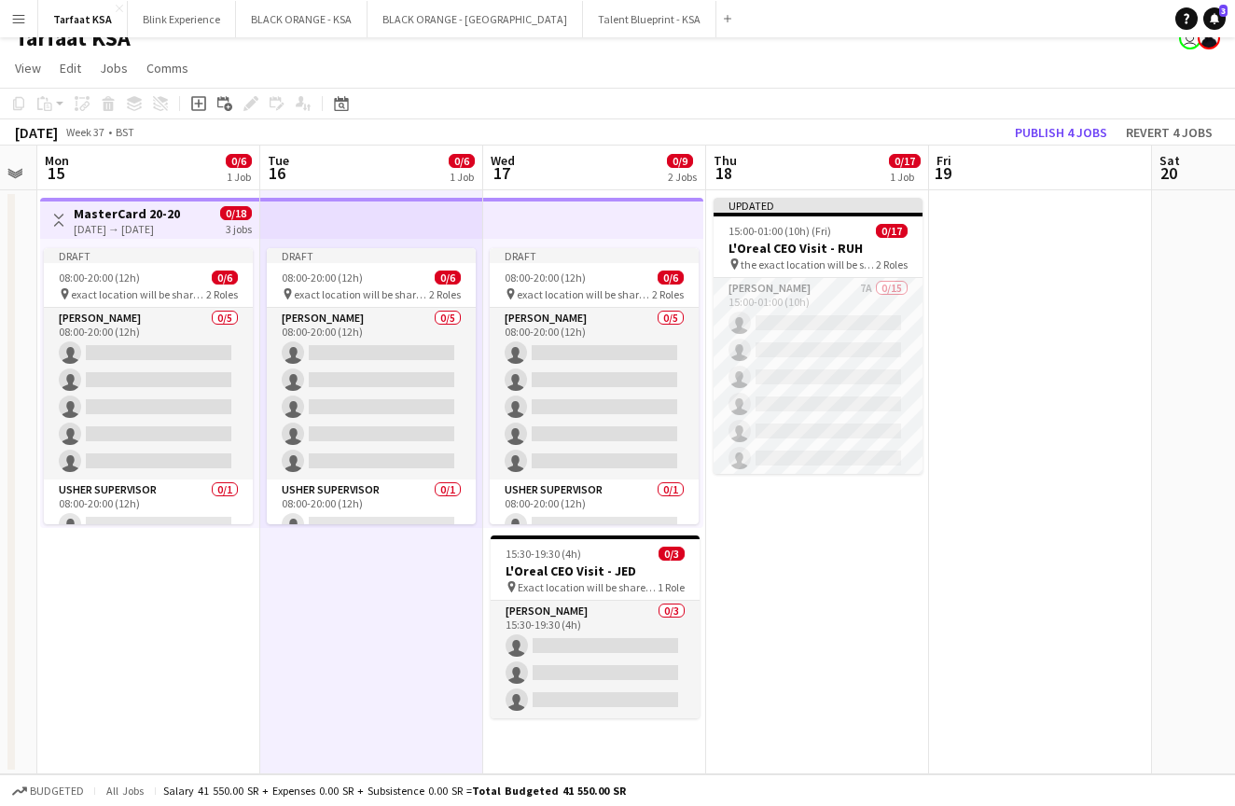
click at [924, 561] on app-date-cell "Updated 15:00-01:00 (10h) (Fri) 0/17 L'Oreal CEO Visit - RUH pin the exact loca…" at bounding box center [817, 482] width 223 height 584
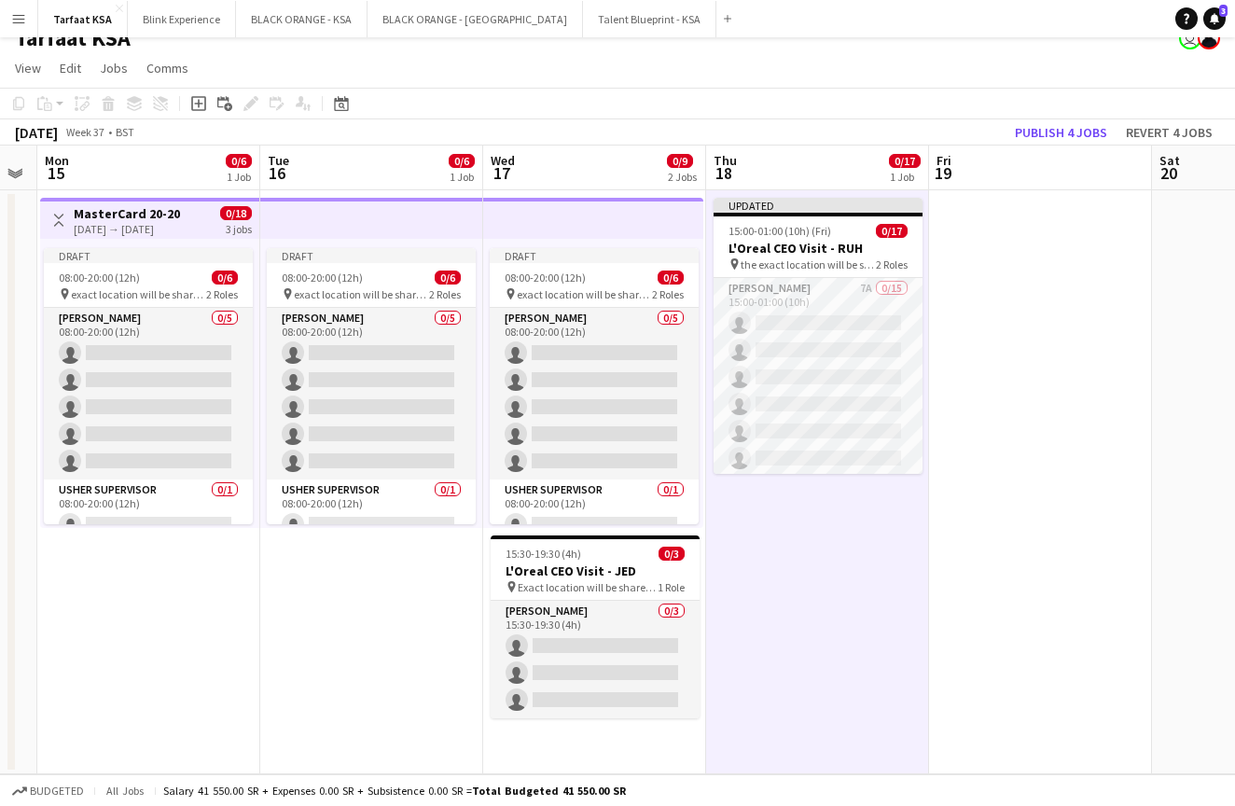
click at [991, 537] on app-date-cell at bounding box center [1040, 482] width 223 height 584
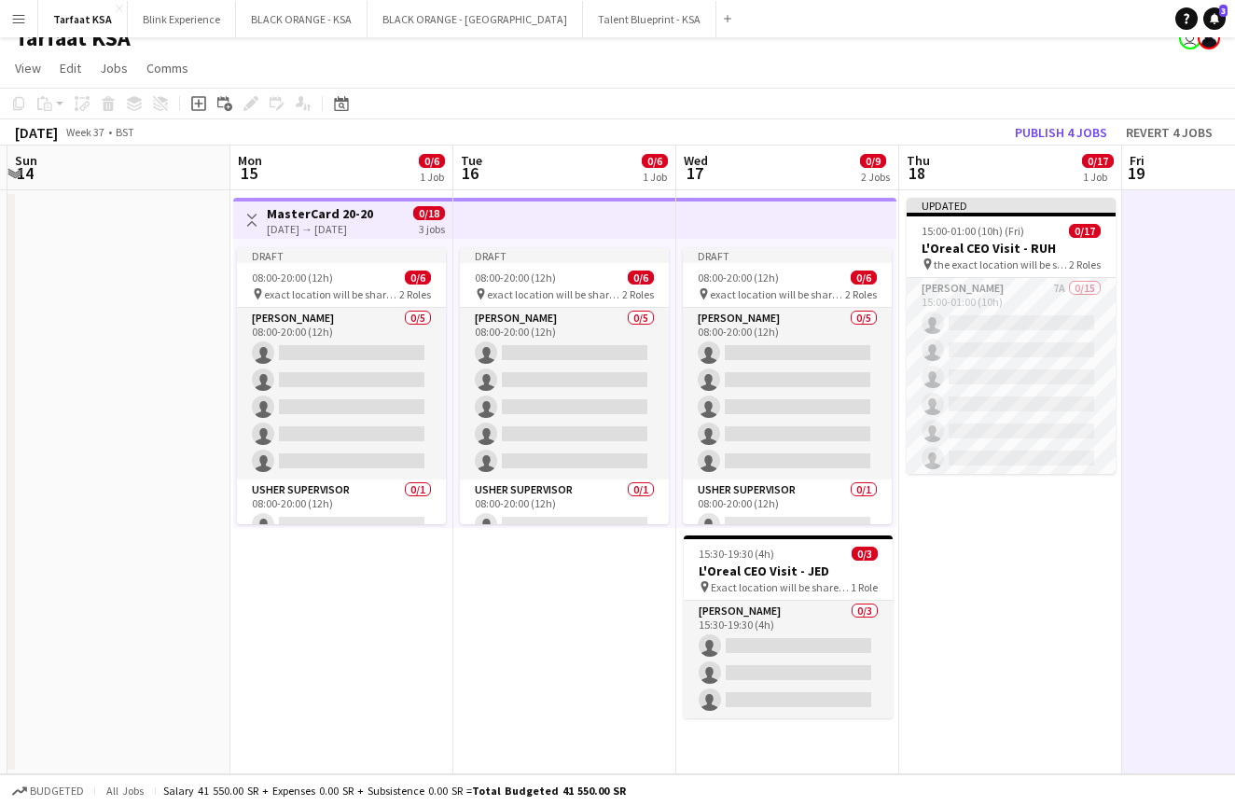
scroll to position [0, 727]
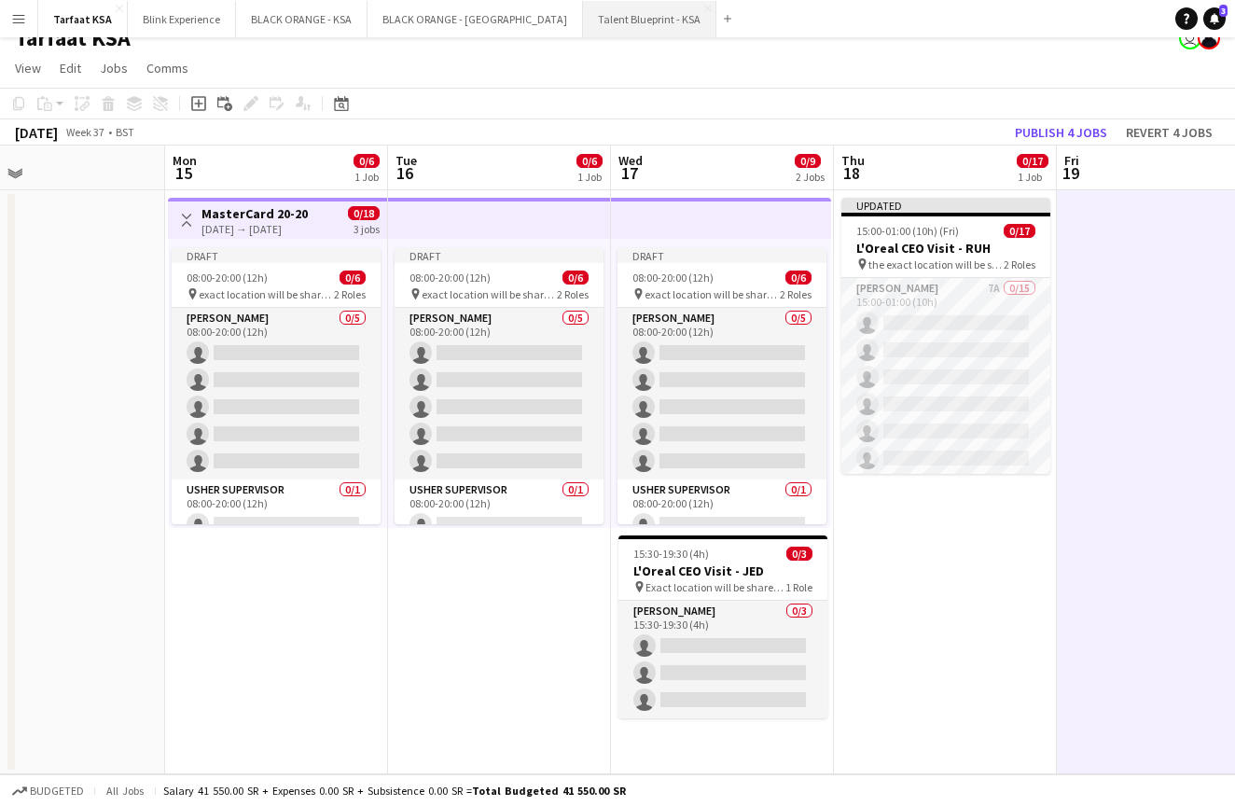
click at [583, 15] on button "Talent Blueprint - KSA Close" at bounding box center [649, 19] width 133 height 36
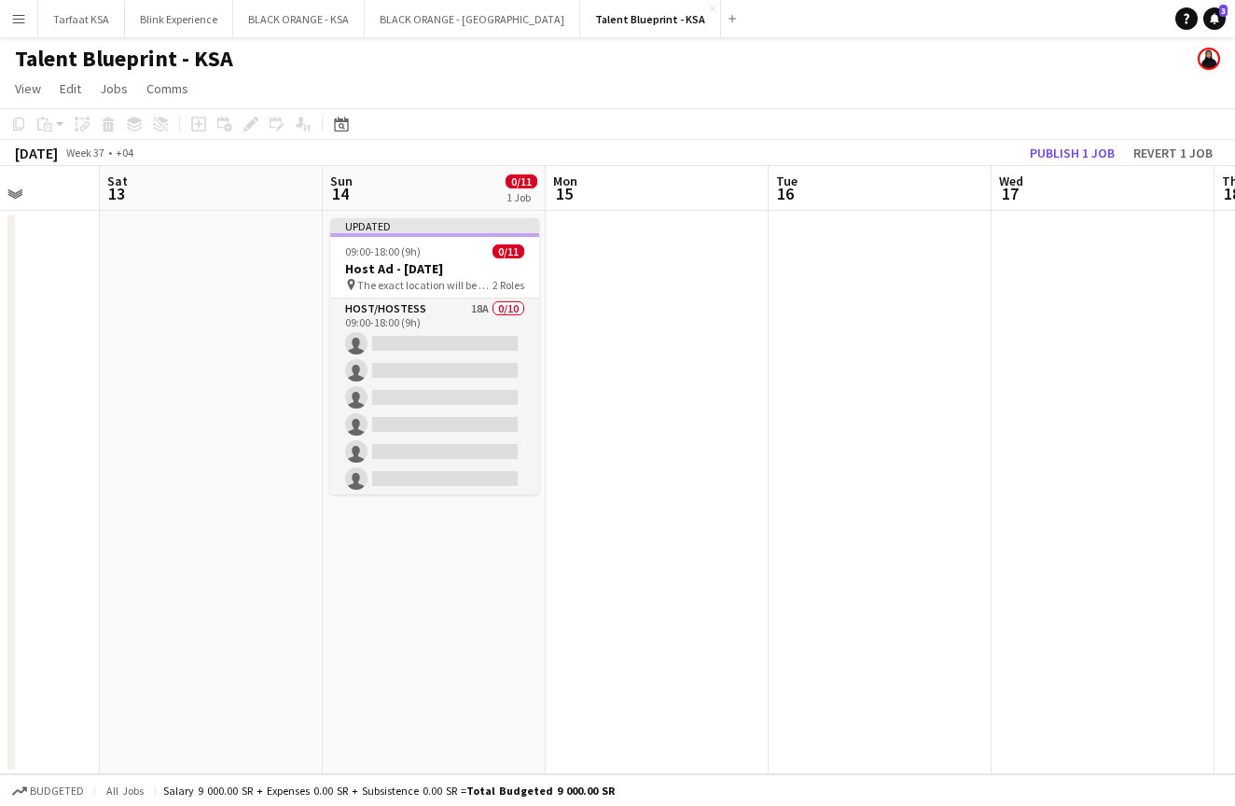
scroll to position [0, 568]
click at [442, 233] on div at bounding box center [435, 235] width 209 height 4
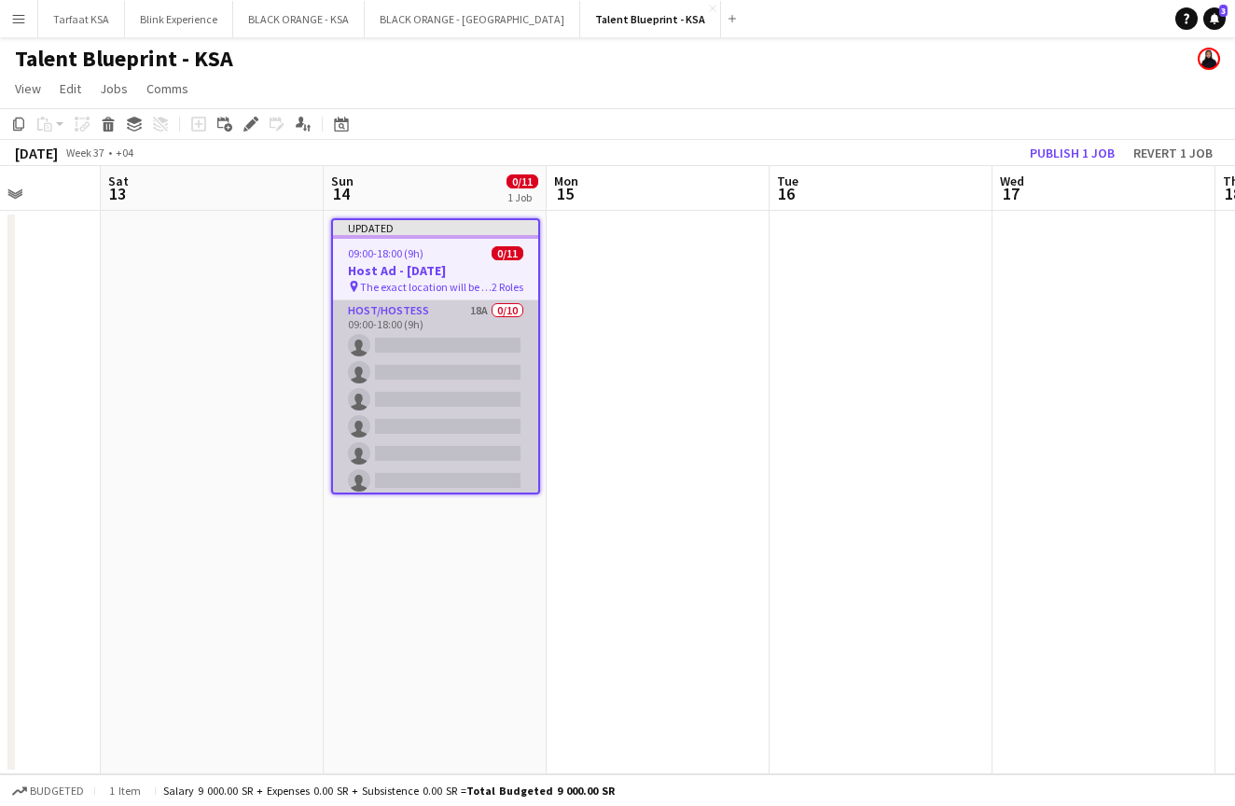
click at [461, 307] on app-card-role "Host/Hostess 18A 0/10 09:00-18:00 (9h) single-neutral-actions single-neutral-ac…" at bounding box center [435, 453] width 205 height 307
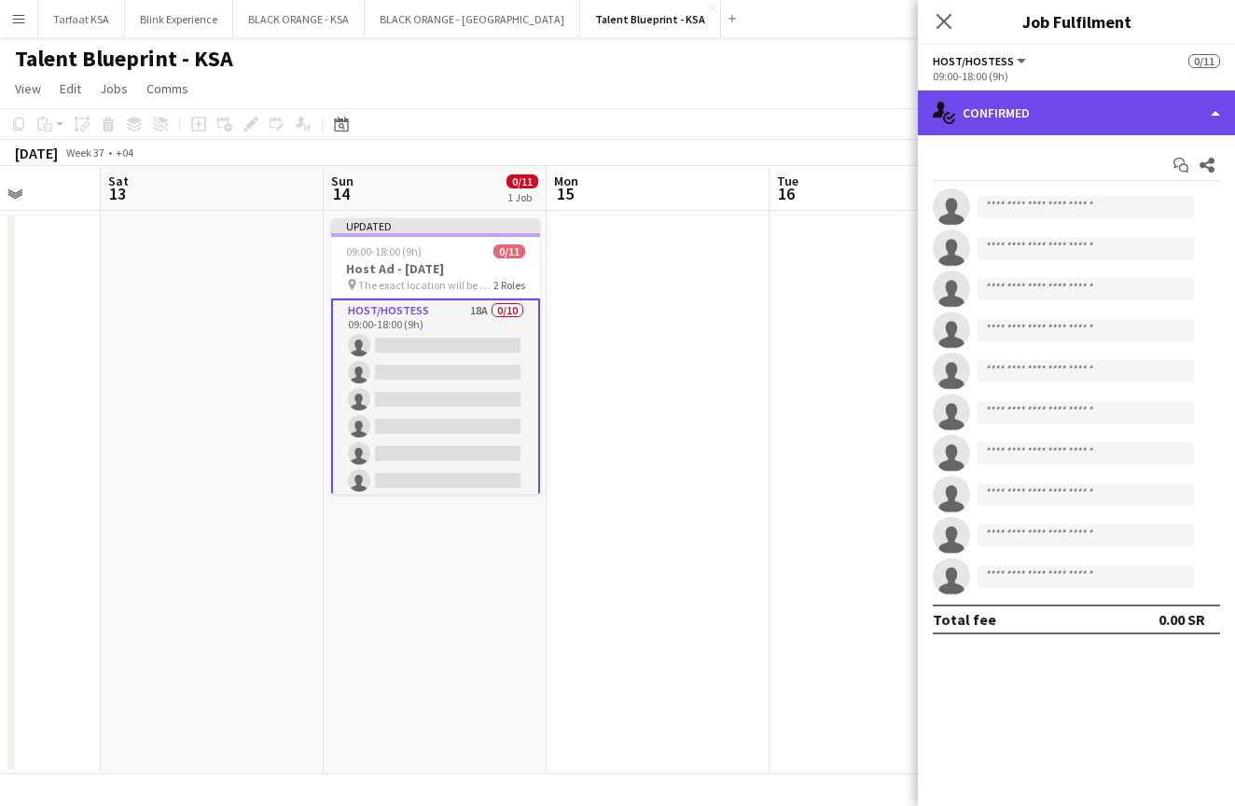
click at [1178, 112] on div "single-neutral-actions-check-2 Confirmed" at bounding box center [1076, 113] width 317 height 45
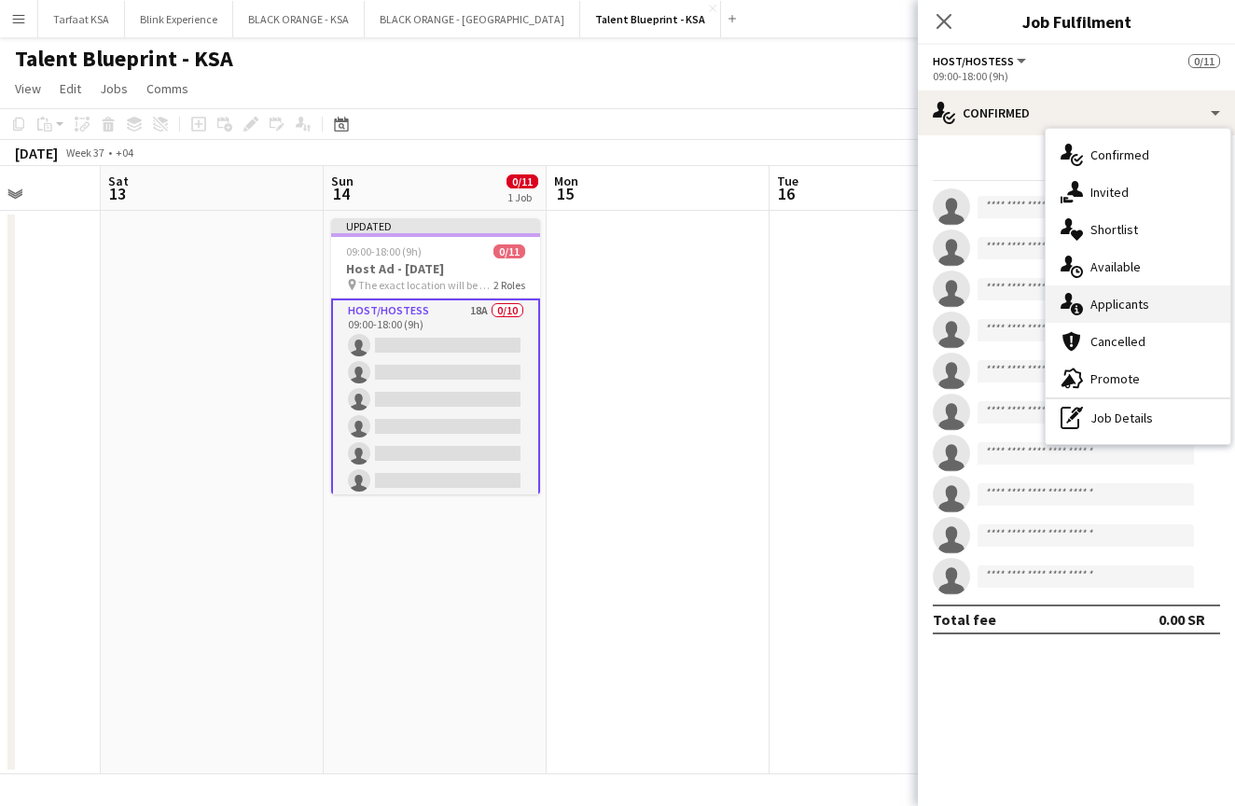
click at [1132, 298] on span "Applicants" at bounding box center [1120, 304] width 59 height 17
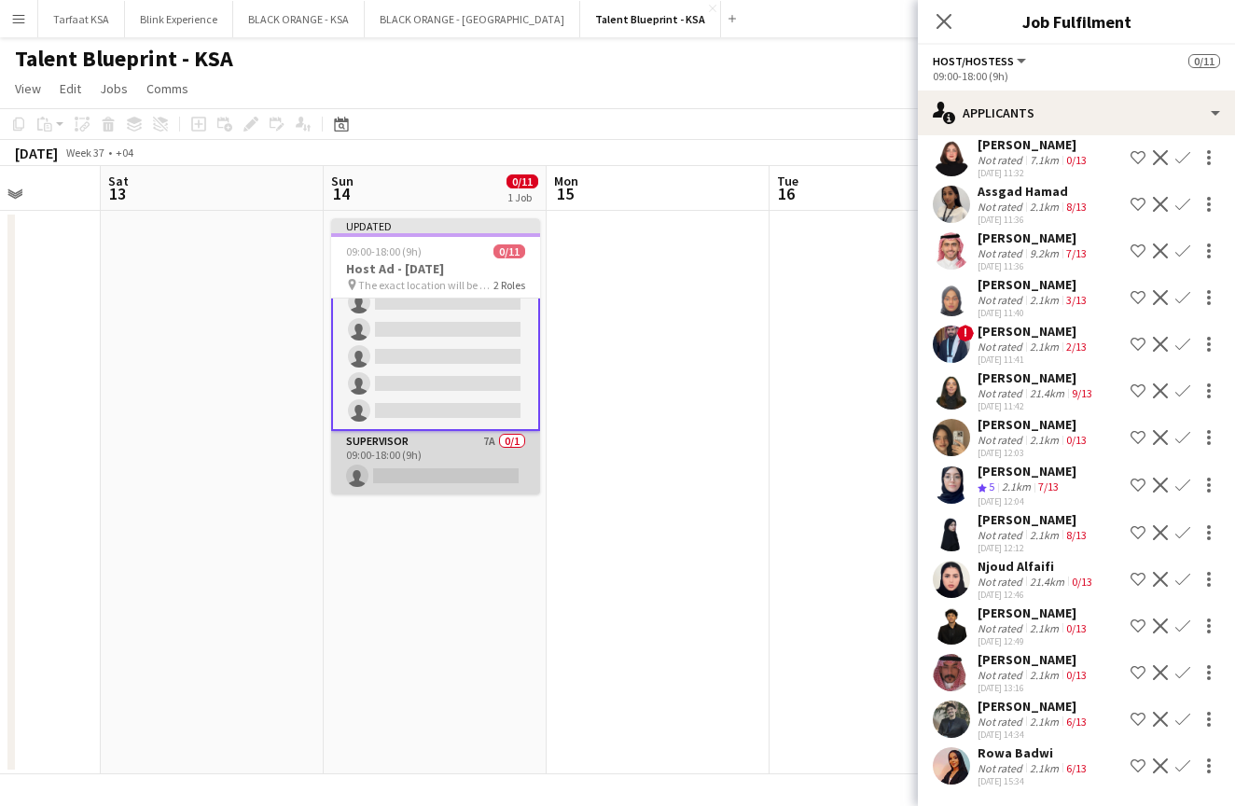
scroll to position [178, 0]
click at [446, 444] on app-card-role "Supervisor 7A 0/1 09:00-18:00 (9h) single-neutral-actions" at bounding box center [435, 462] width 209 height 63
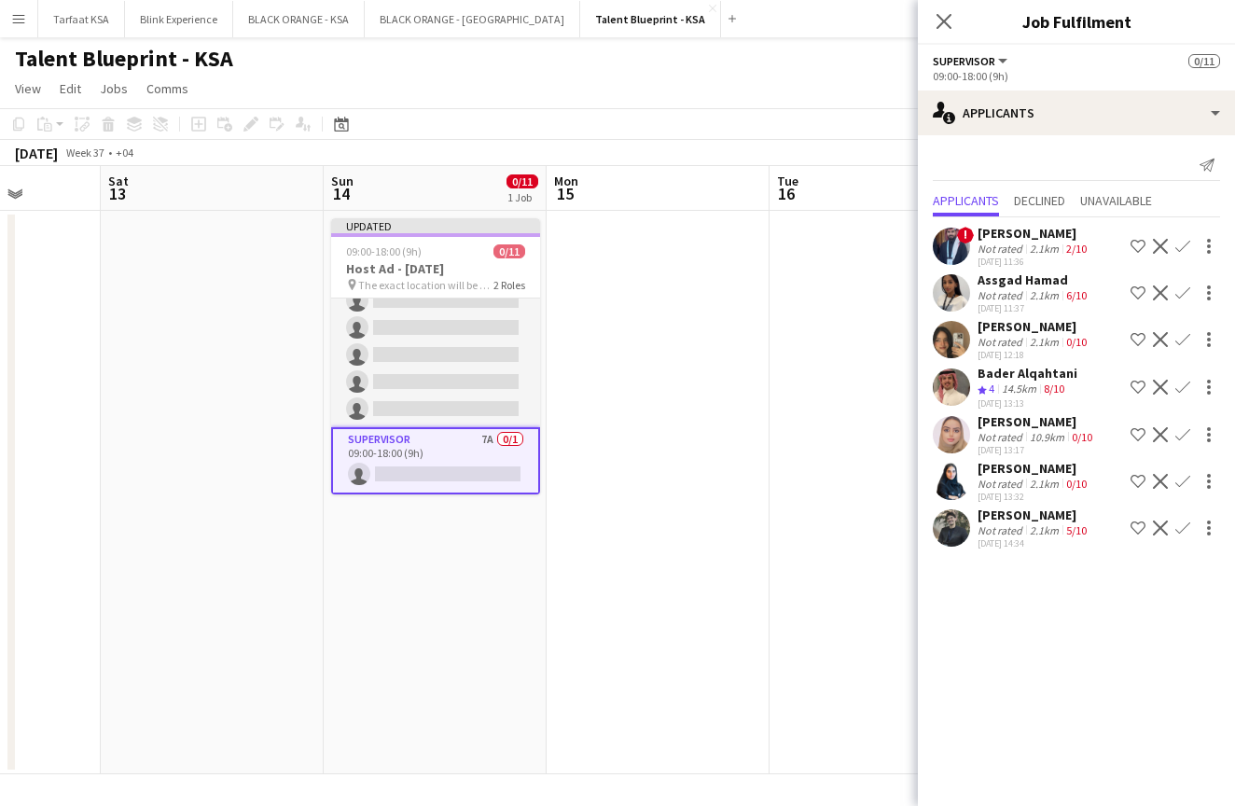
scroll to position [0, 0]
click at [947, 484] on app-user-avatar at bounding box center [951, 481] width 37 height 37
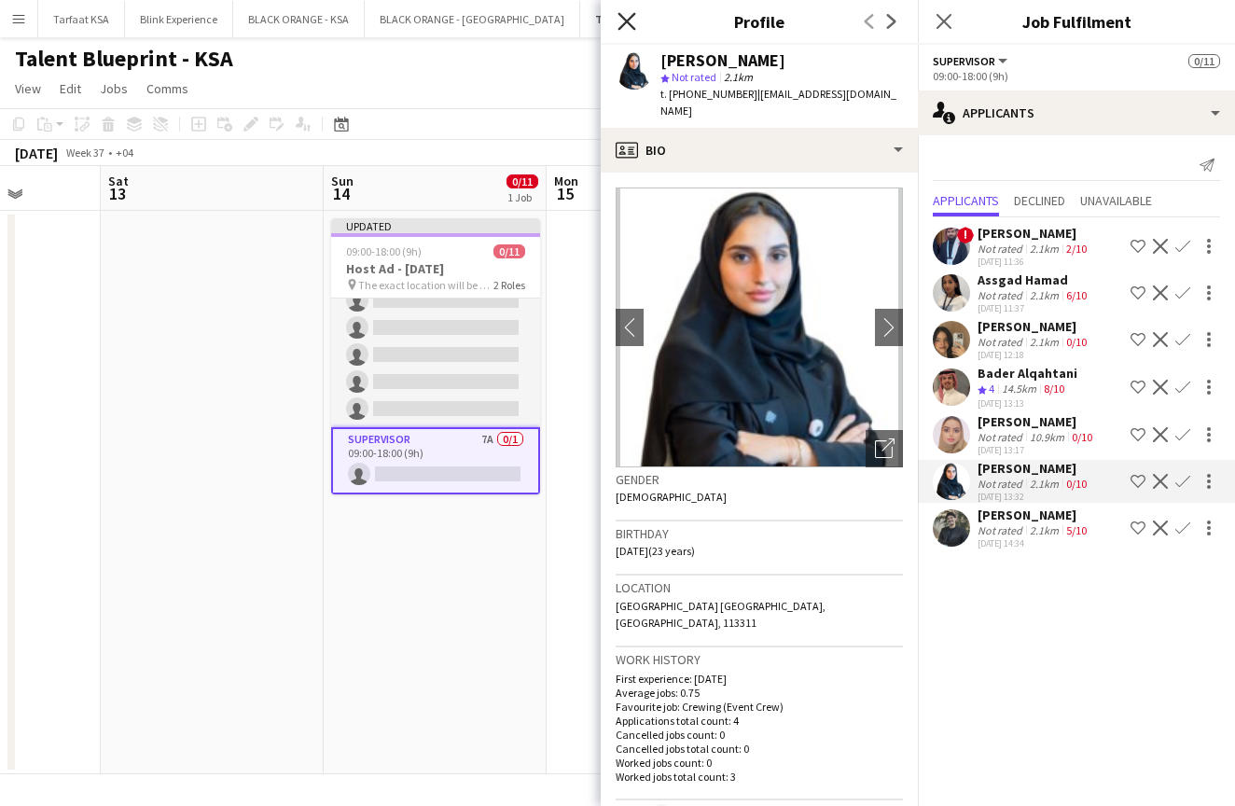
click at [626, 20] on icon at bounding box center [627, 21] width 18 height 18
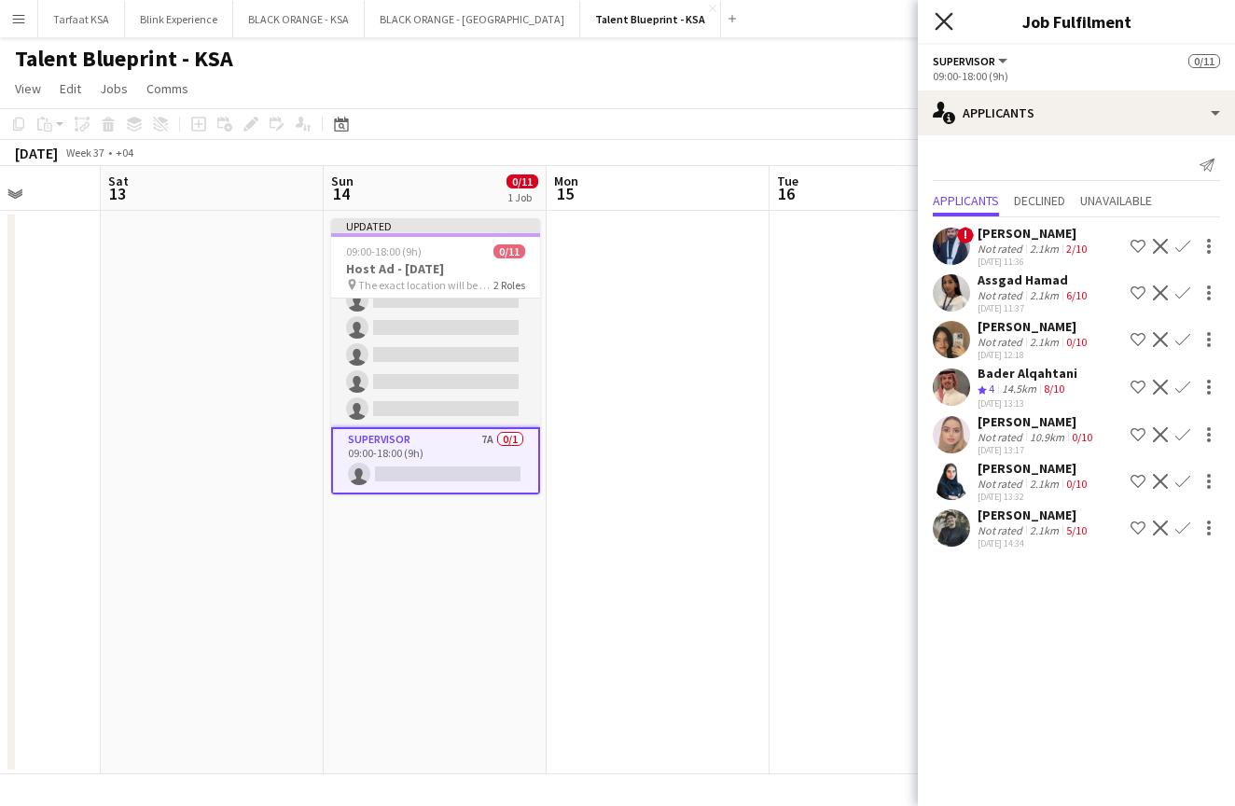
click at [946, 18] on icon "Close pop-in" at bounding box center [944, 21] width 18 height 18
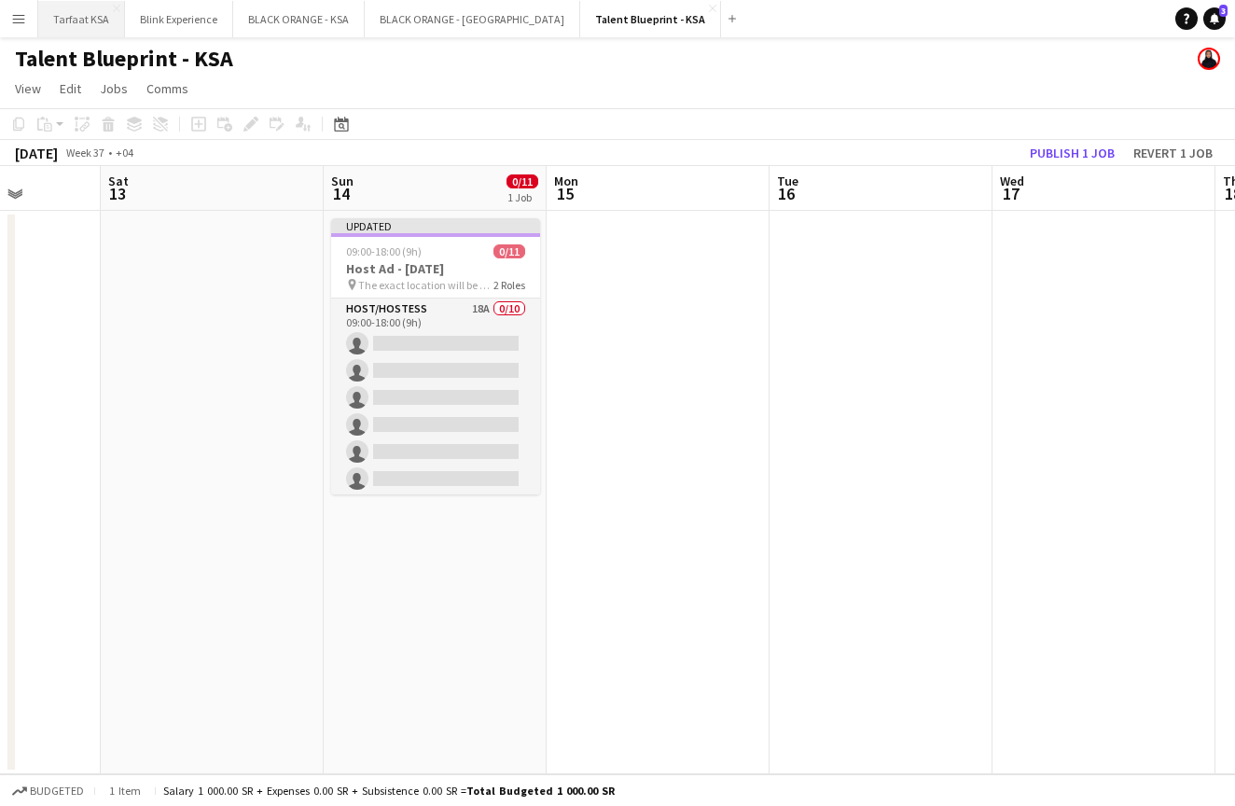
click at [74, 12] on button "Tarfaat KSA Close" at bounding box center [81, 19] width 87 height 36
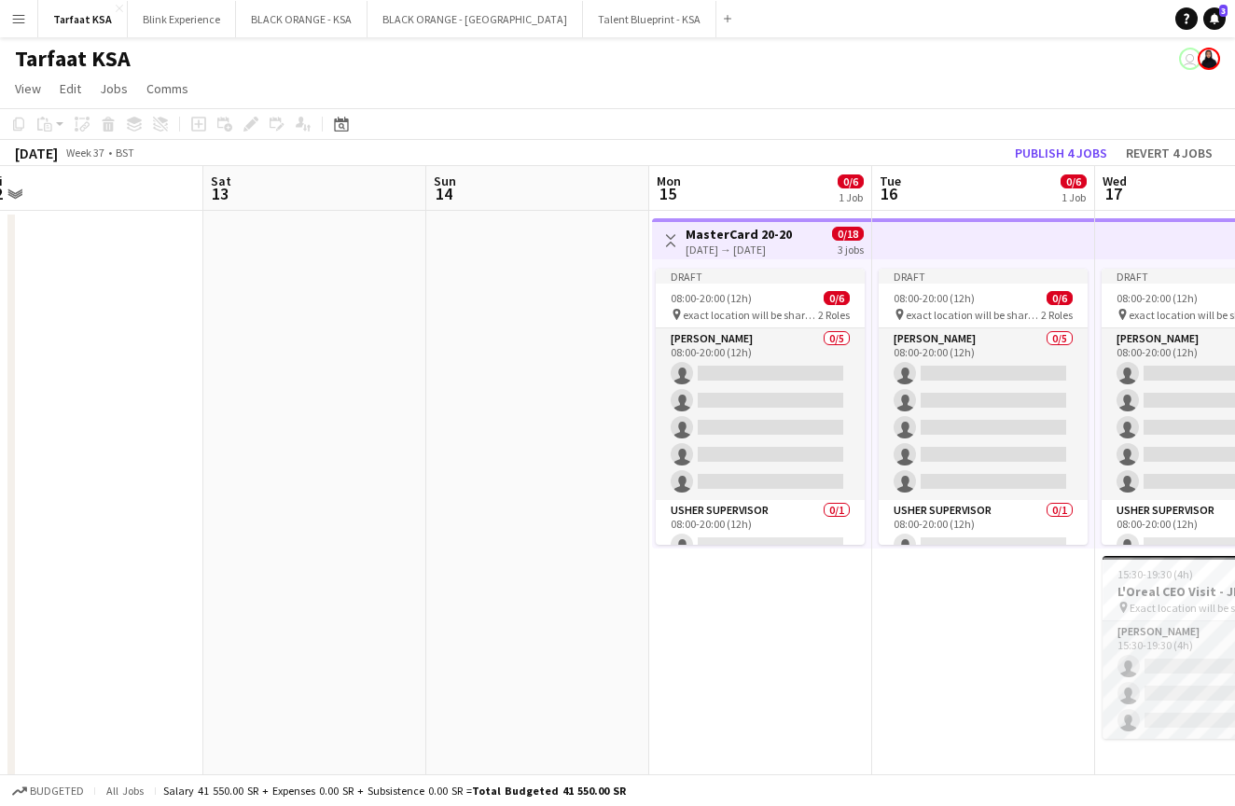
scroll to position [0, 629]
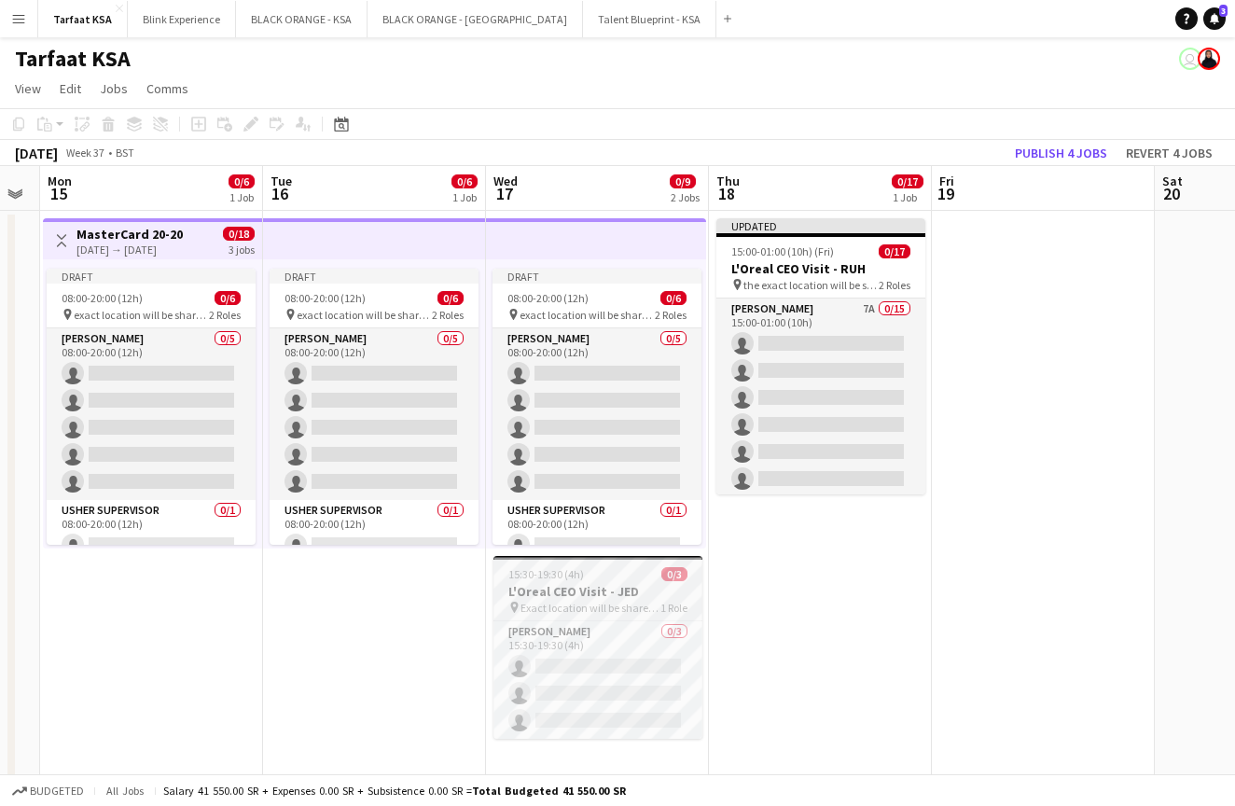
click at [579, 572] on span "15:30-19:30 (4h)" at bounding box center [547, 574] width 76 height 14
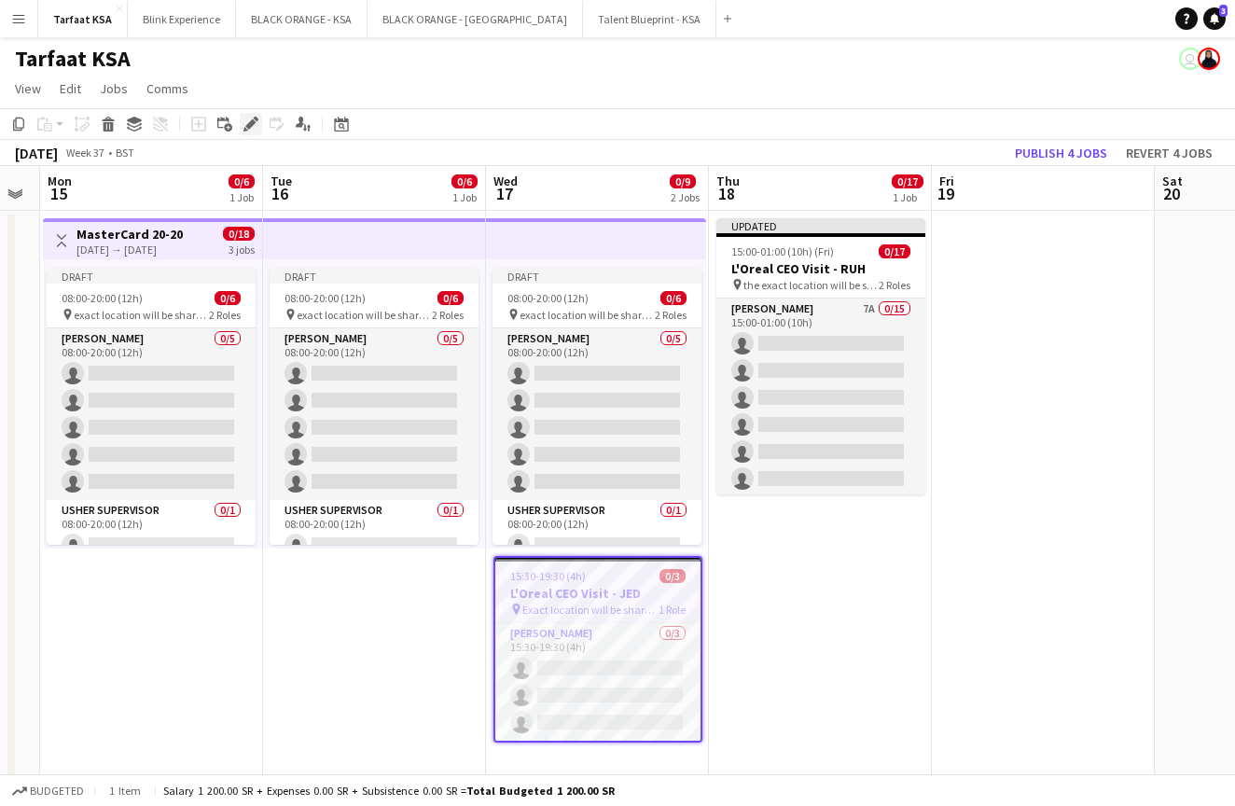
click at [250, 130] on icon "Edit" at bounding box center [251, 124] width 15 height 15
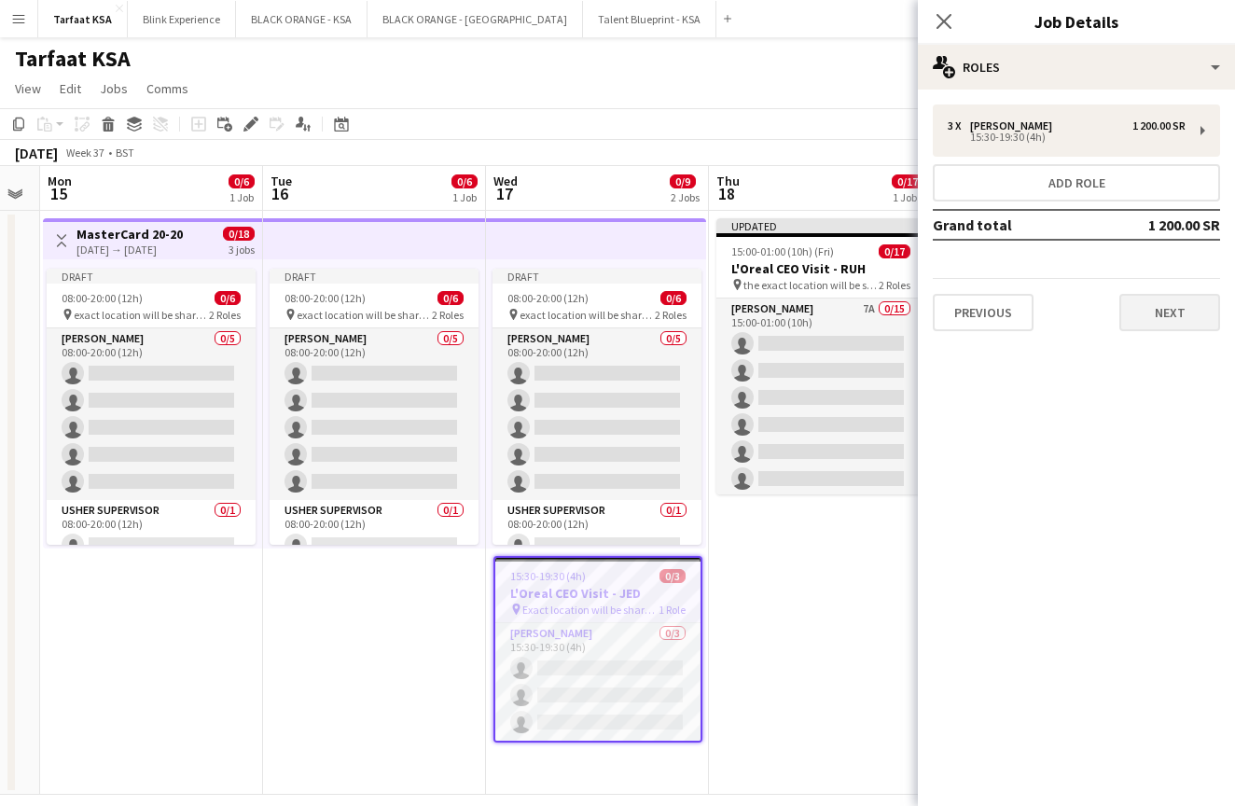
click at [1165, 328] on button "Next" at bounding box center [1170, 312] width 101 height 37
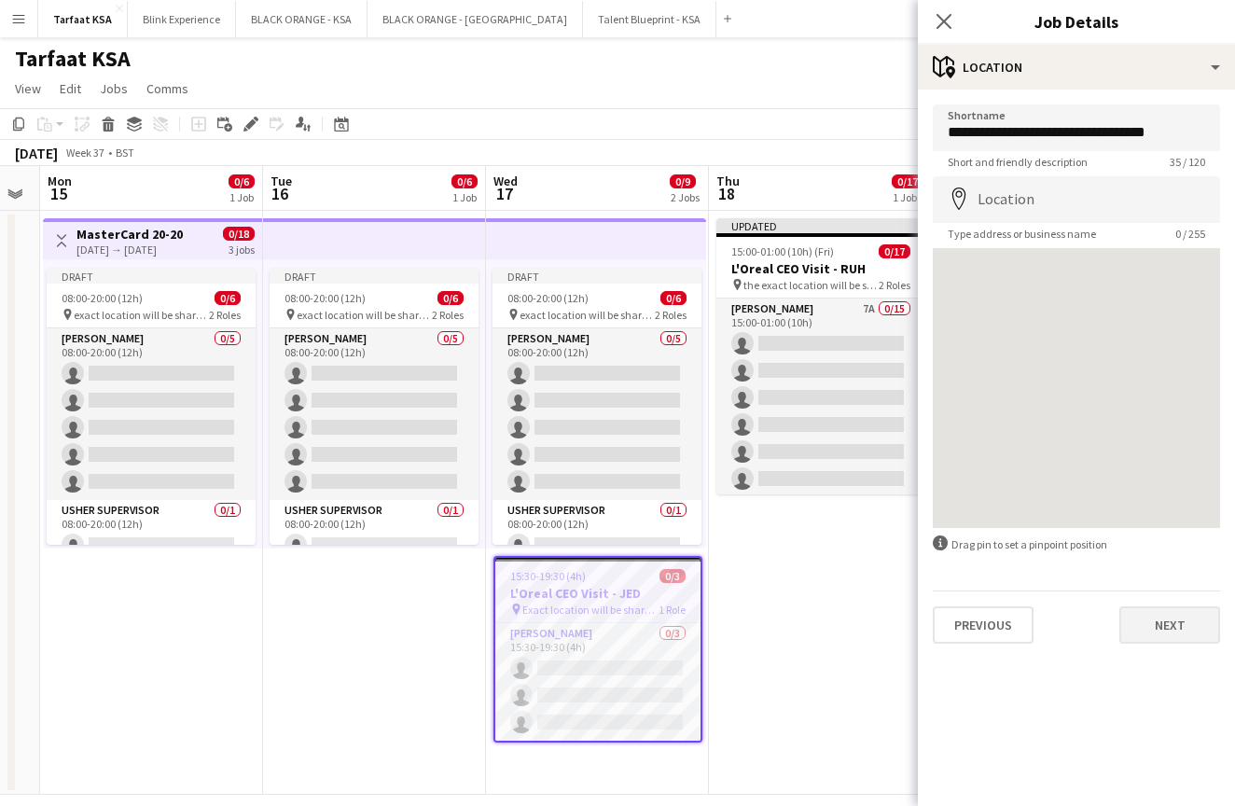
click at [1186, 632] on button "Next" at bounding box center [1170, 625] width 101 height 37
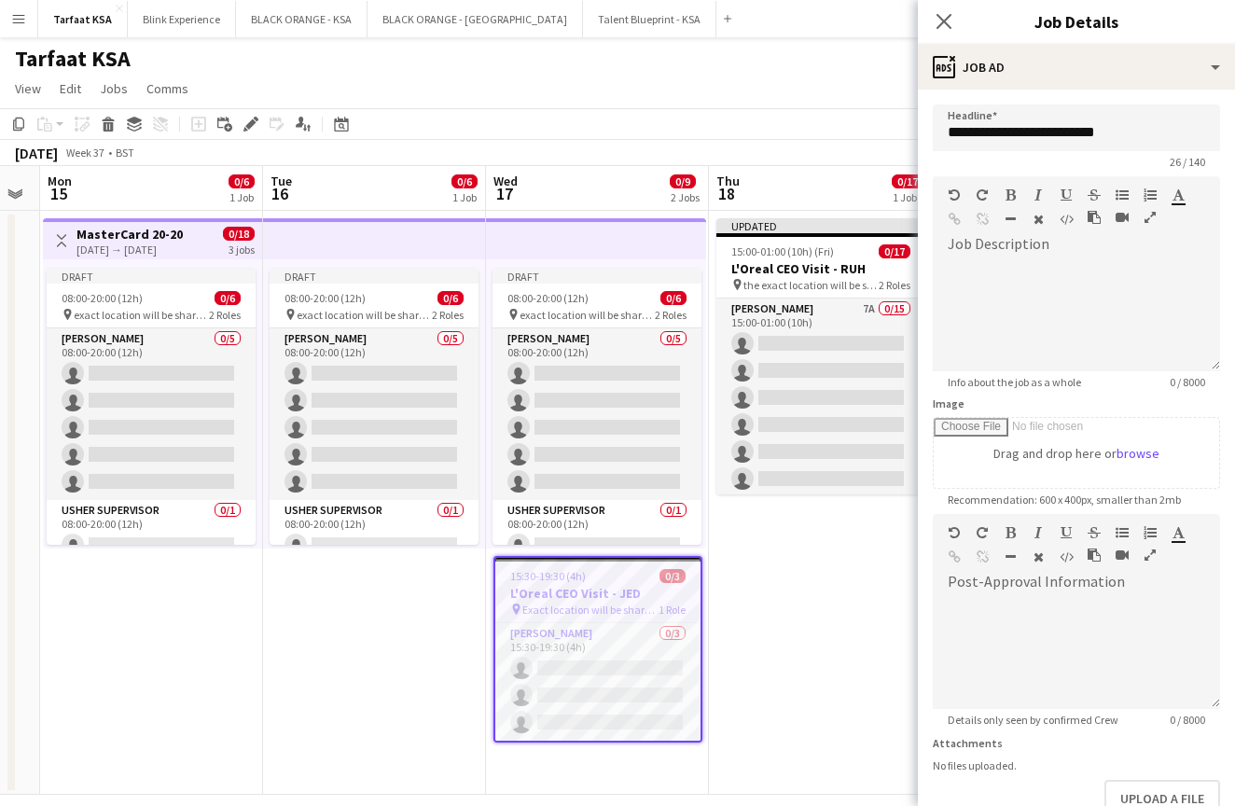
scroll to position [0, 0]
click at [942, 27] on icon "Close pop-in" at bounding box center [944, 21] width 18 height 18
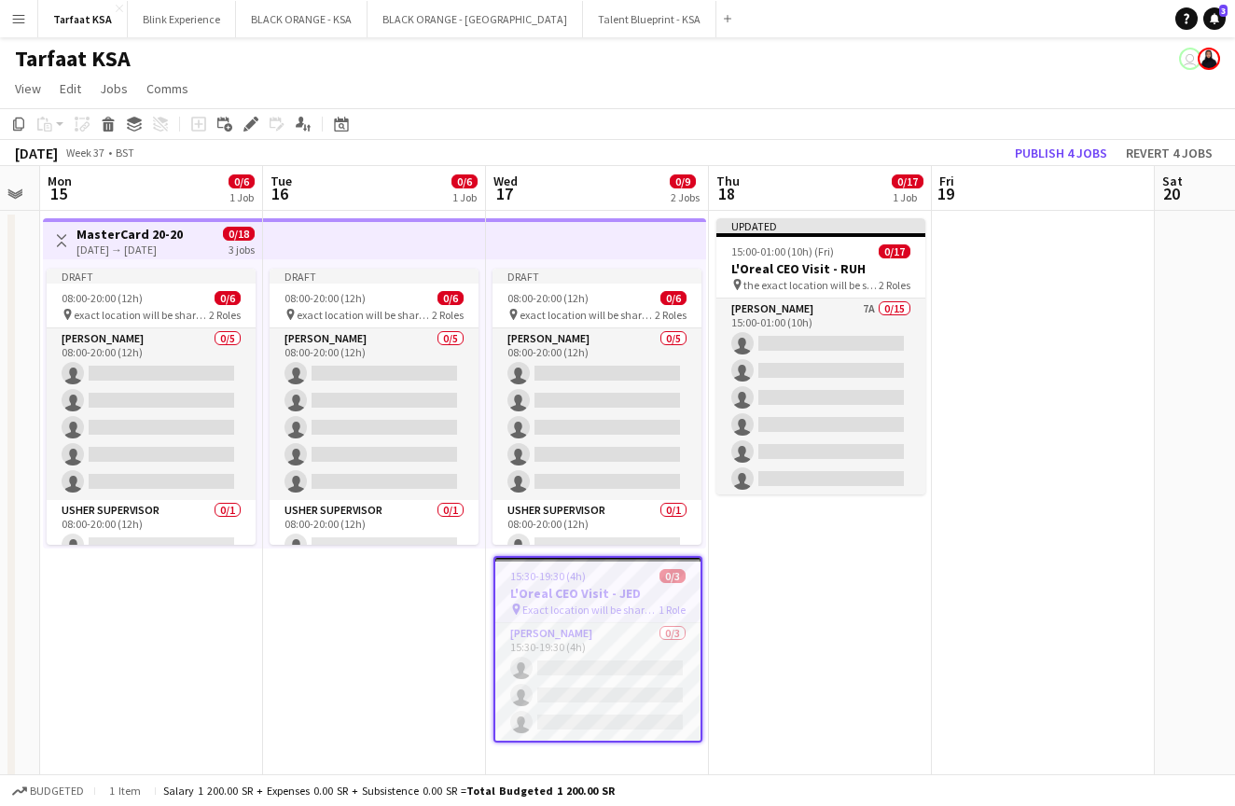
click at [999, 316] on app-date-cell at bounding box center [1043, 503] width 223 height 584
